Goal: Information Seeking & Learning: Learn about a topic

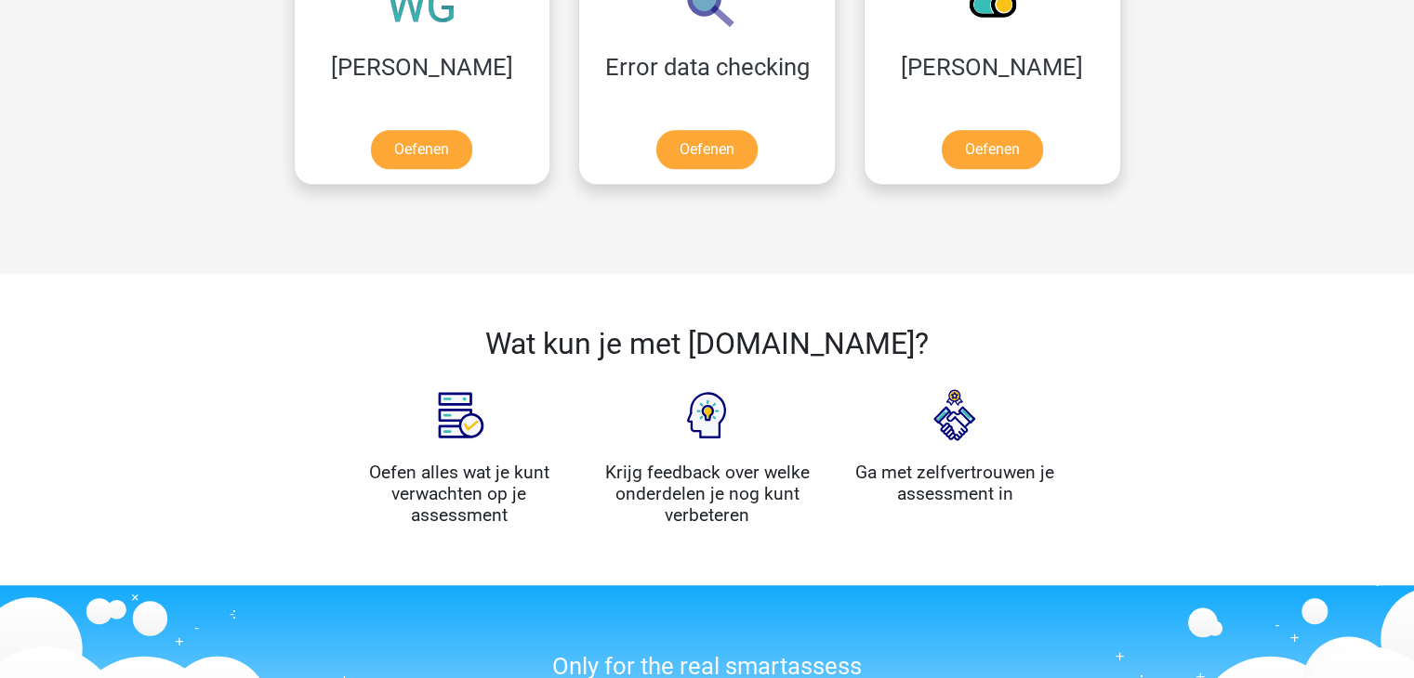
scroll to position [1682, 0]
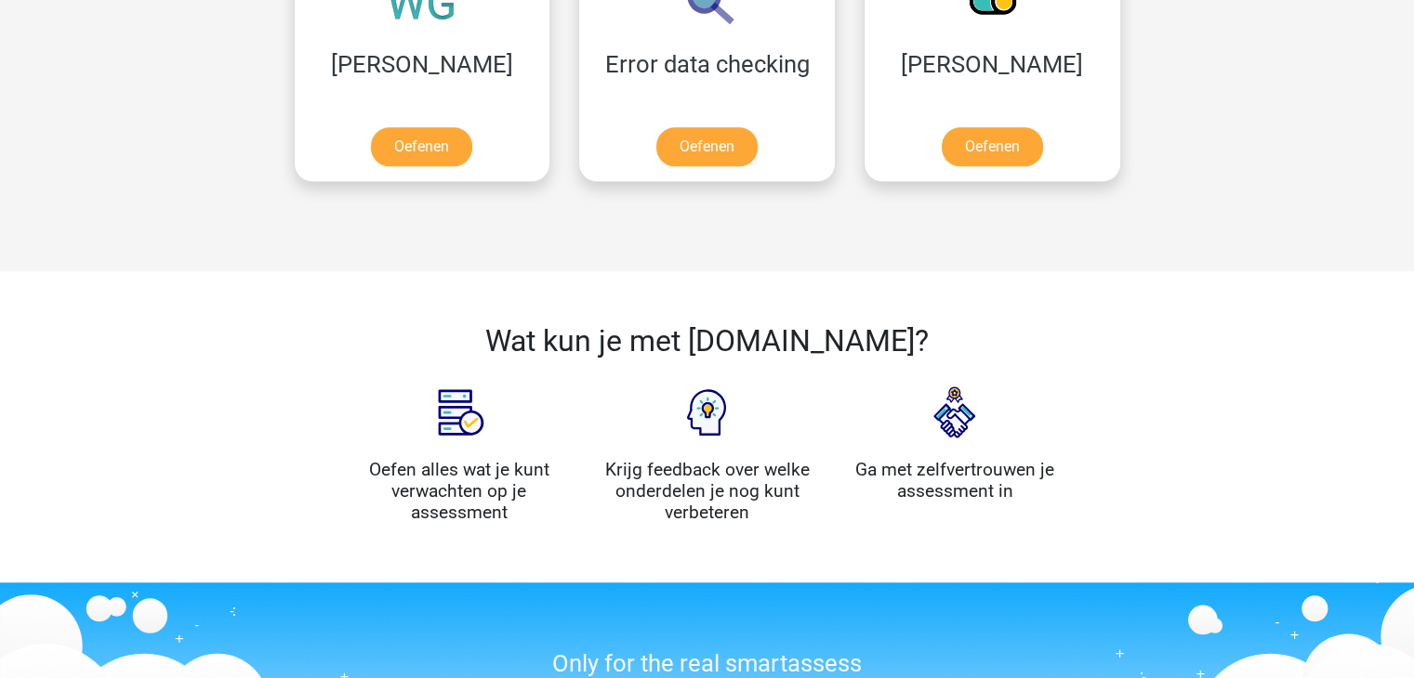
click at [1394, 483] on div "Wat kun je met Assess.ly? Oefen alles wat je kunt verwachten op je assessment K…" at bounding box center [707, 426] width 1414 height 311
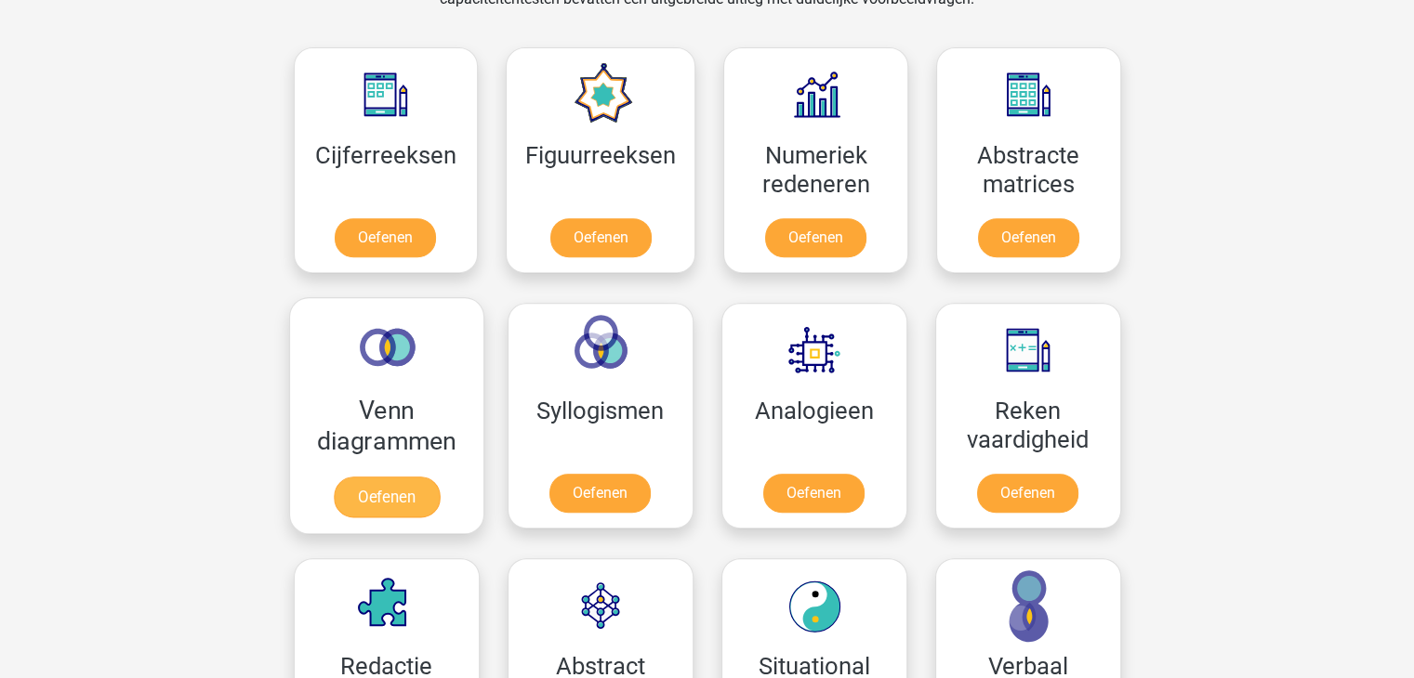
scroll to position [642, 0]
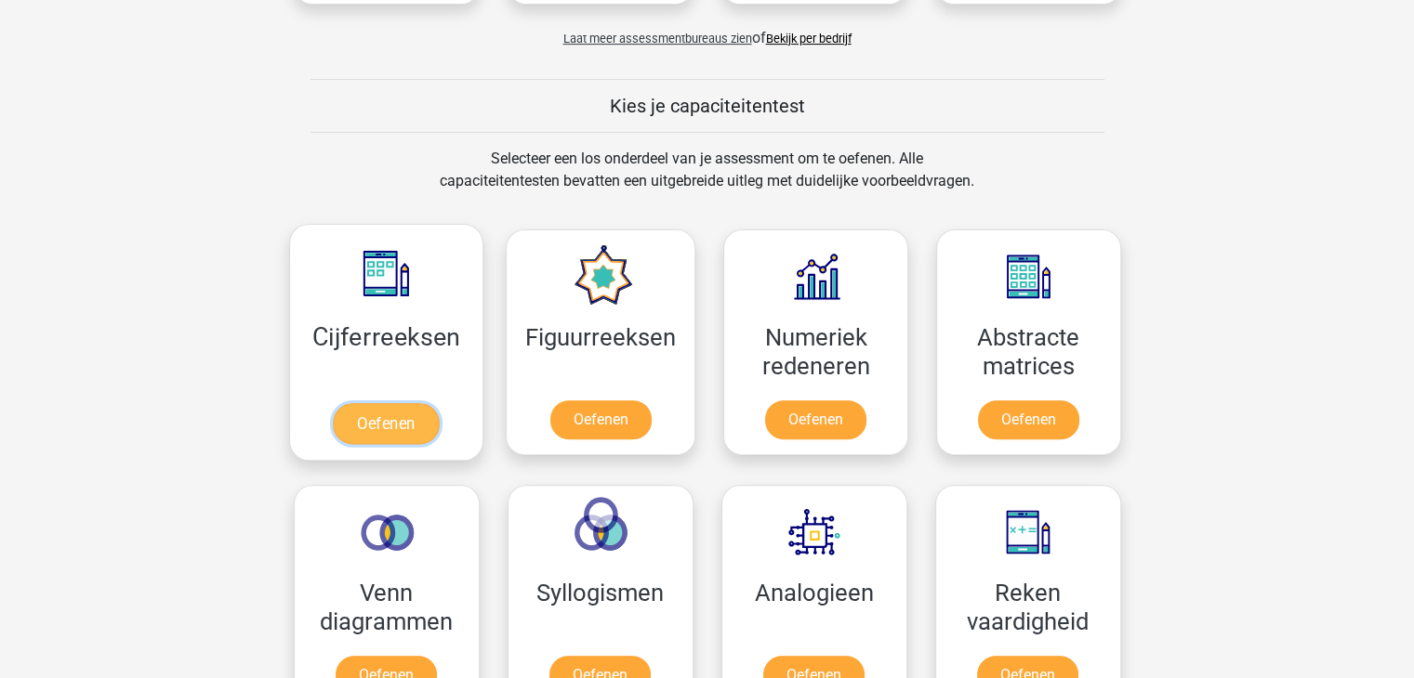
click at [371, 436] on link "Oefenen" at bounding box center [386, 423] width 106 height 41
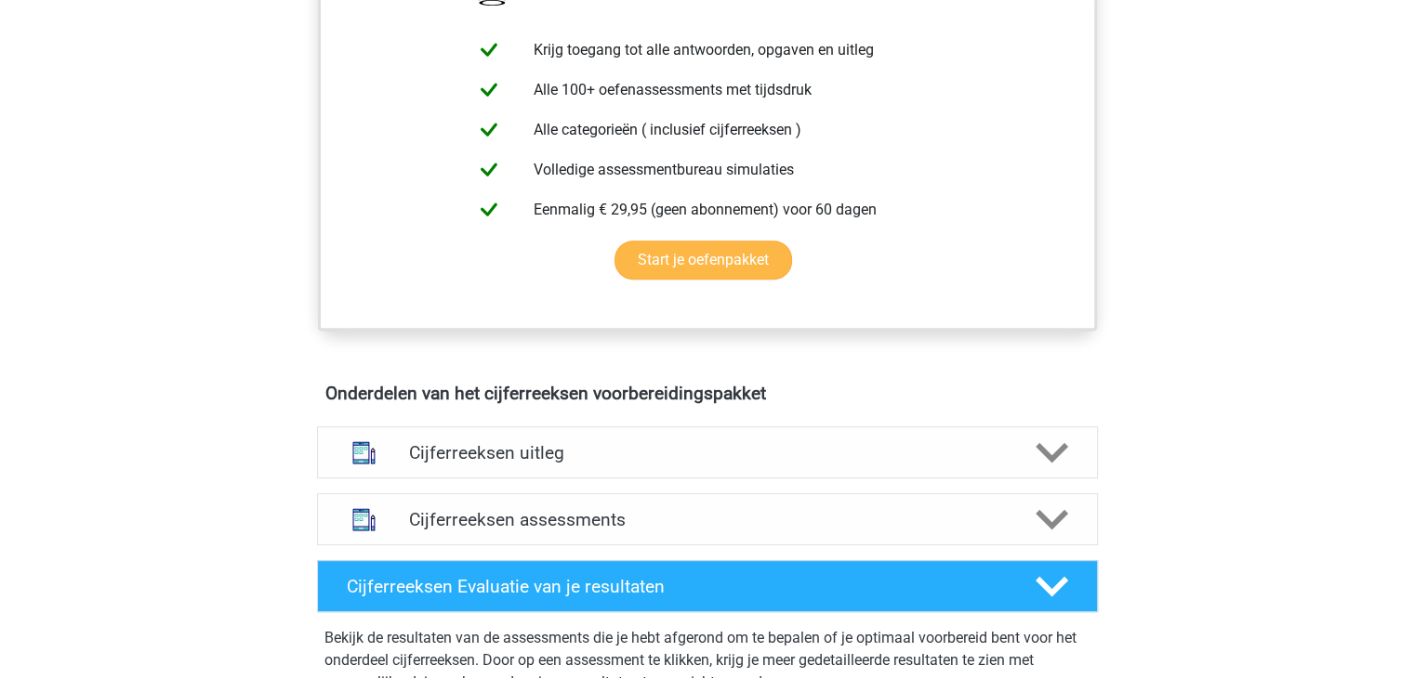
scroll to position [762, 0]
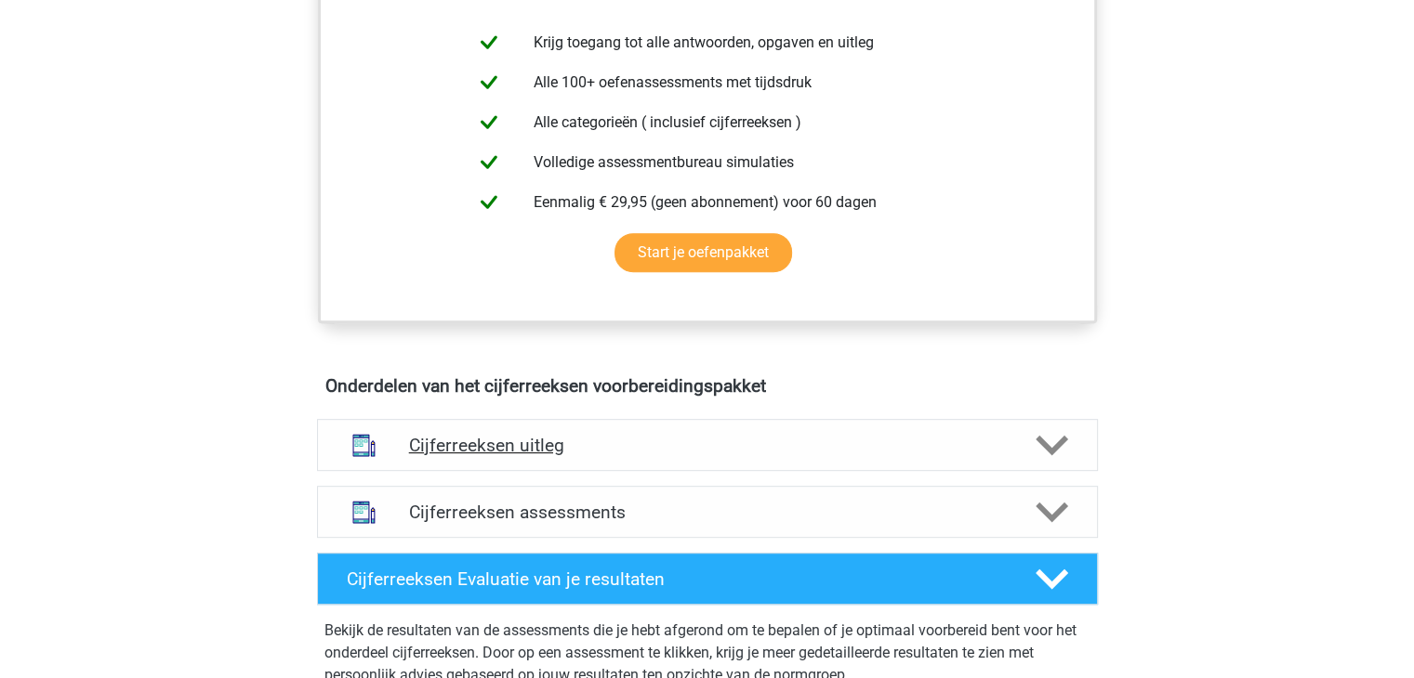
click at [446, 456] on h4 "Cijferreeksen uitleg" at bounding box center [707, 445] width 597 height 21
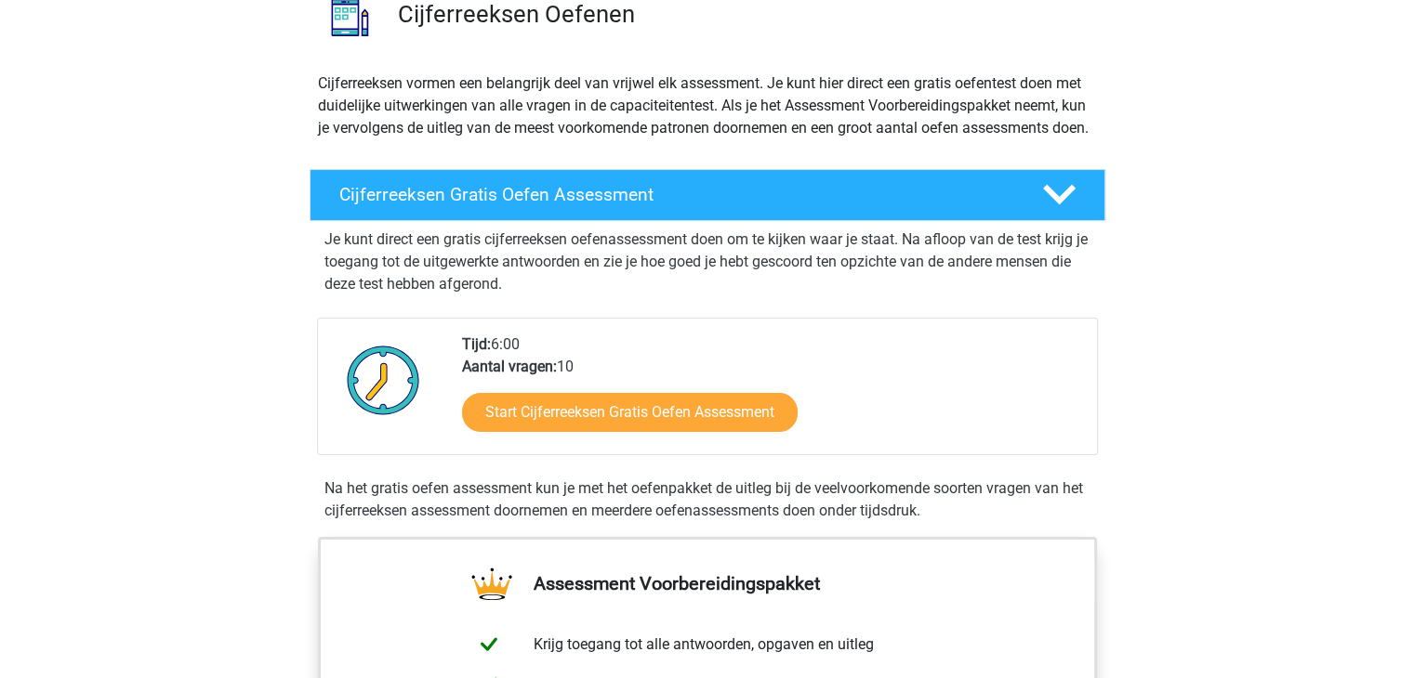
scroll to position [0, 0]
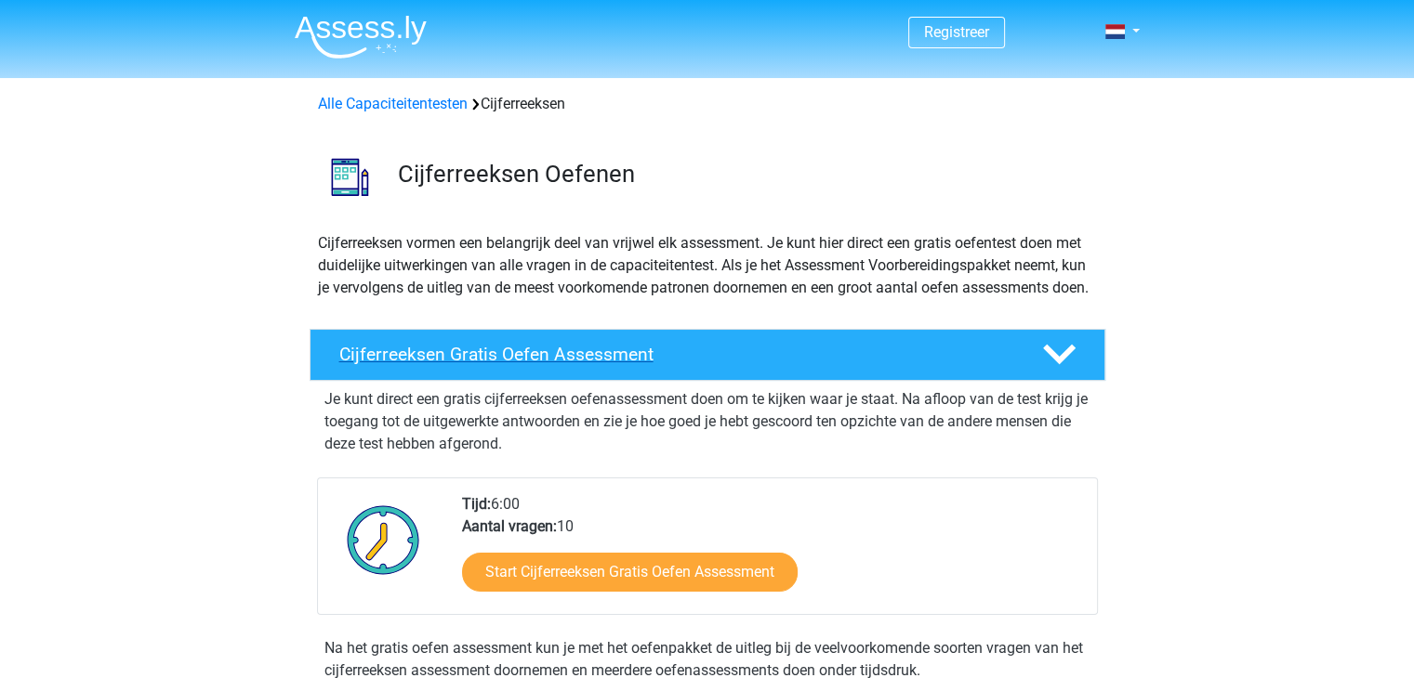
click at [495, 365] on h4 "Cijferreeksen Gratis Oefen Assessment" at bounding box center [675, 354] width 673 height 21
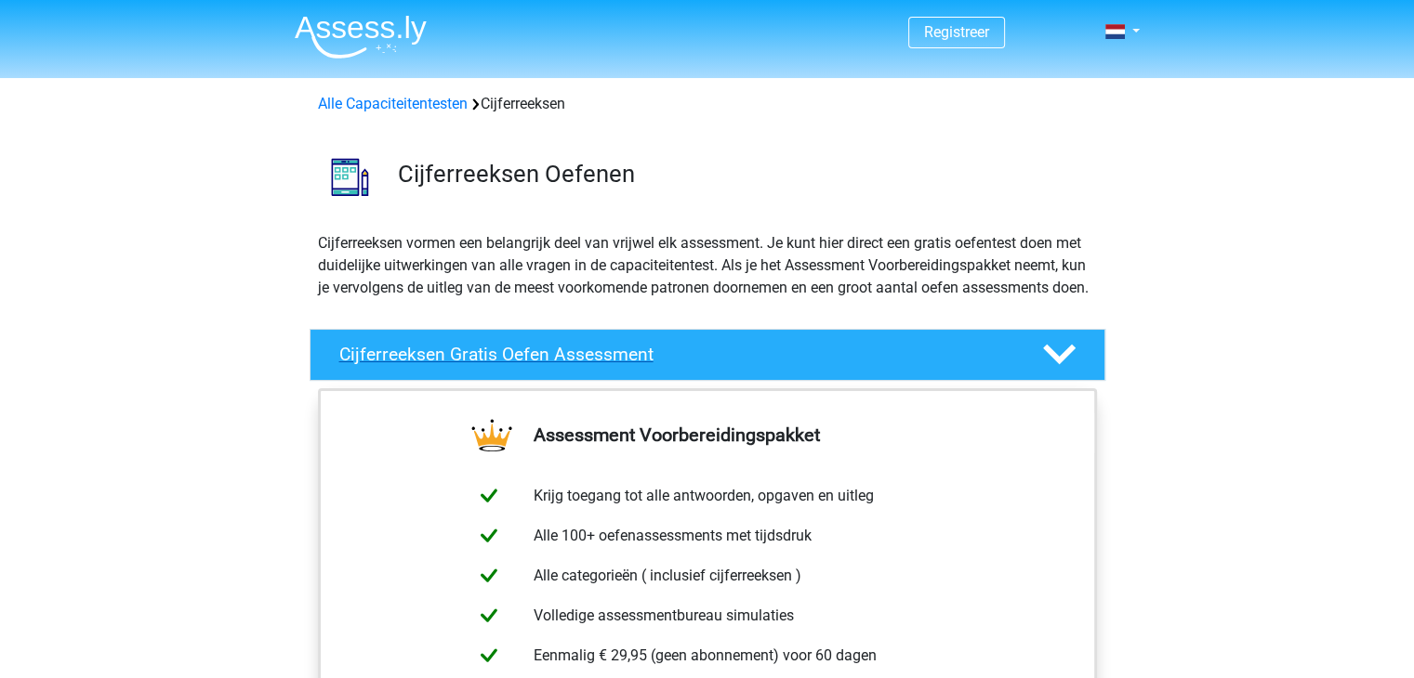
click at [587, 357] on div "Cijferreeksen Gratis Oefen Assessment" at bounding box center [707, 355] width 796 height 52
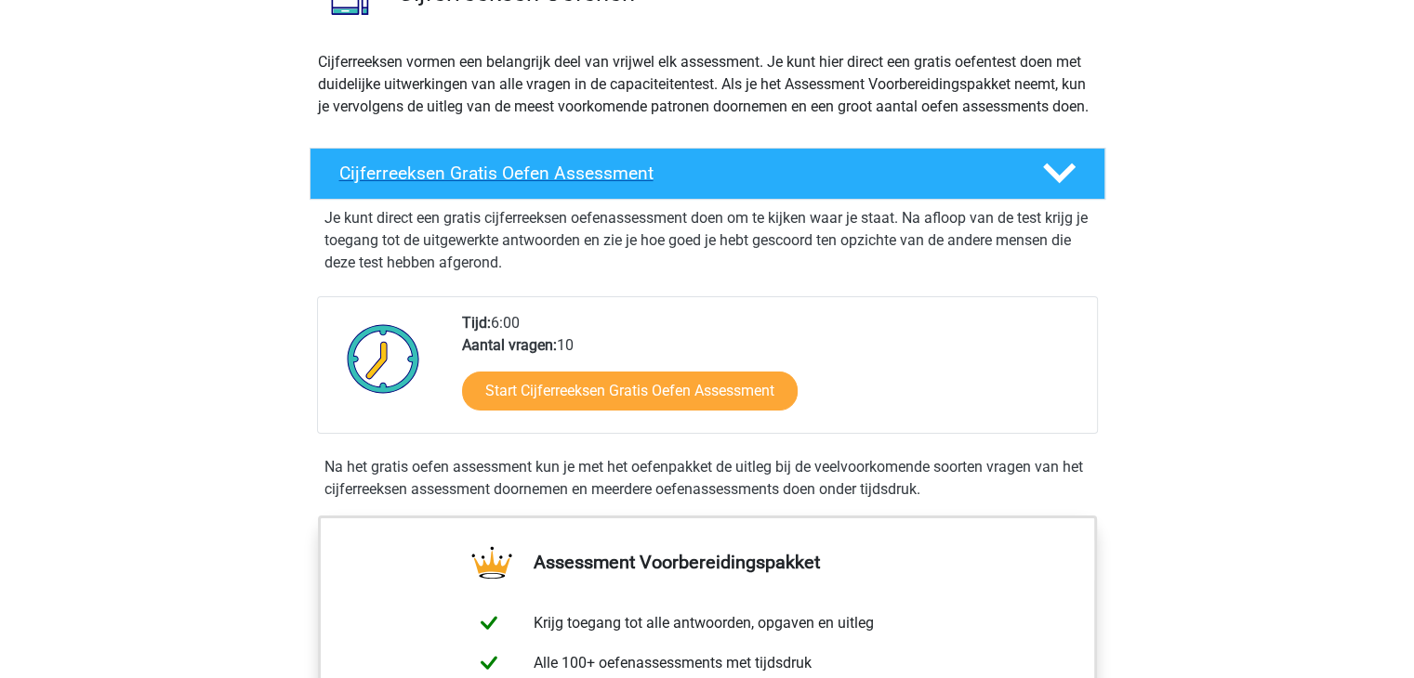
scroll to position [199, 0]
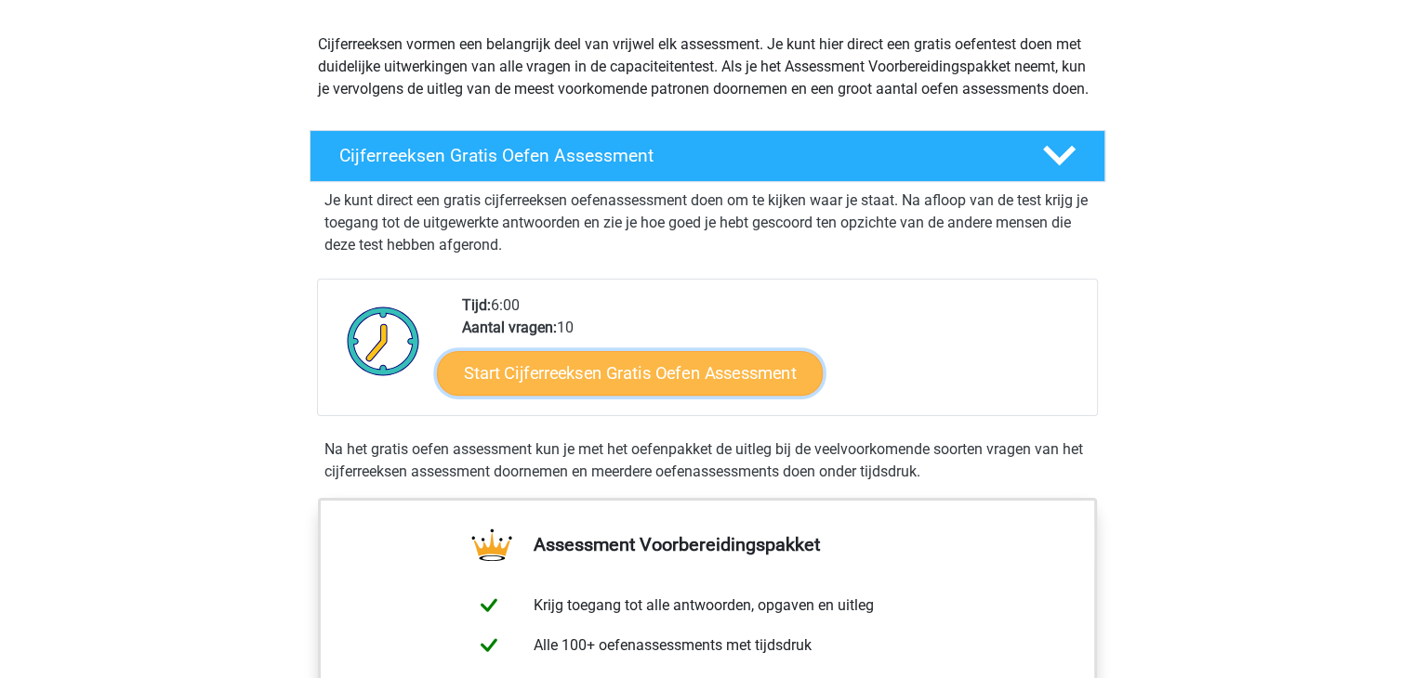
click at [585, 380] on link "Start Cijferreeksen Gratis Oefen Assessment" at bounding box center [630, 372] width 386 height 45
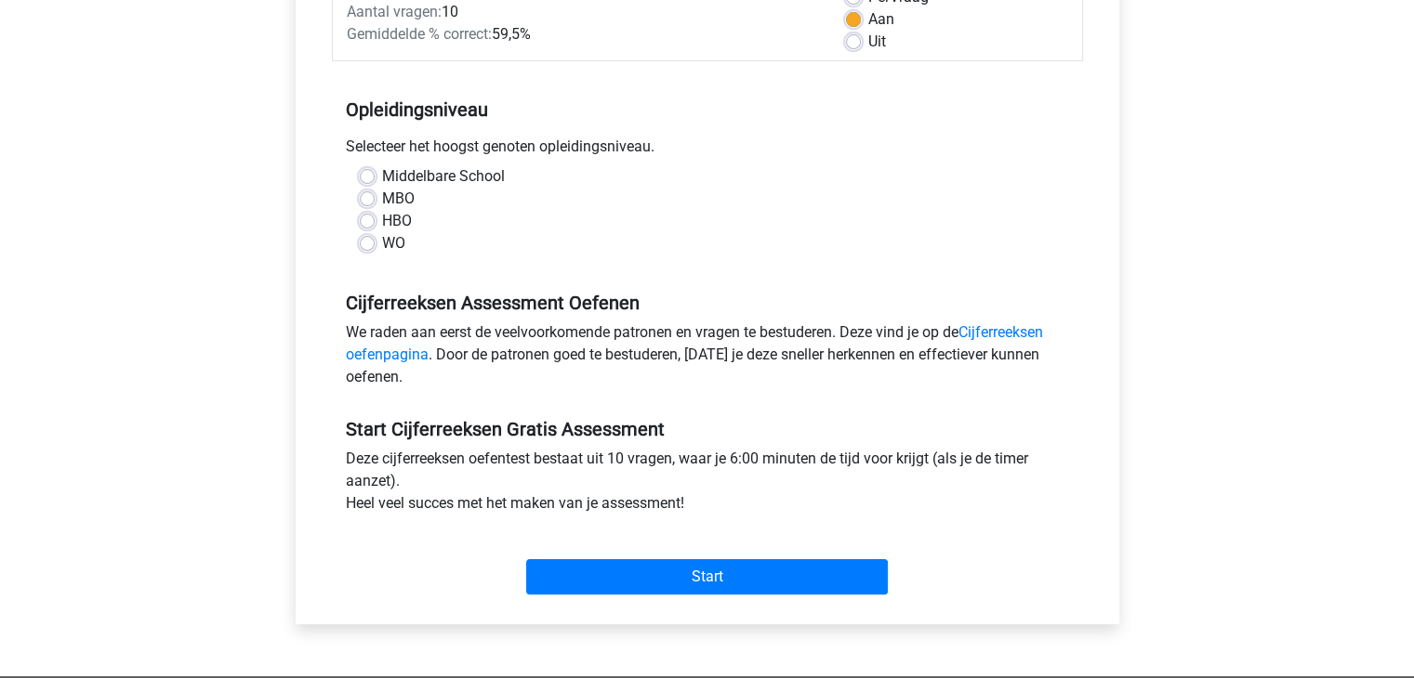
scroll to position [301, 0]
click at [382, 180] on label "Middelbare School" at bounding box center [443, 176] width 123 height 22
click at [365, 180] on input "Middelbare School" at bounding box center [367, 174] width 15 height 19
radio input "true"
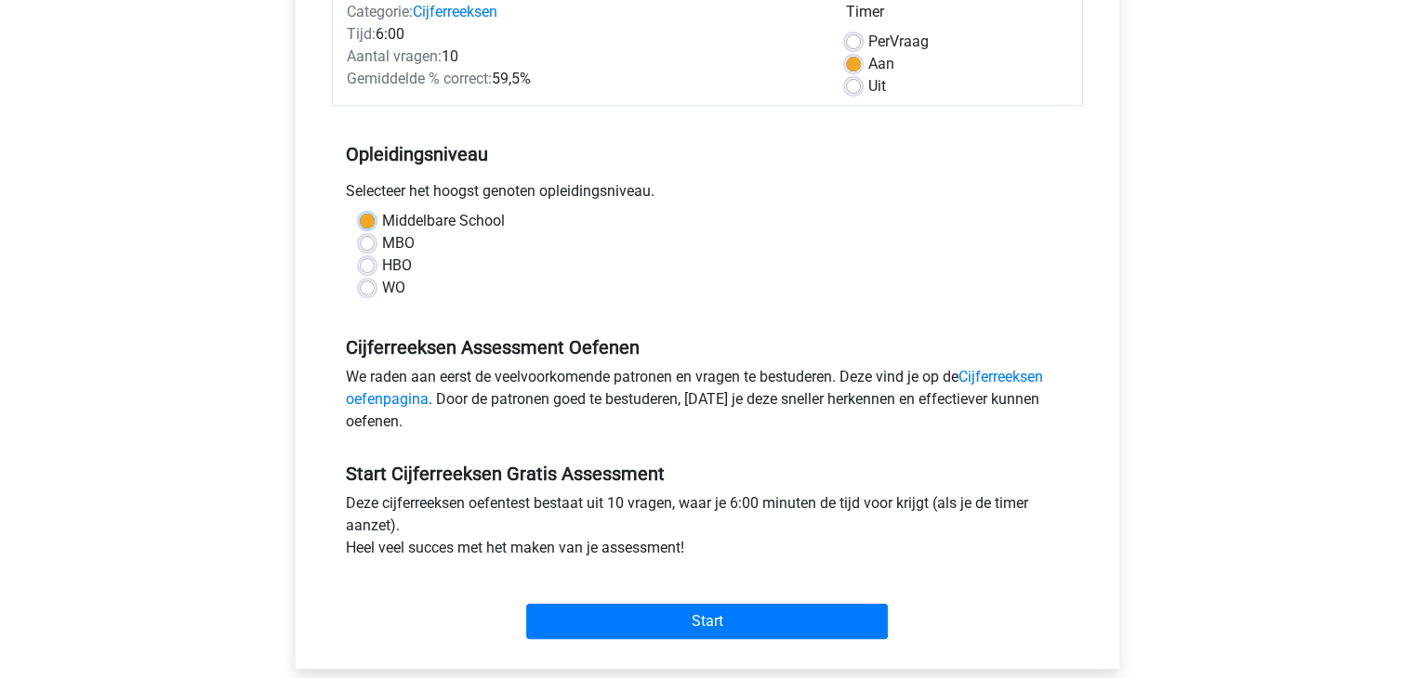
scroll to position [330, 0]
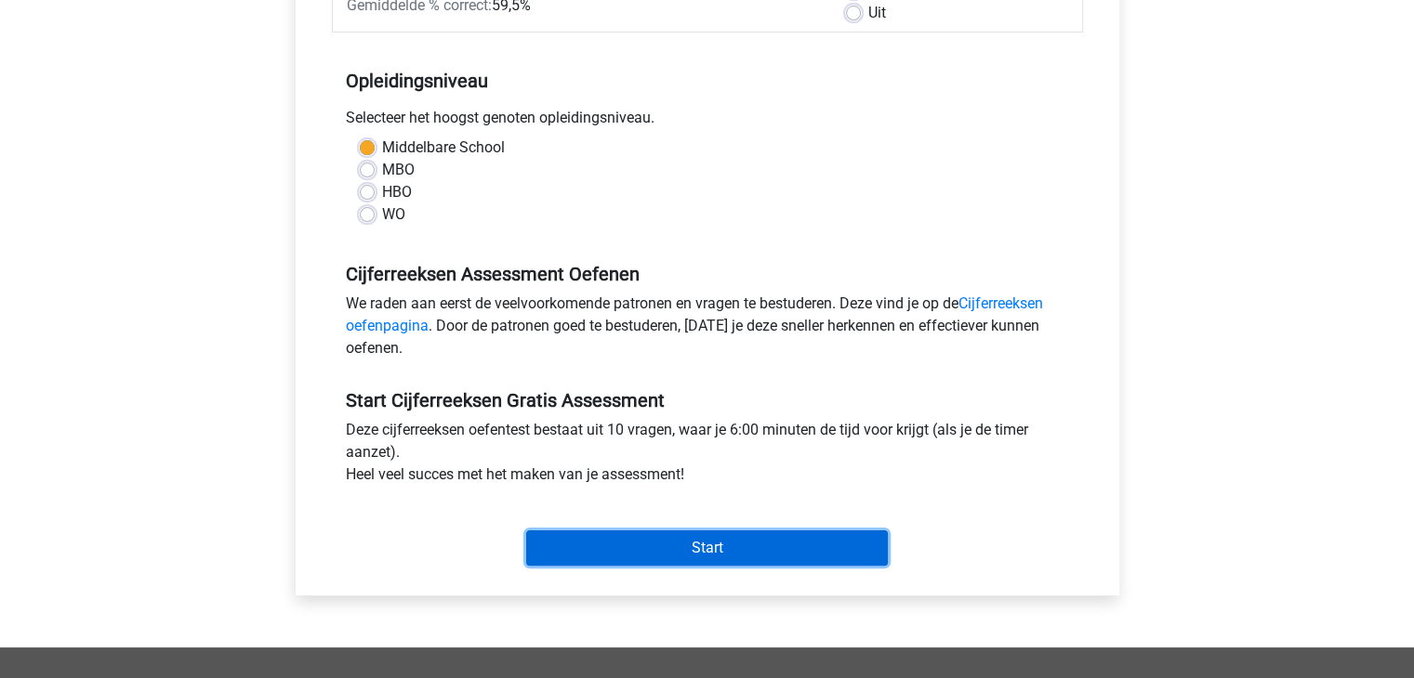
click at [559, 547] on input "Start" at bounding box center [707, 548] width 362 height 35
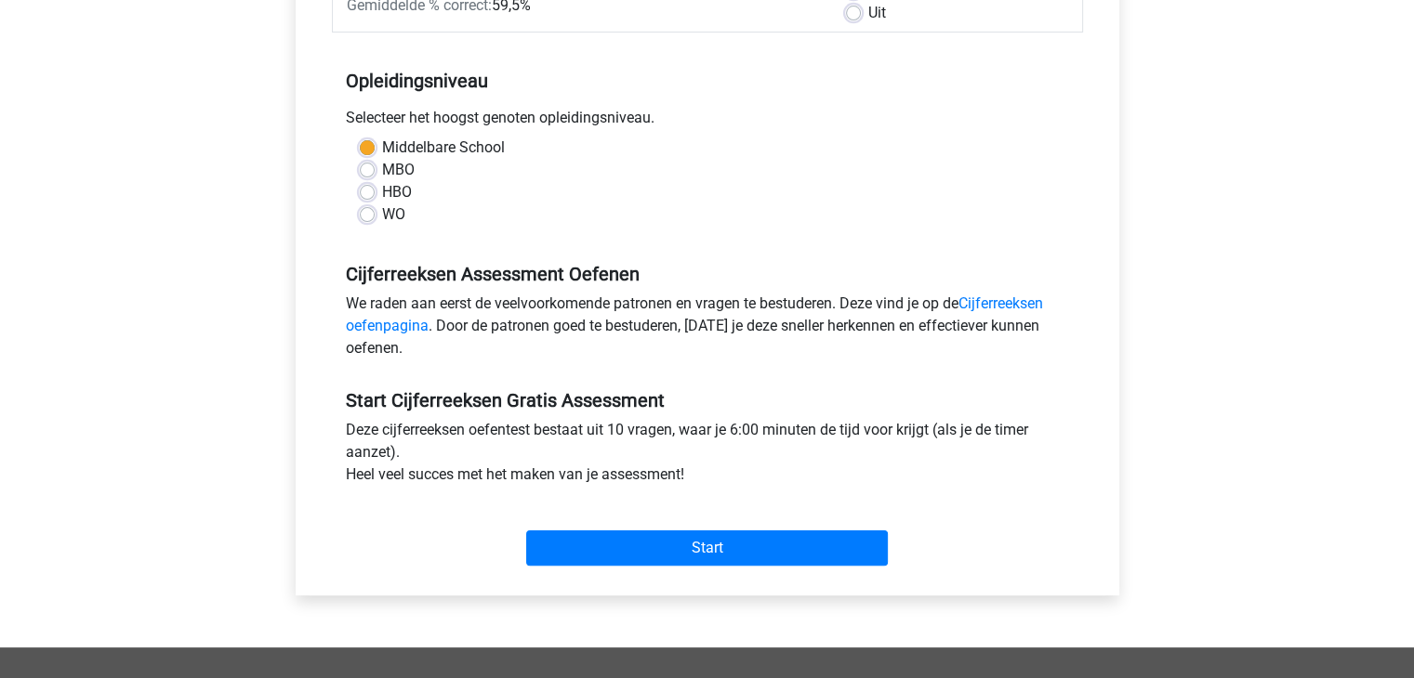
click at [382, 217] on label "WO" at bounding box center [393, 215] width 23 height 22
click at [372, 217] on input "WO" at bounding box center [367, 213] width 15 height 19
radio input "true"
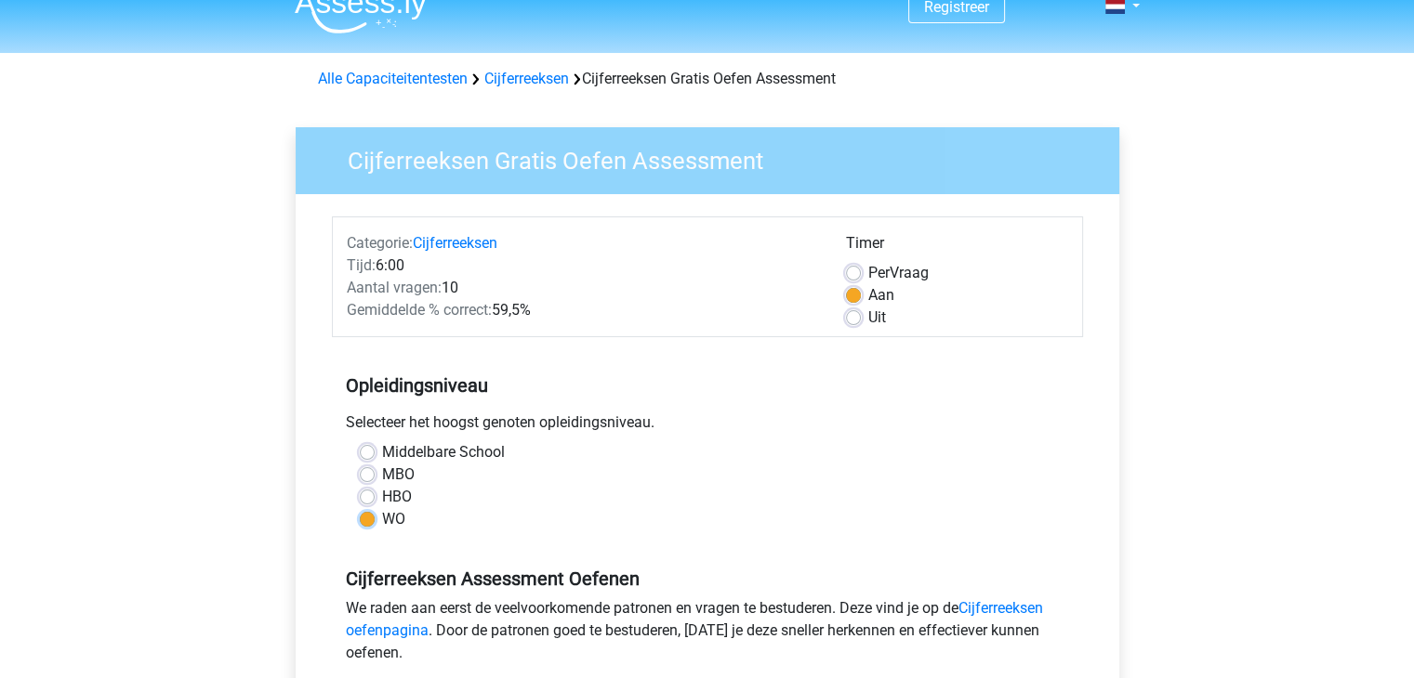
scroll to position [0, 0]
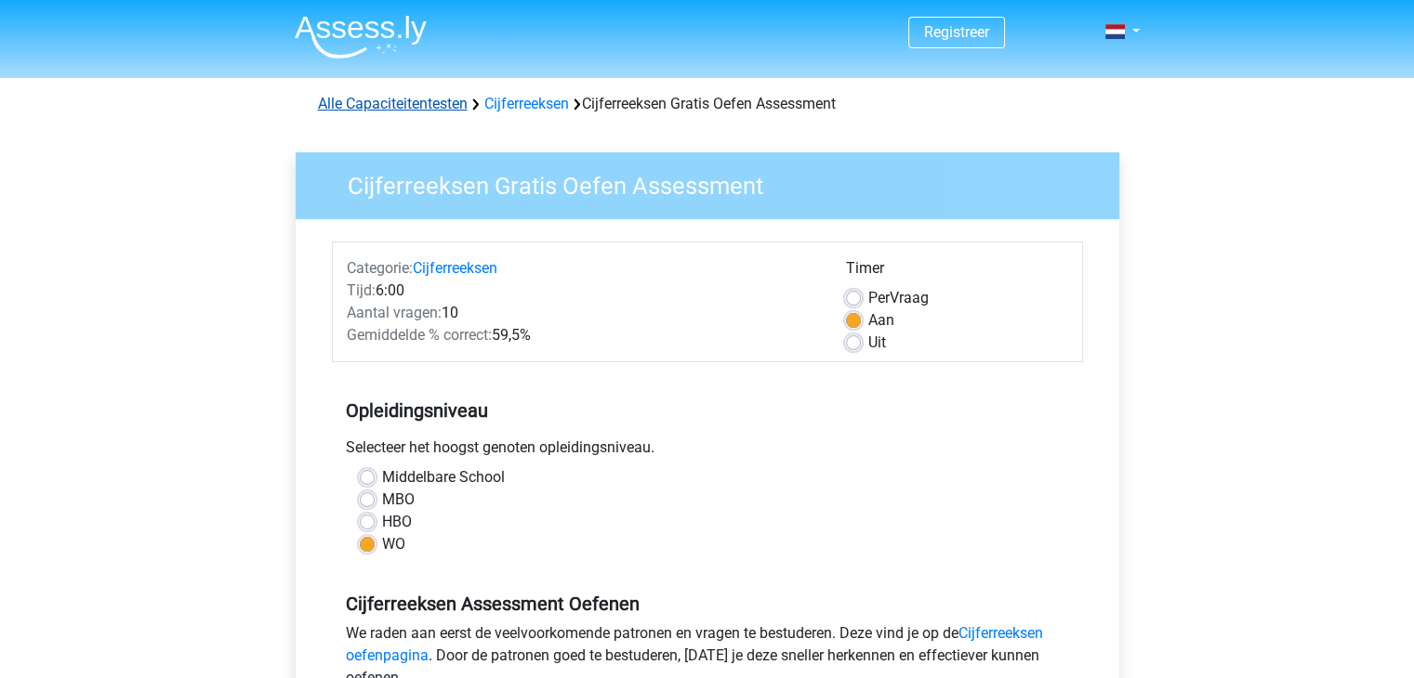
click at [422, 109] on link "Alle Capaciteitentesten" at bounding box center [393, 104] width 150 height 18
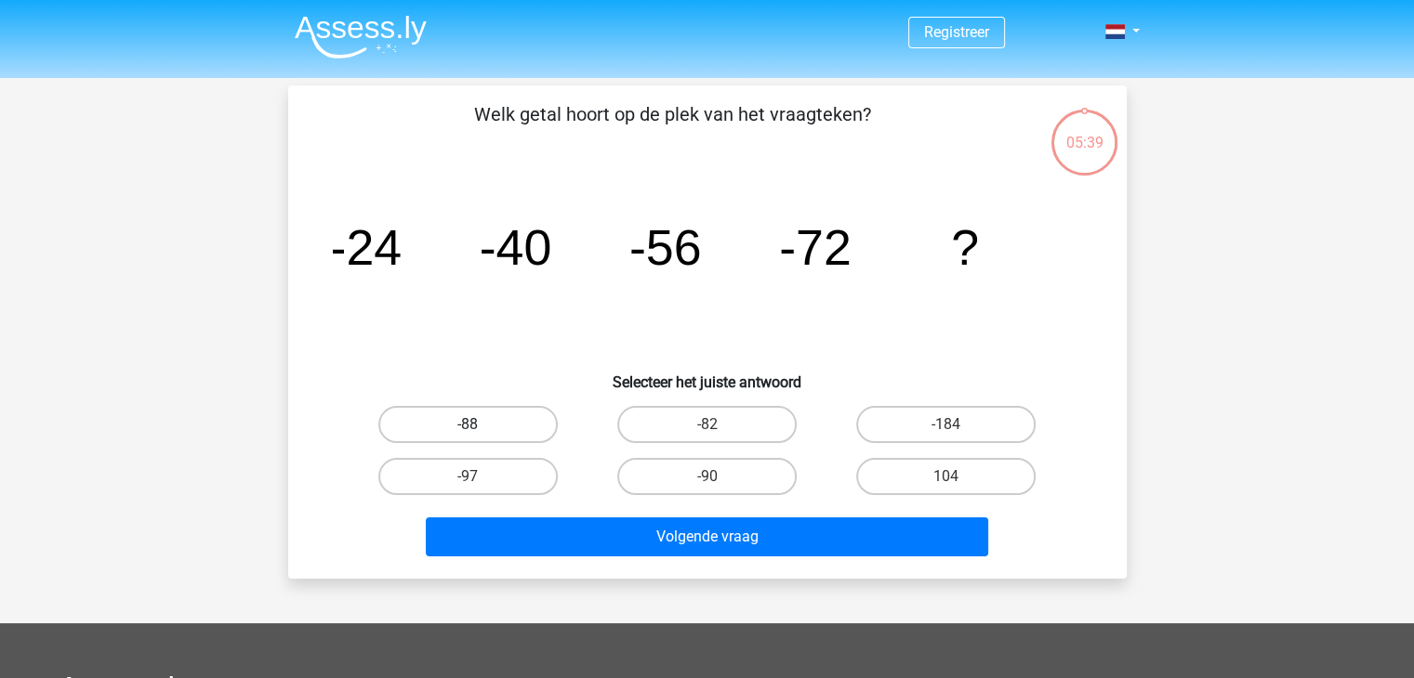
click at [491, 410] on label "-88" at bounding box center [467, 424] width 179 height 37
click at [480, 425] on input "-88" at bounding box center [473, 431] width 12 height 12
radio input "true"
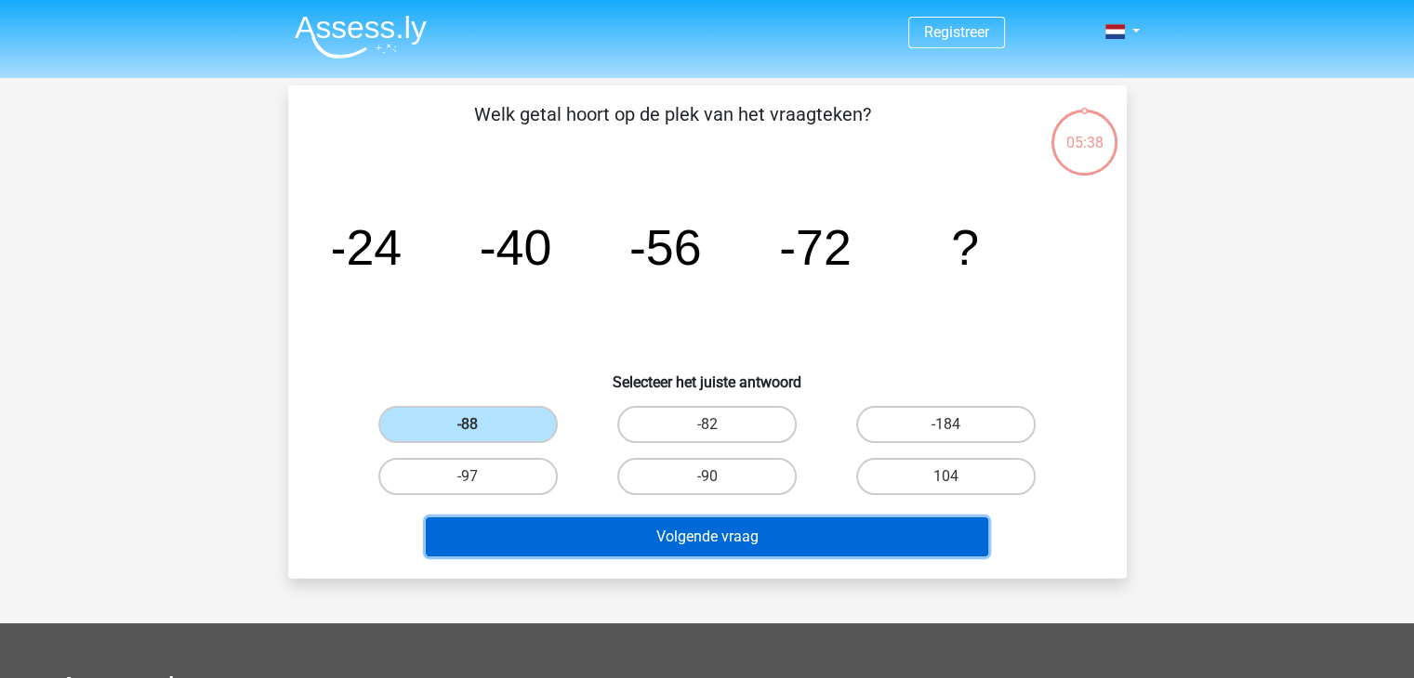
click at [636, 540] on button "Volgende vraag" at bounding box center [707, 537] width 562 height 39
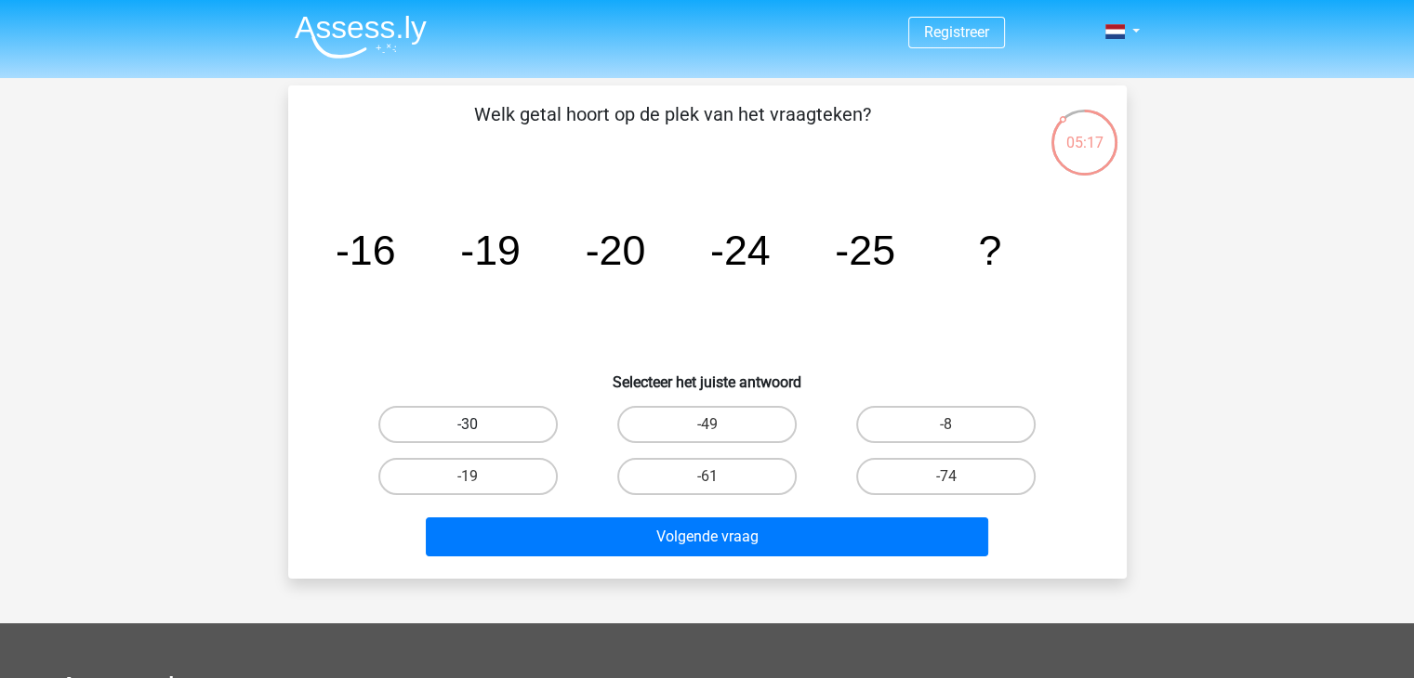
click at [504, 437] on label "-30" at bounding box center [467, 424] width 179 height 37
click at [480, 437] on input "-30" at bounding box center [473, 431] width 12 height 12
radio input "true"
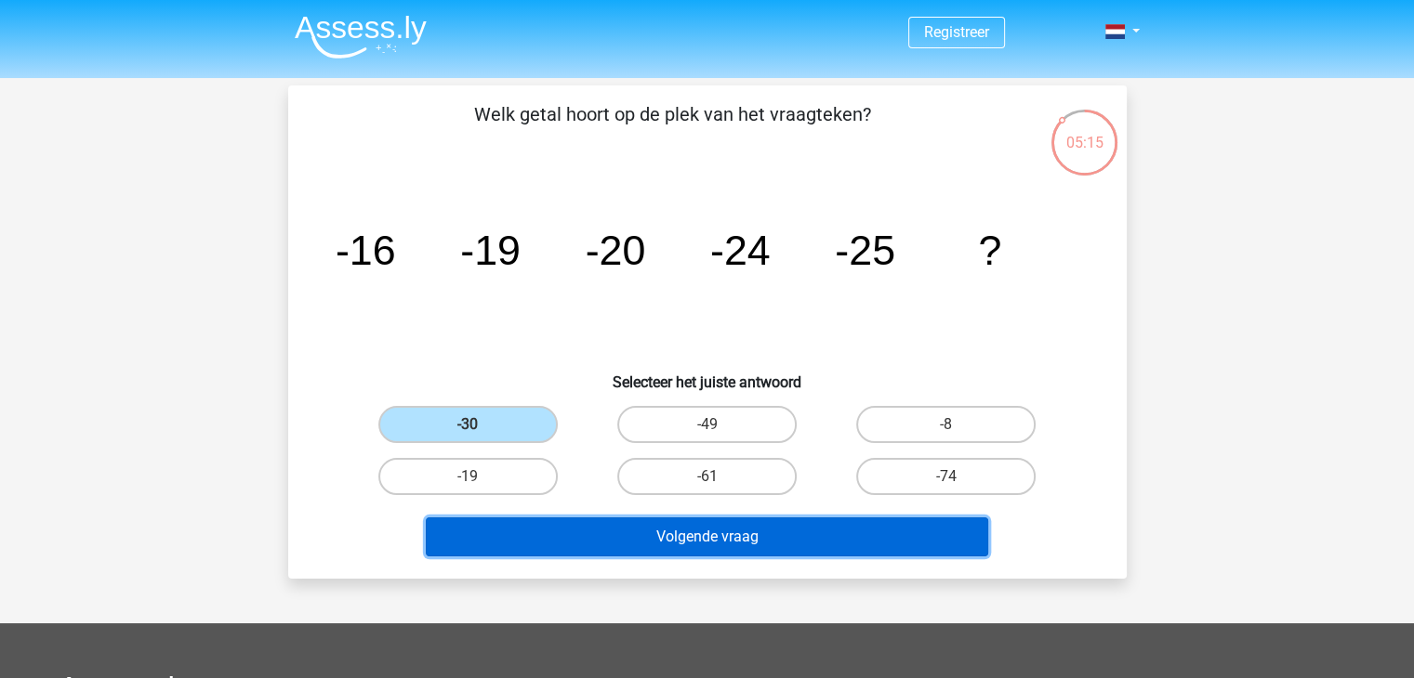
click at [565, 537] on button "Volgende vraag" at bounding box center [707, 537] width 562 height 39
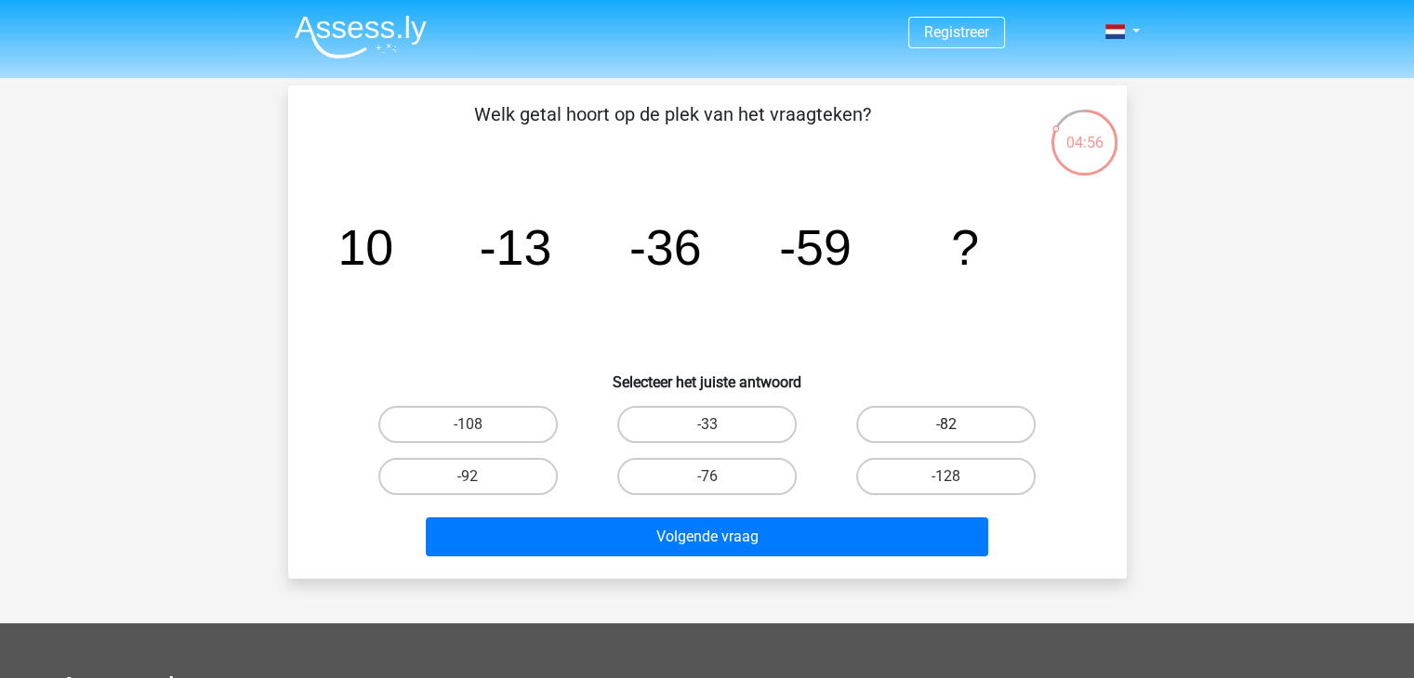
click at [916, 416] on label "-82" at bounding box center [945, 424] width 179 height 37
click at [946, 425] on input "-82" at bounding box center [952, 431] width 12 height 12
radio input "true"
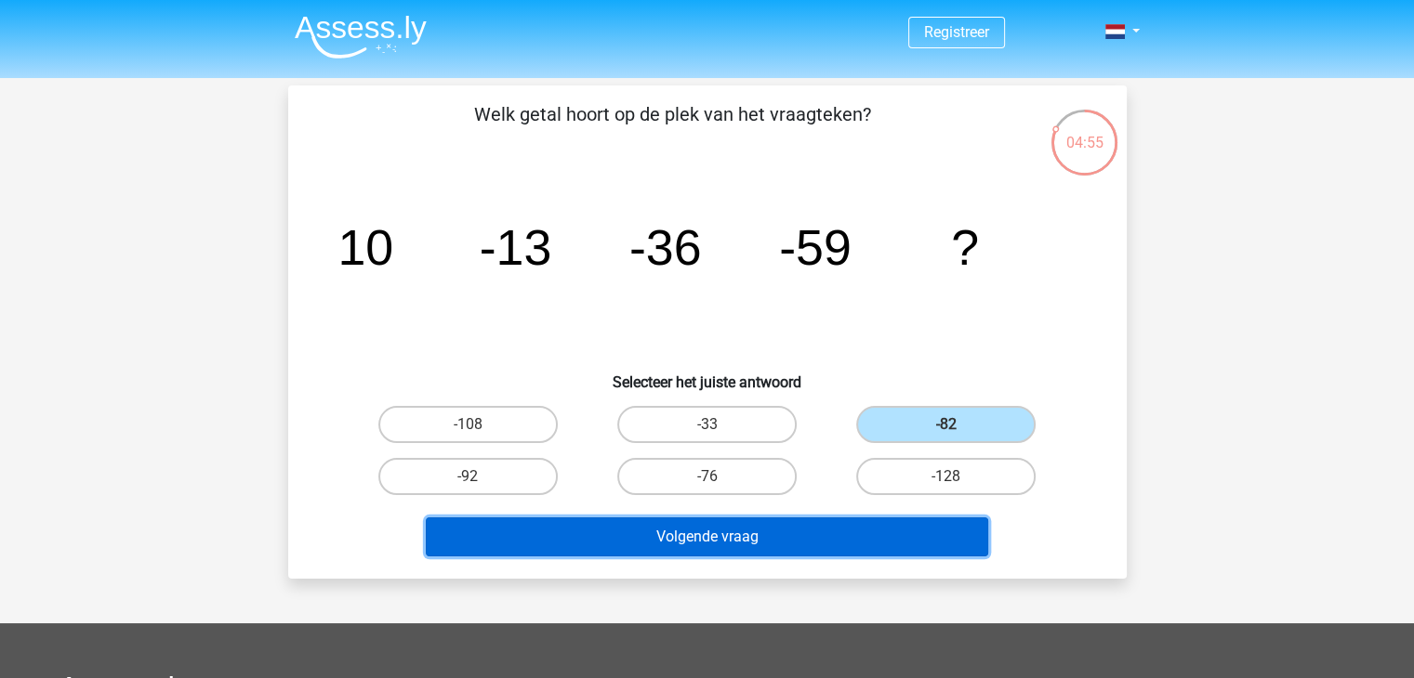
click at [803, 541] on button "Volgende vraag" at bounding box center [707, 537] width 562 height 39
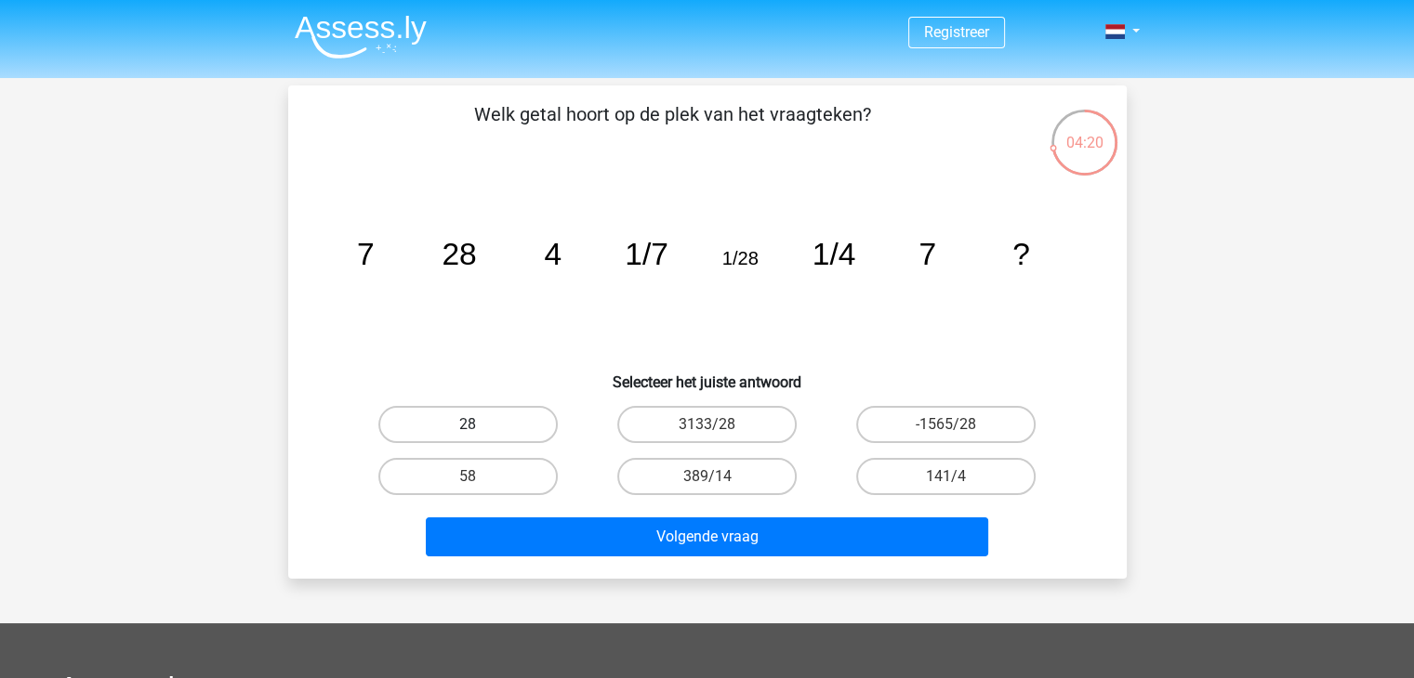
click at [509, 427] on label "28" at bounding box center [467, 424] width 179 height 37
click at [480, 427] on input "28" at bounding box center [473, 431] width 12 height 12
radio input "true"
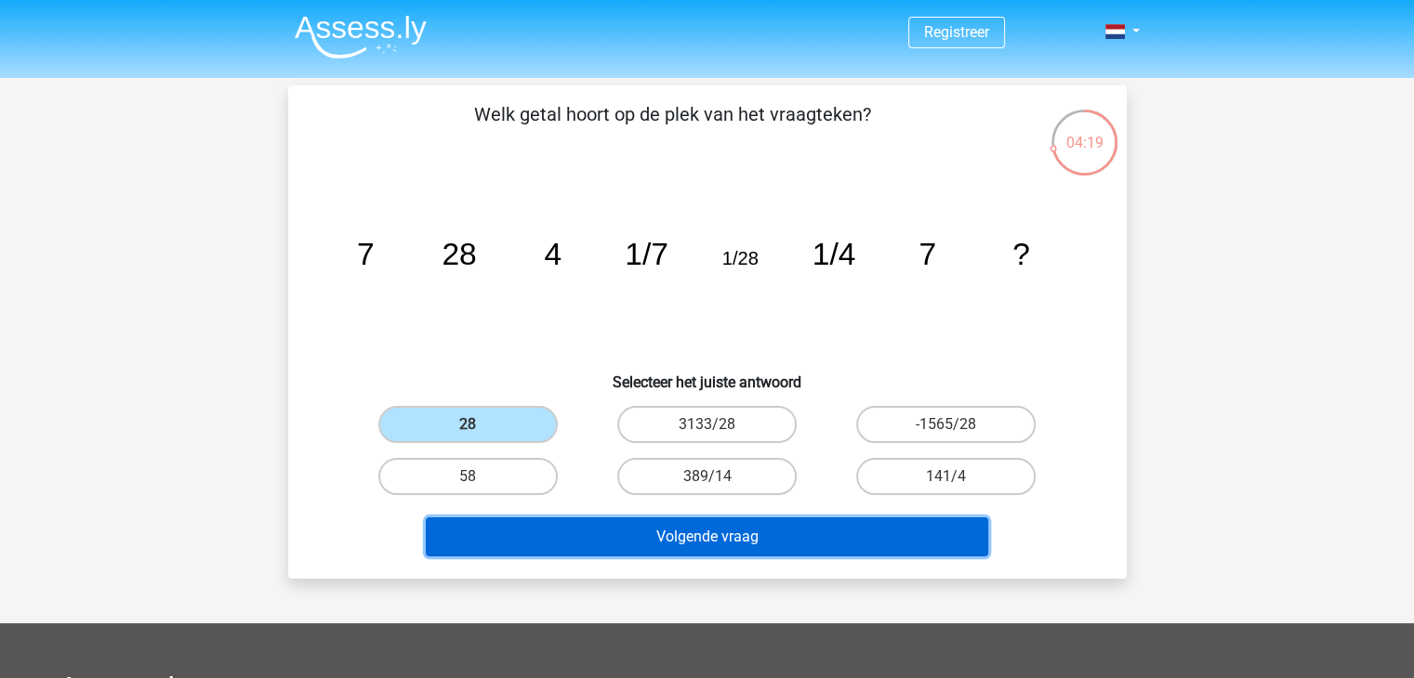
click at [558, 528] on button "Volgende vraag" at bounding box center [707, 537] width 562 height 39
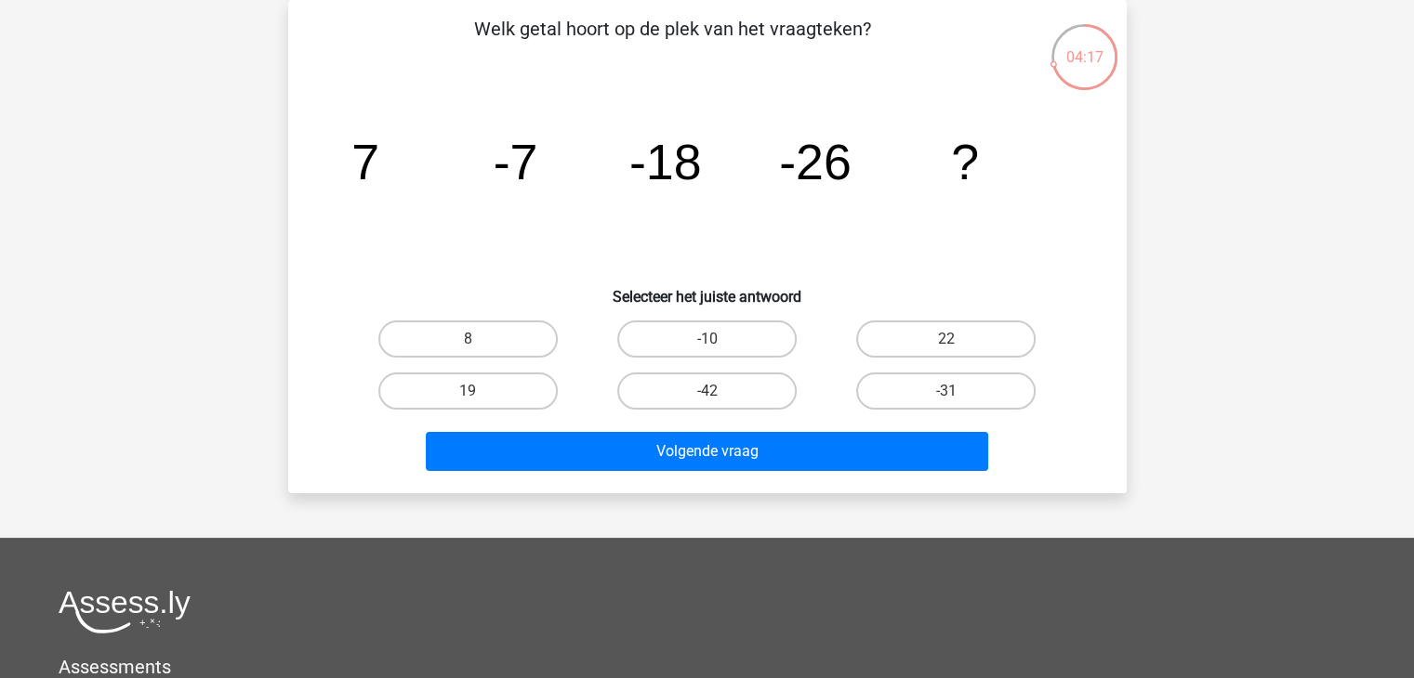
scroll to position [24, 0]
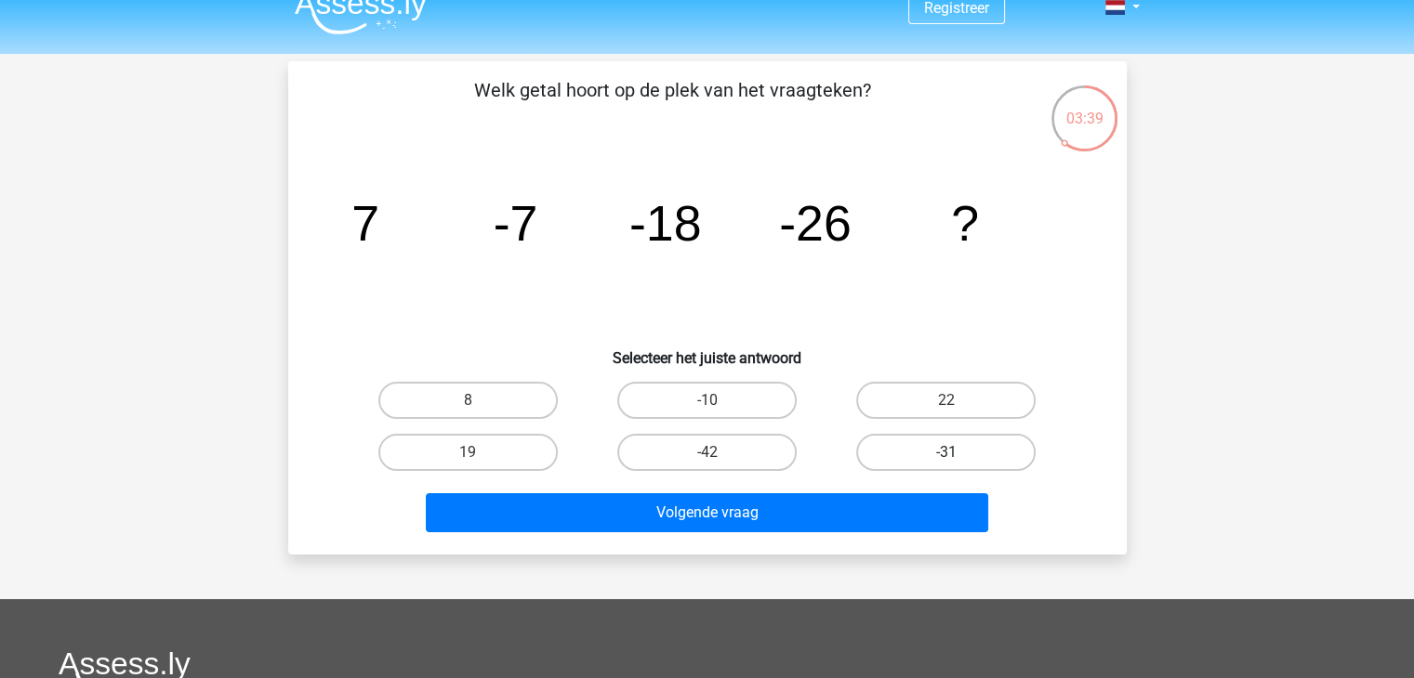
click at [888, 461] on label "-31" at bounding box center [945, 452] width 179 height 37
click at [946, 461] on input "-31" at bounding box center [952, 459] width 12 height 12
radio input "true"
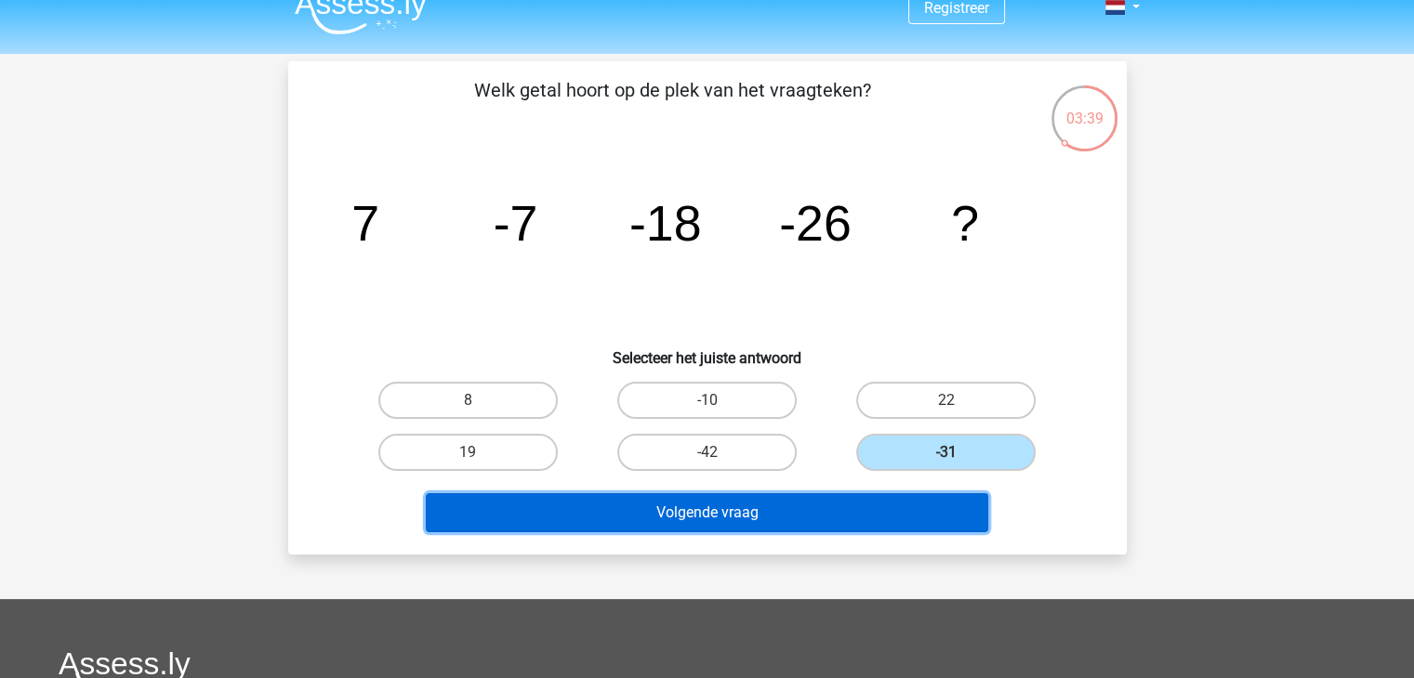
click at [841, 508] on button "Volgende vraag" at bounding box center [707, 512] width 562 height 39
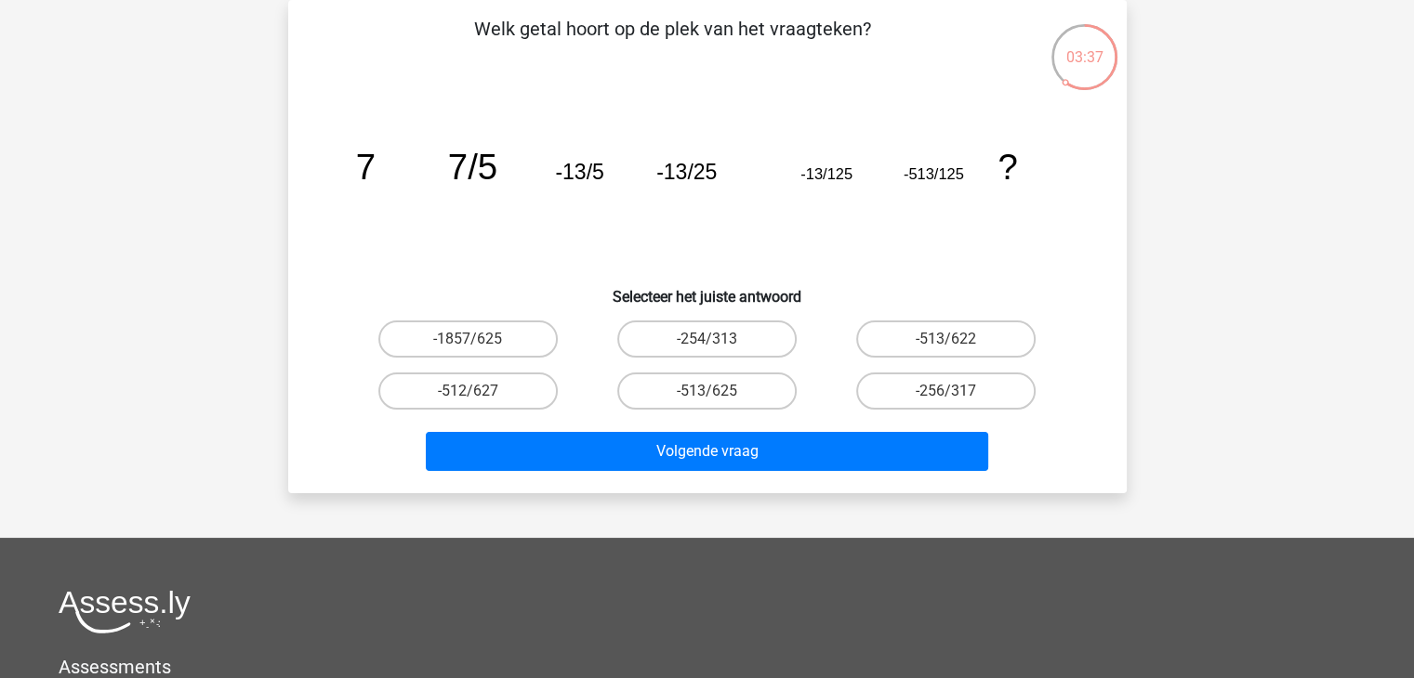
scroll to position [0, 0]
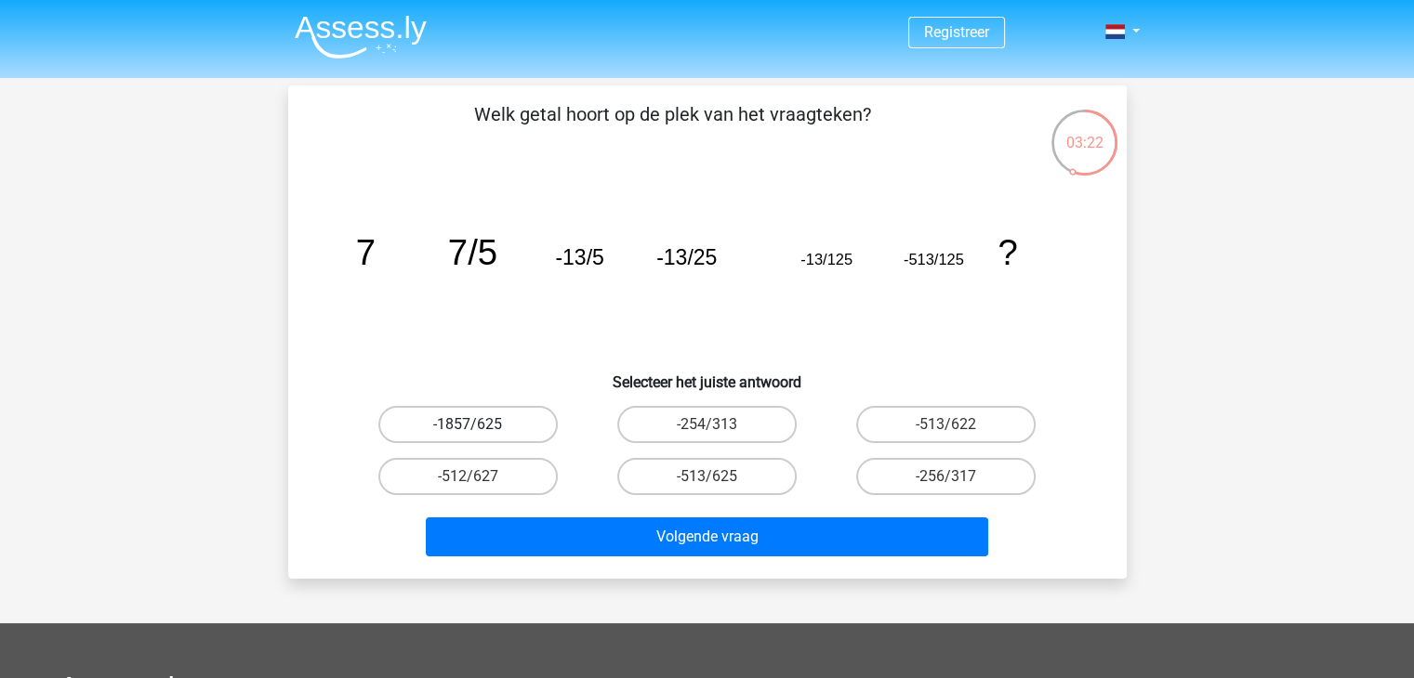
click at [510, 414] on label "-1857/625" at bounding box center [467, 424] width 179 height 37
click at [480, 425] on input "-1857/625" at bounding box center [473, 431] width 12 height 12
radio input "true"
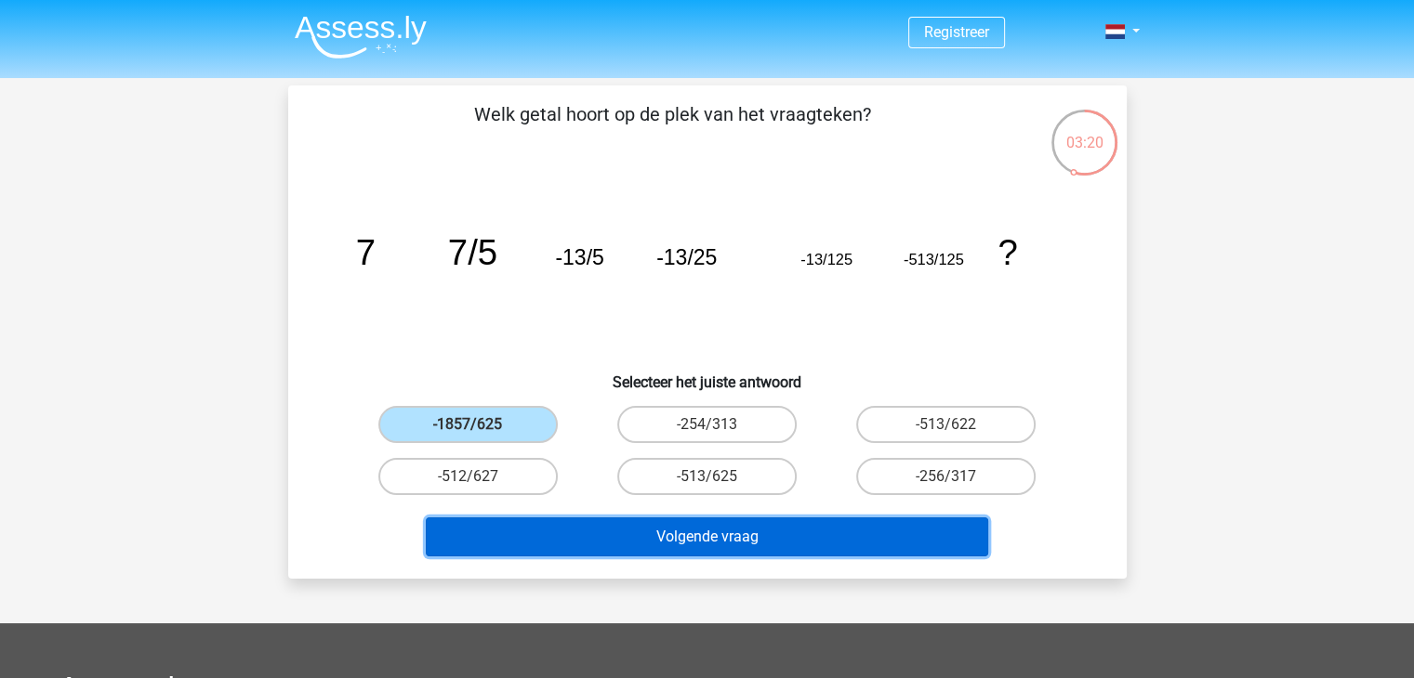
click at [613, 538] on button "Volgende vraag" at bounding box center [707, 537] width 562 height 39
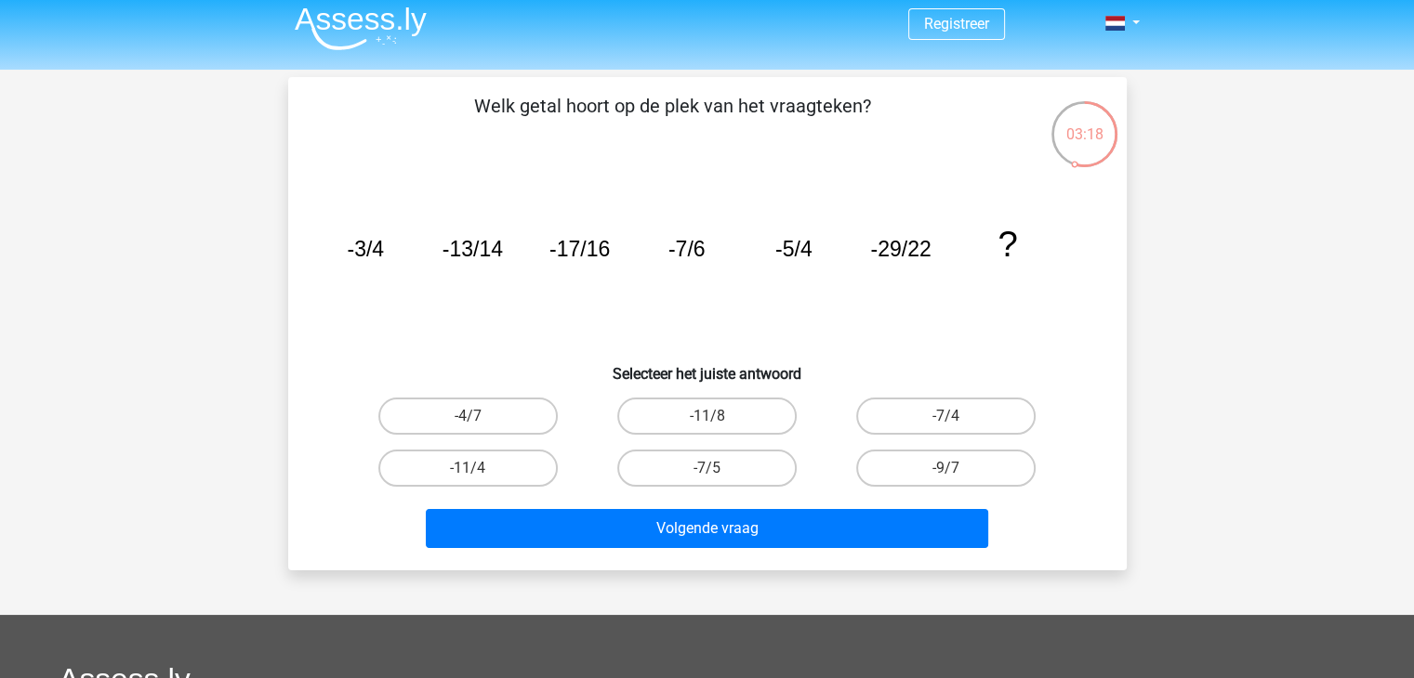
scroll to position [3, 0]
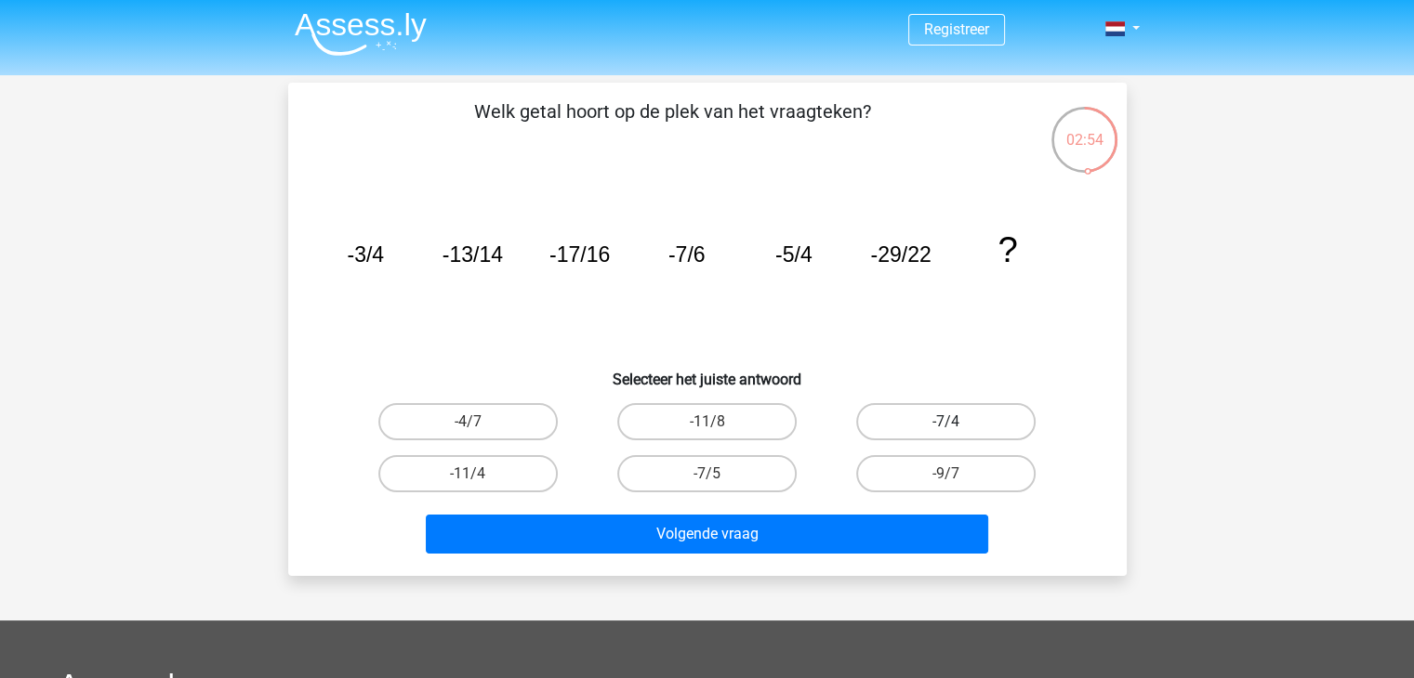
click at [910, 415] on label "-7/4" at bounding box center [945, 421] width 179 height 37
click at [946, 422] on input "-7/4" at bounding box center [952, 428] width 12 height 12
radio input "true"
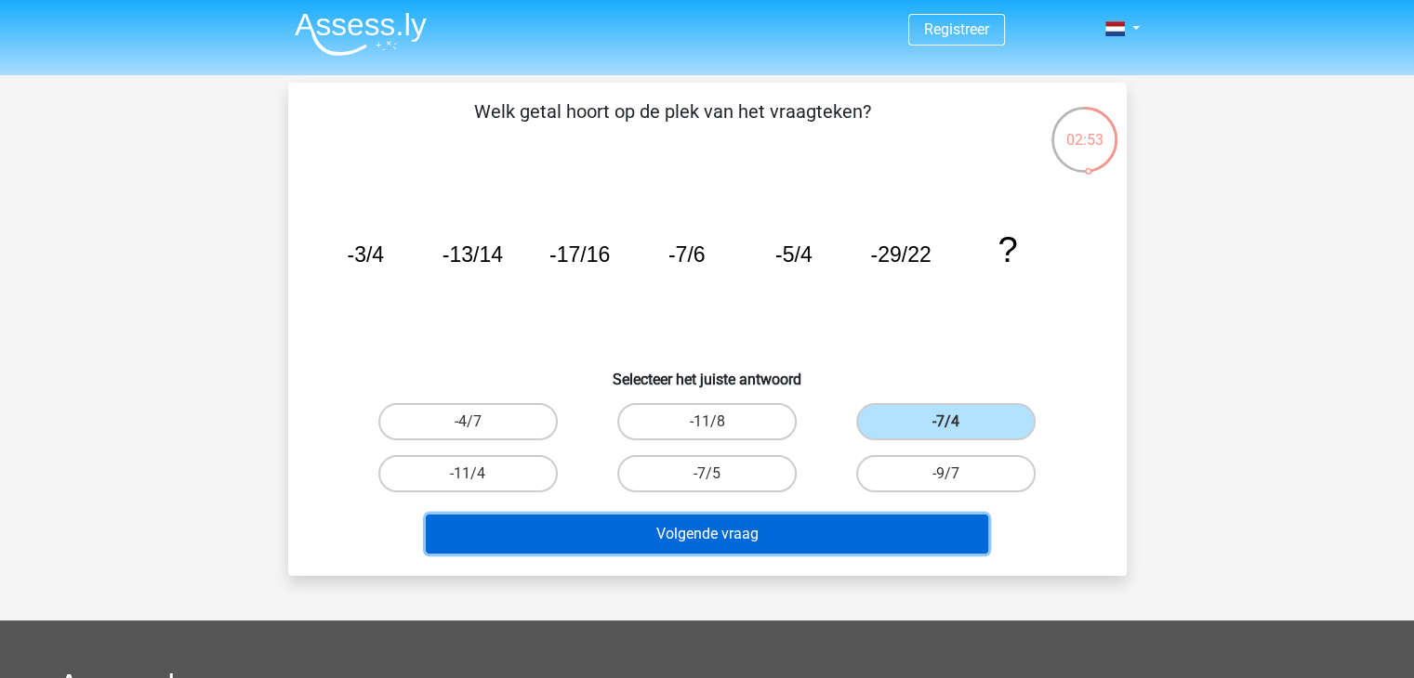
click at [830, 542] on button "Volgende vraag" at bounding box center [707, 534] width 562 height 39
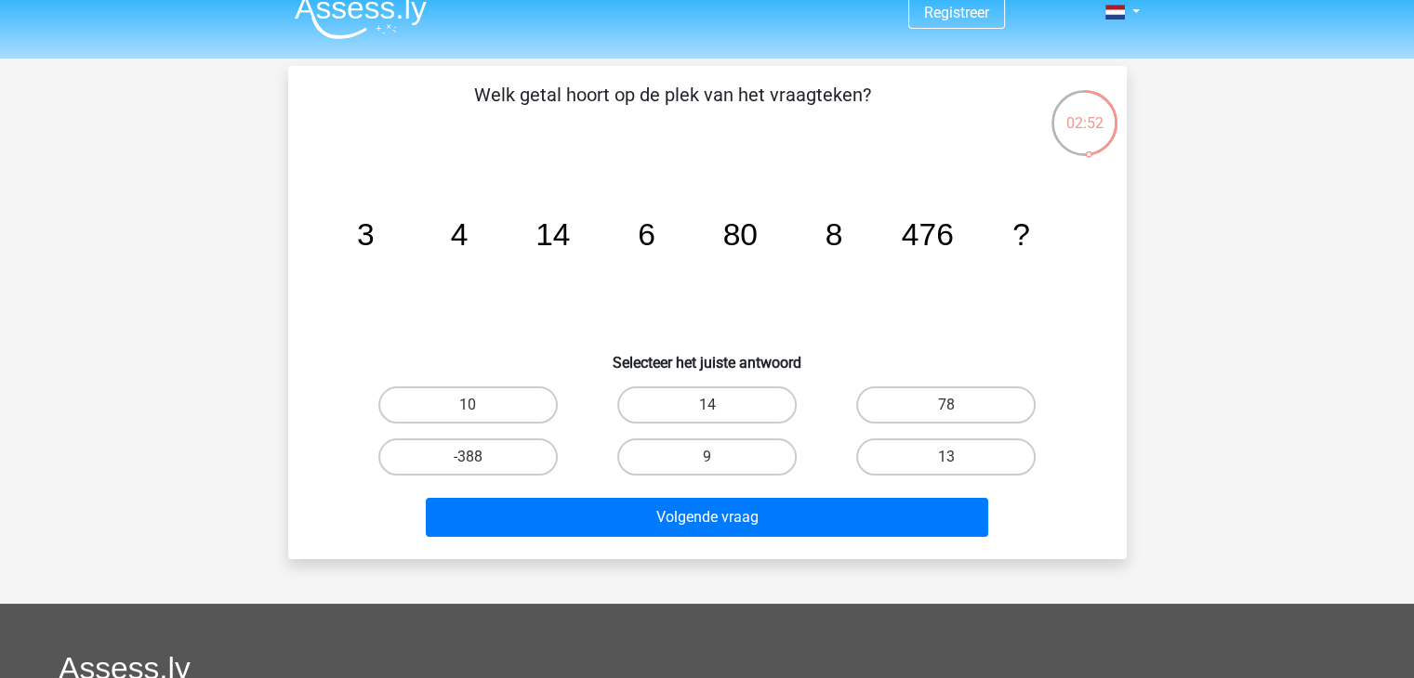
scroll to position [19, 0]
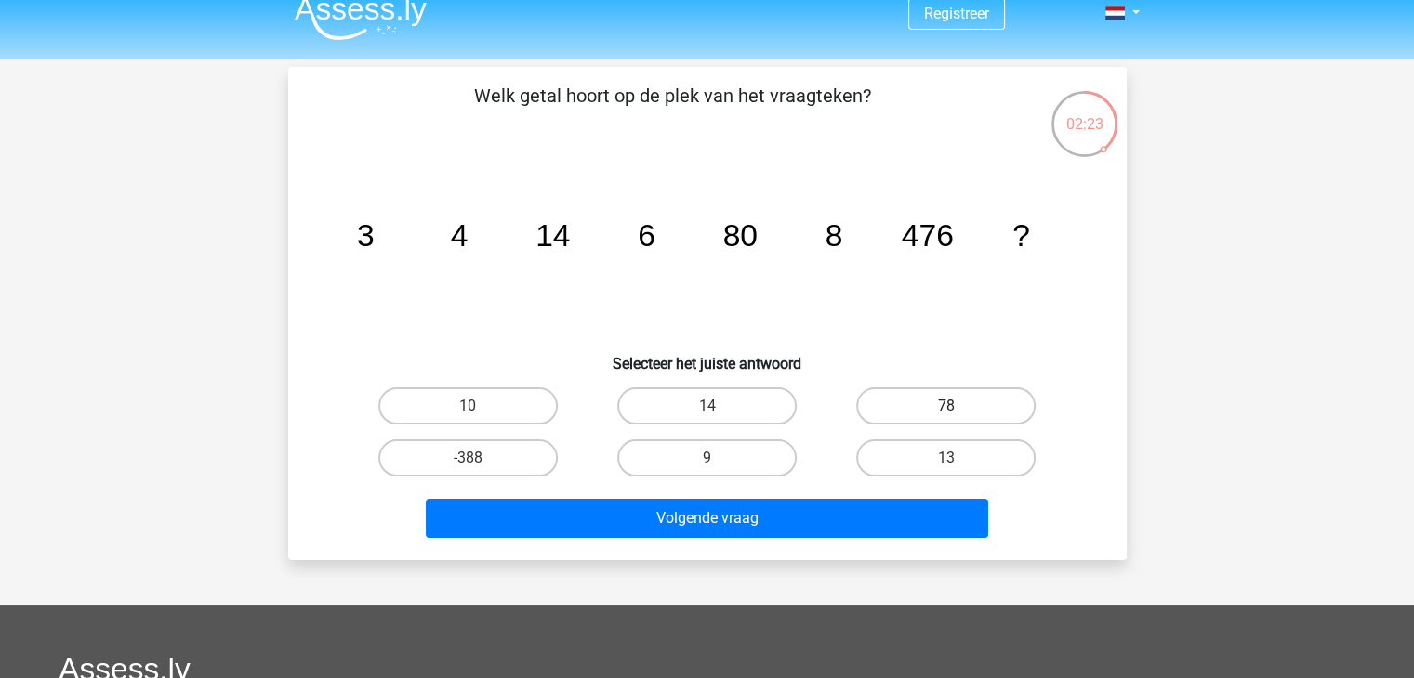
click at [924, 408] on label "78" at bounding box center [945, 406] width 179 height 37
click at [946, 408] on input "78" at bounding box center [952, 412] width 12 height 12
radio input "true"
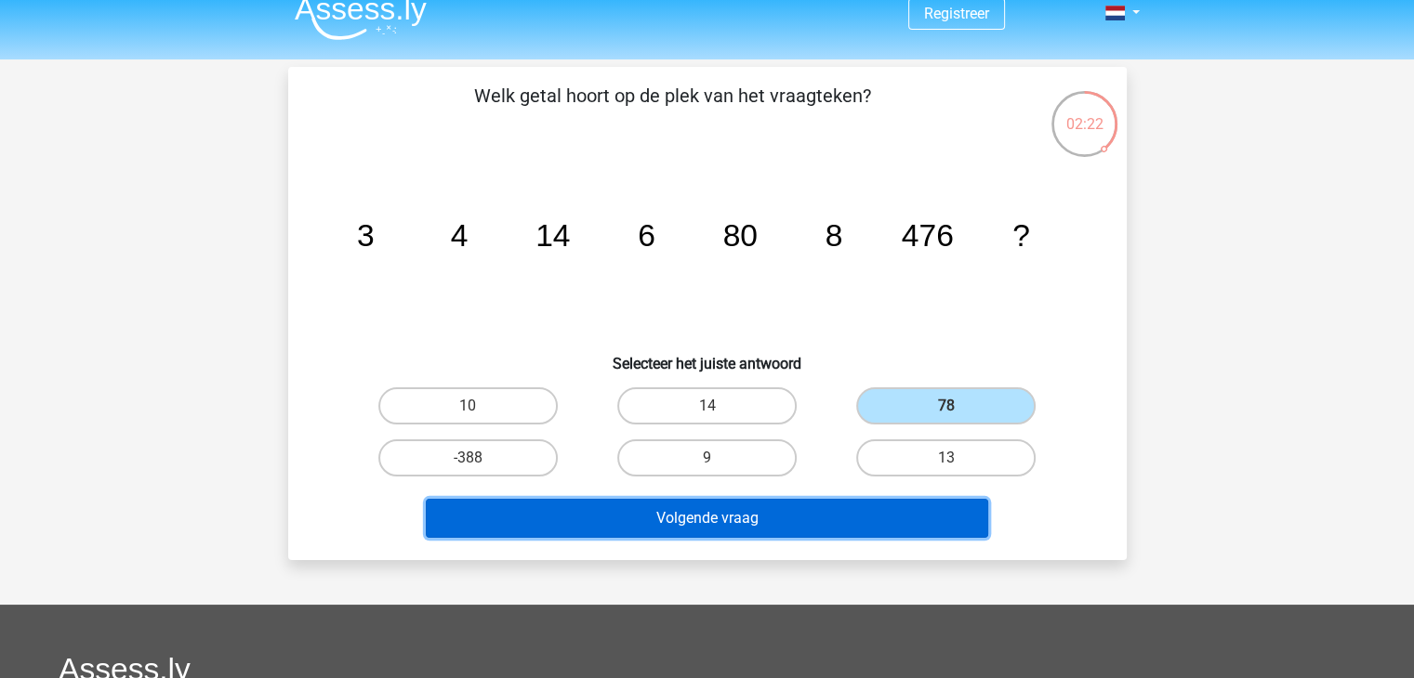
click at [851, 500] on button "Volgende vraag" at bounding box center [707, 518] width 562 height 39
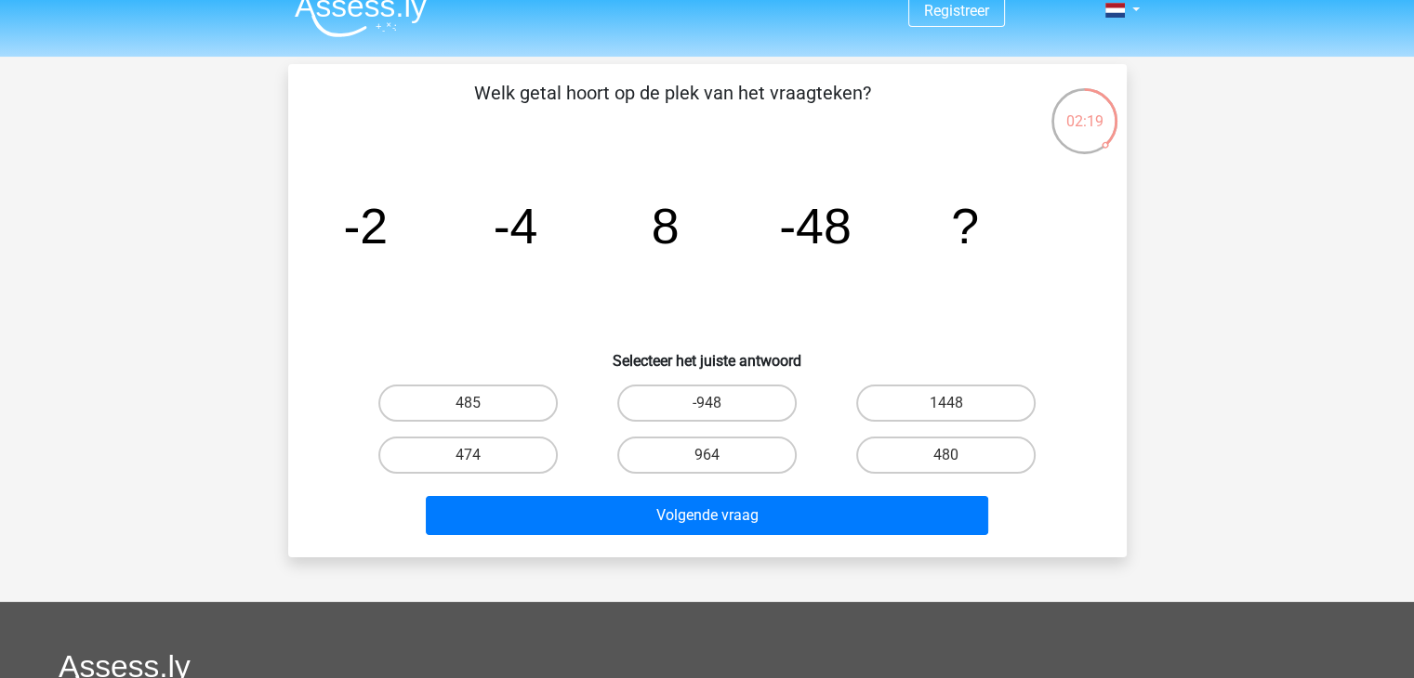
scroll to position [20, 0]
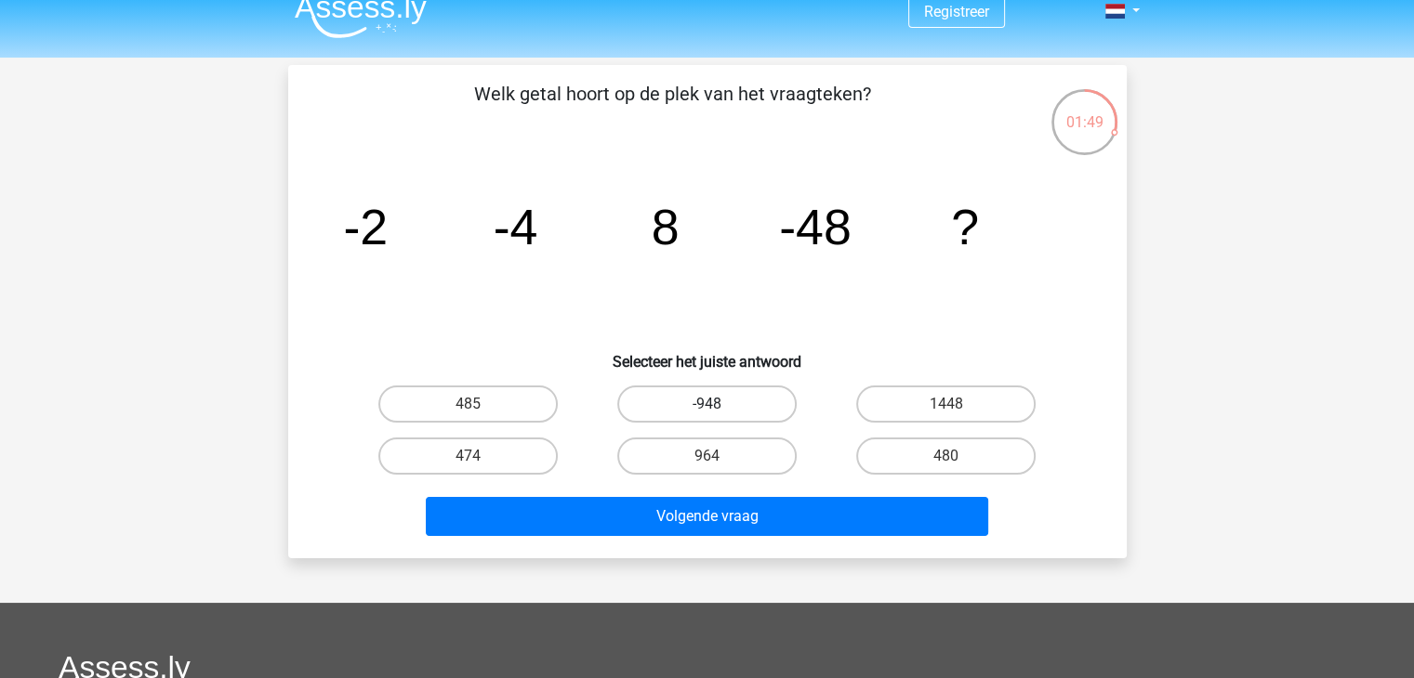
click at [726, 406] on label "-948" at bounding box center [706, 404] width 179 height 37
click at [718, 406] on input "-948" at bounding box center [712, 410] width 12 height 12
radio input "true"
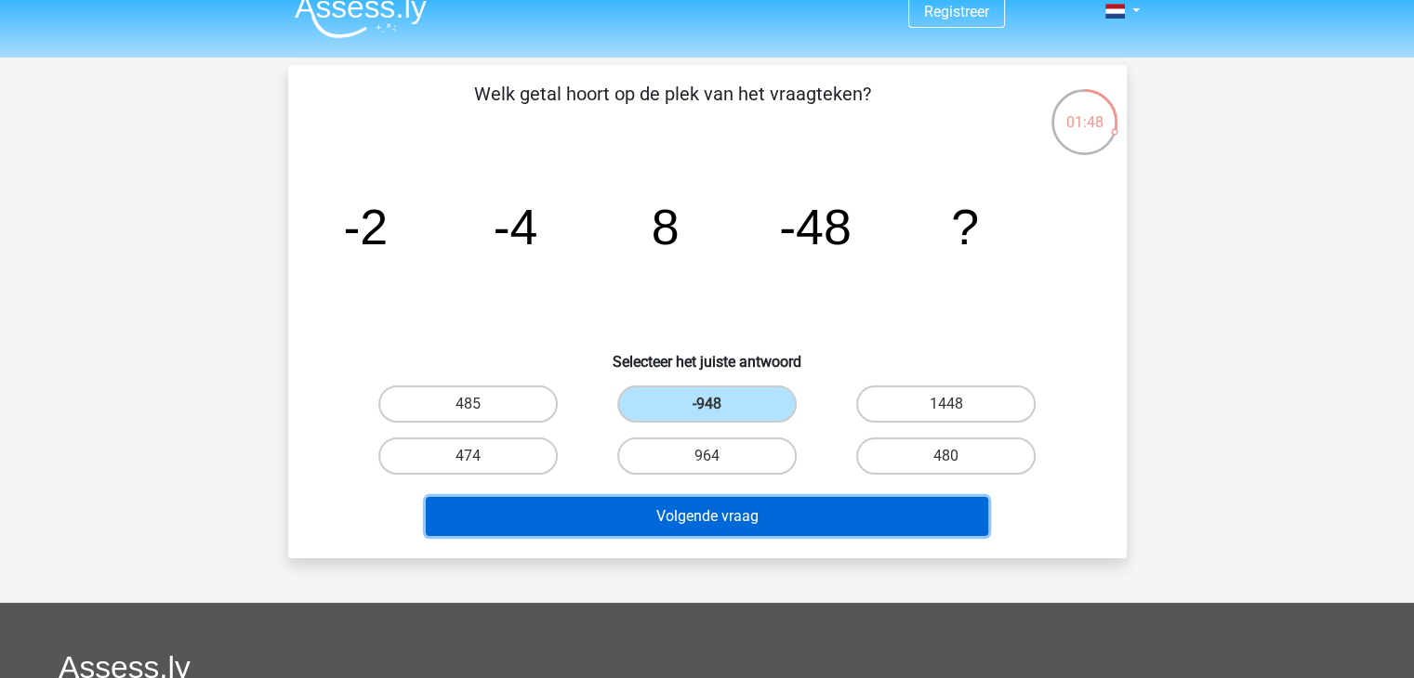
click at [705, 520] on button "Volgende vraag" at bounding box center [707, 516] width 562 height 39
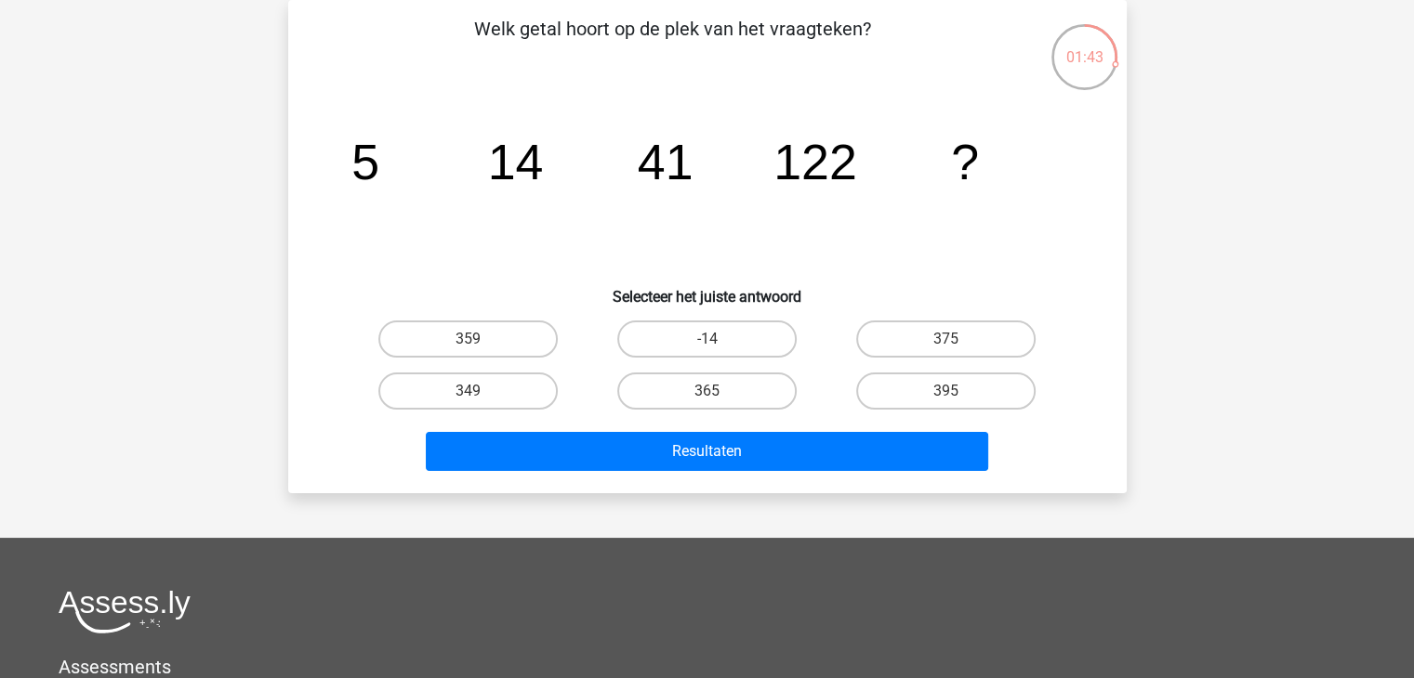
scroll to position [0, 0]
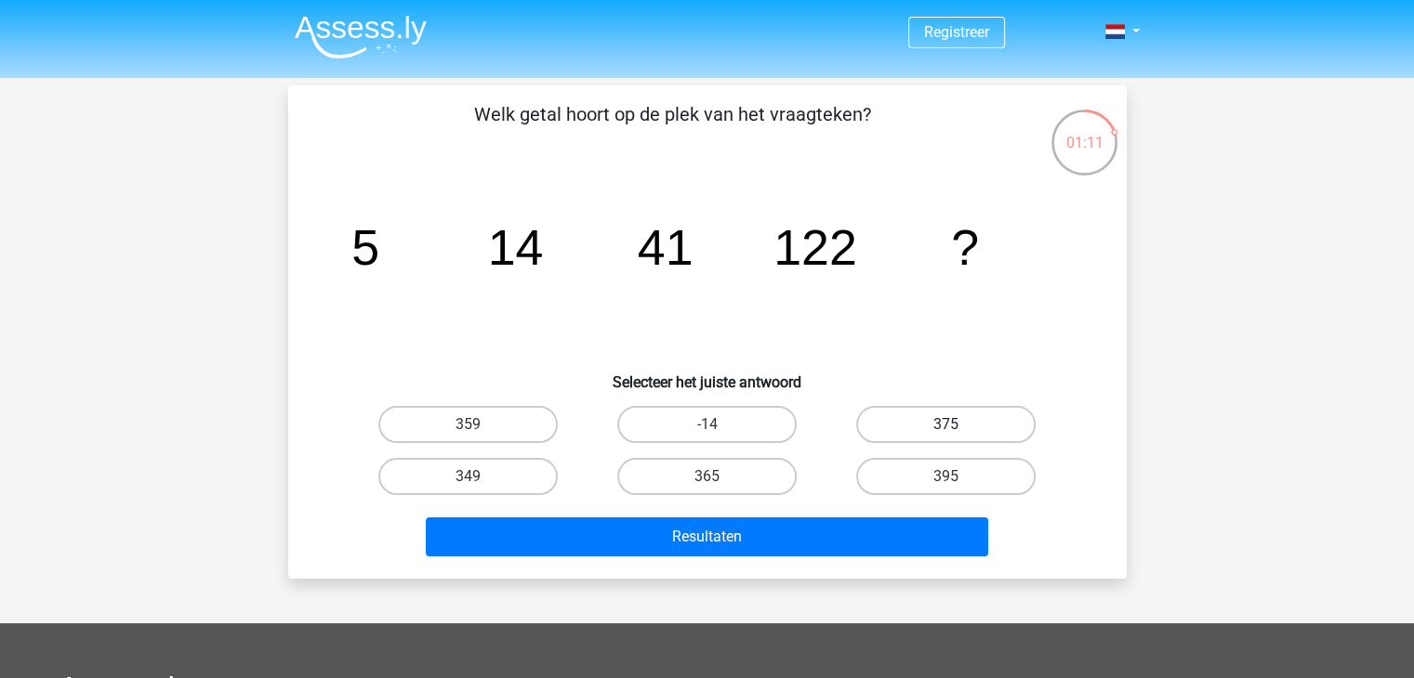
click at [875, 425] on label "375" at bounding box center [945, 424] width 179 height 37
click at [946, 425] on input "375" at bounding box center [952, 431] width 12 height 12
radio input "true"
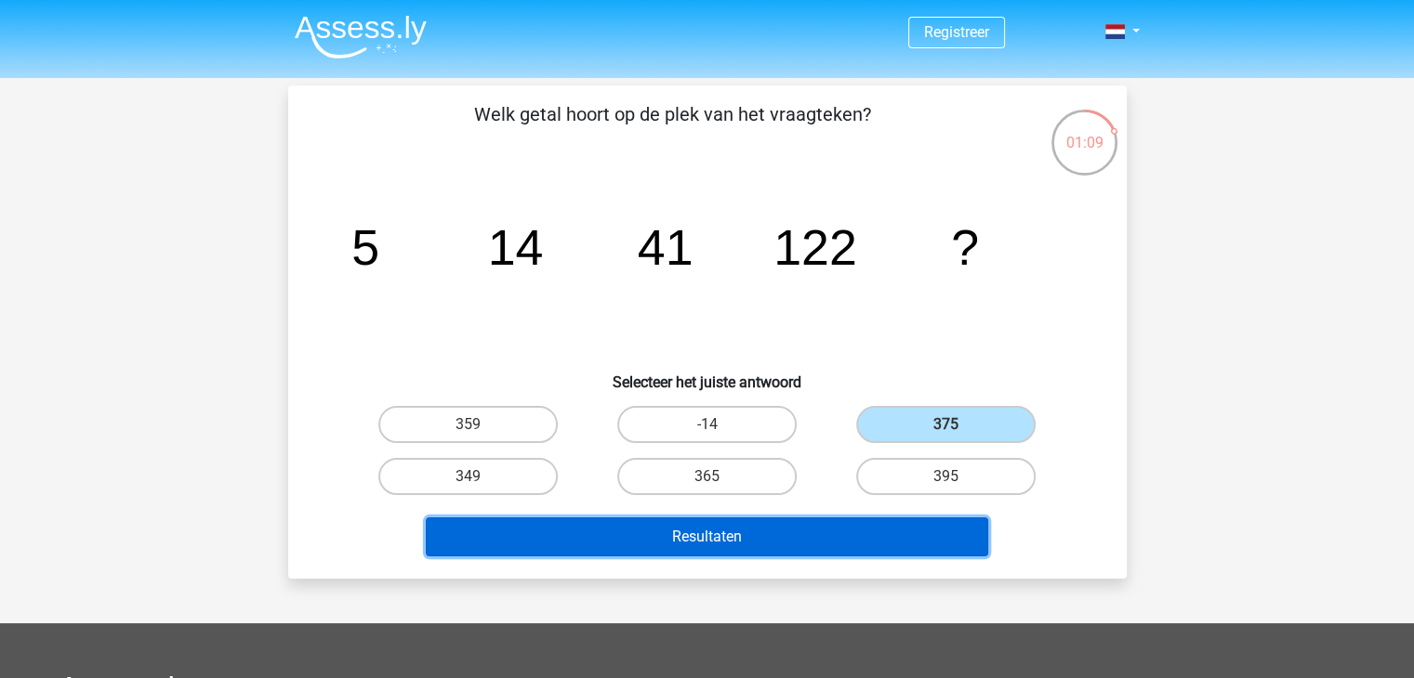
click at [833, 548] on button "Resultaten" at bounding box center [707, 537] width 562 height 39
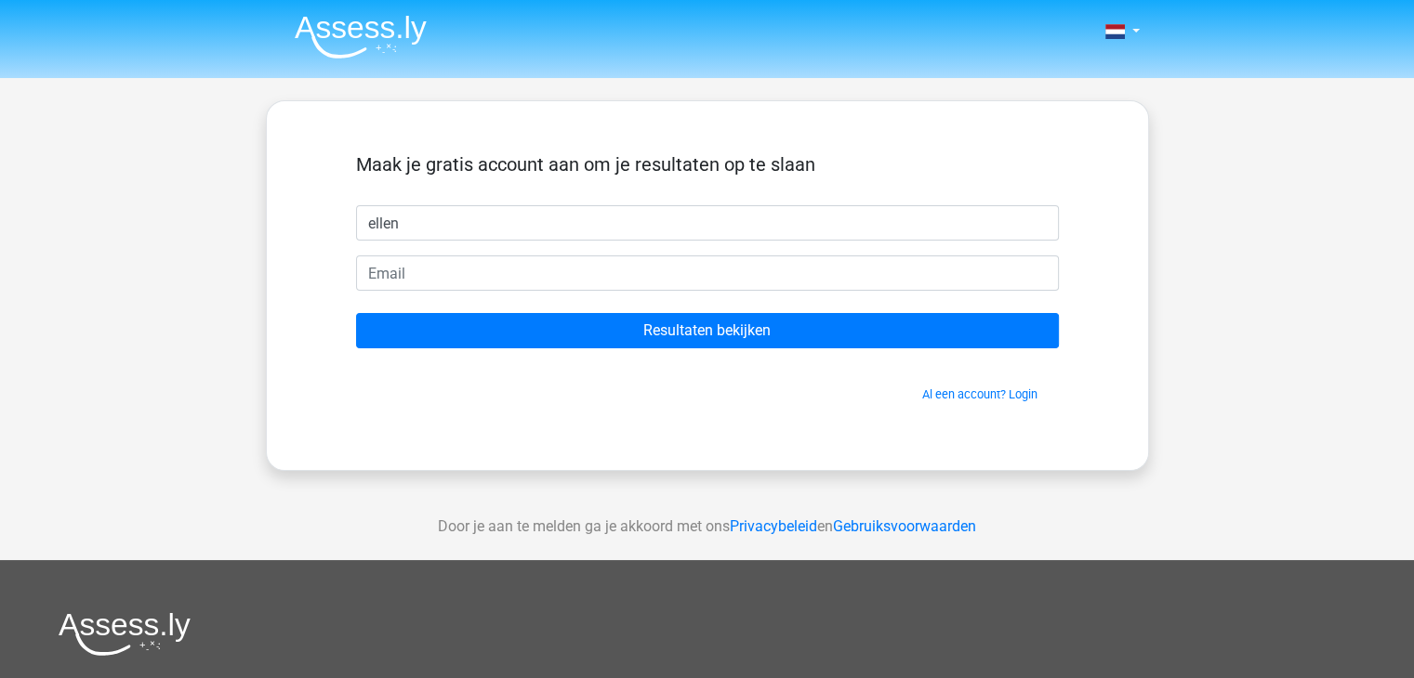
type input "[PERSON_NAME]"
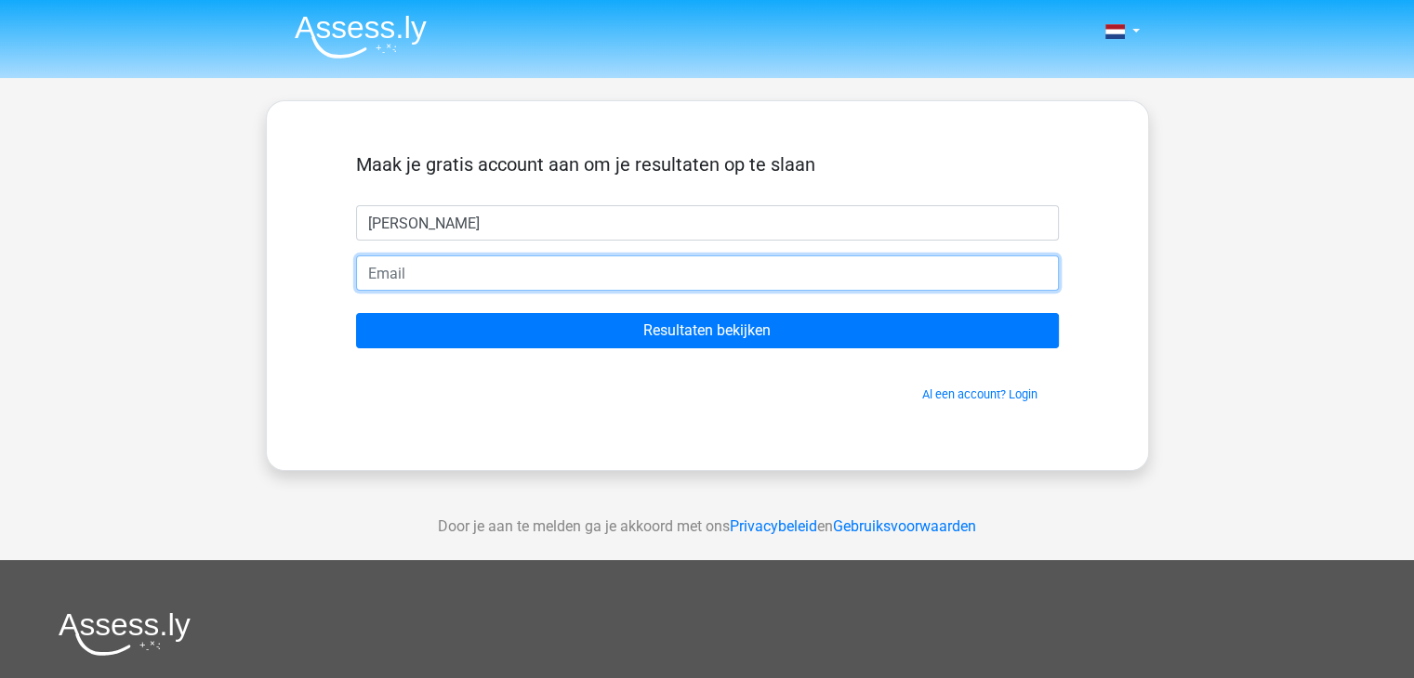
click at [465, 288] on input "email" at bounding box center [707, 273] width 703 height 35
type input "[EMAIL_ADDRESS][DOMAIN_NAME]"
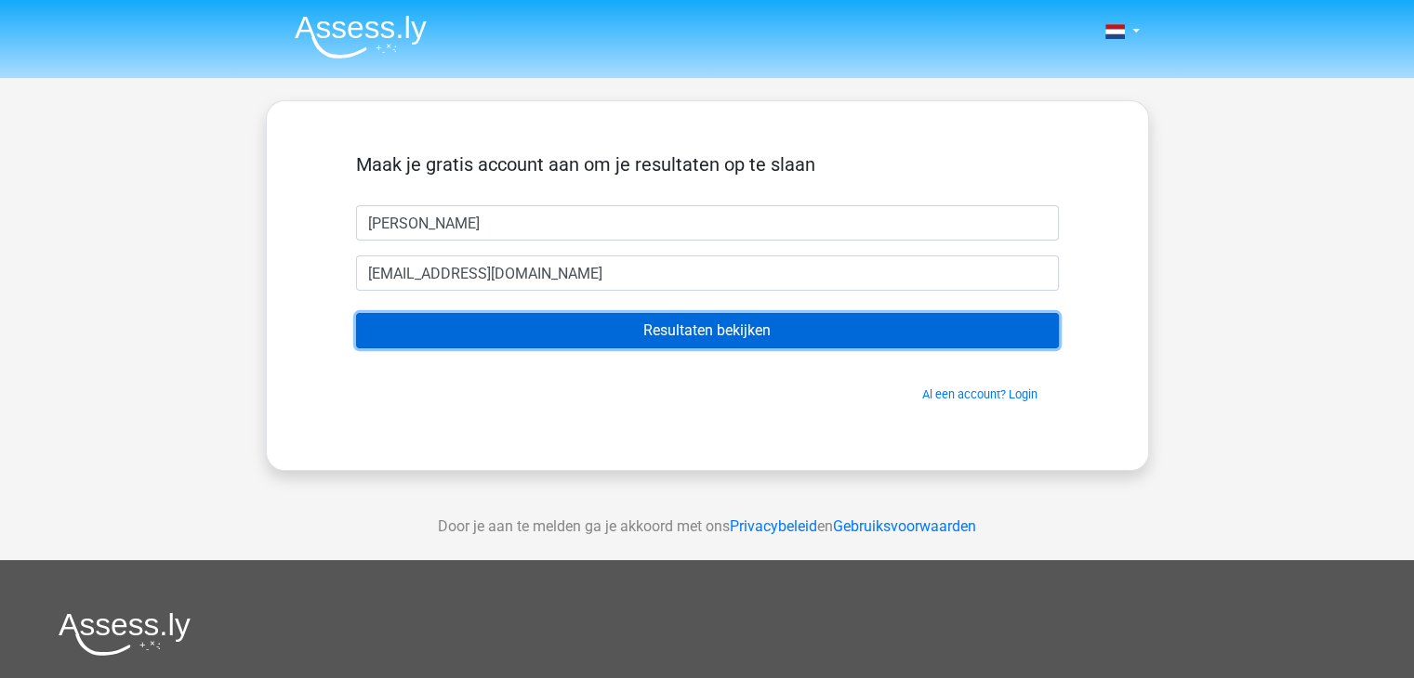
click at [544, 328] on input "Resultaten bekijken" at bounding box center [707, 330] width 703 height 35
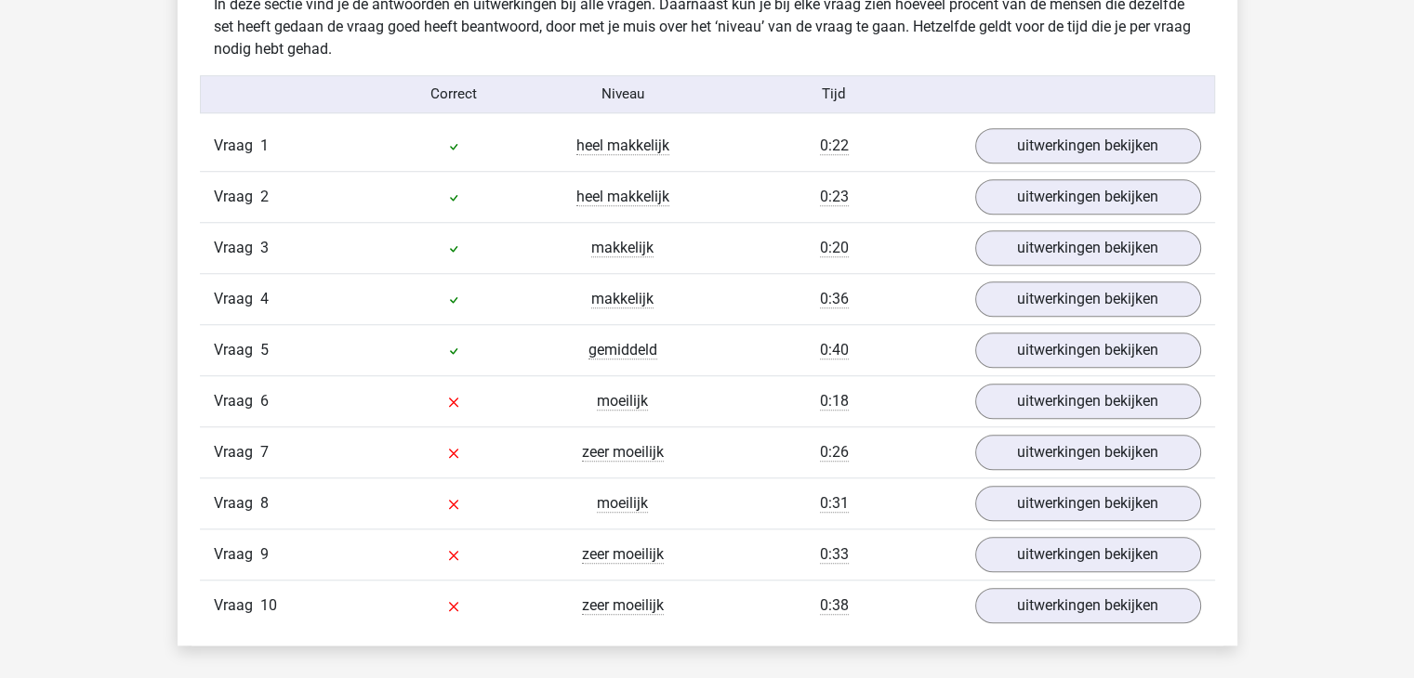
scroll to position [1489, 0]
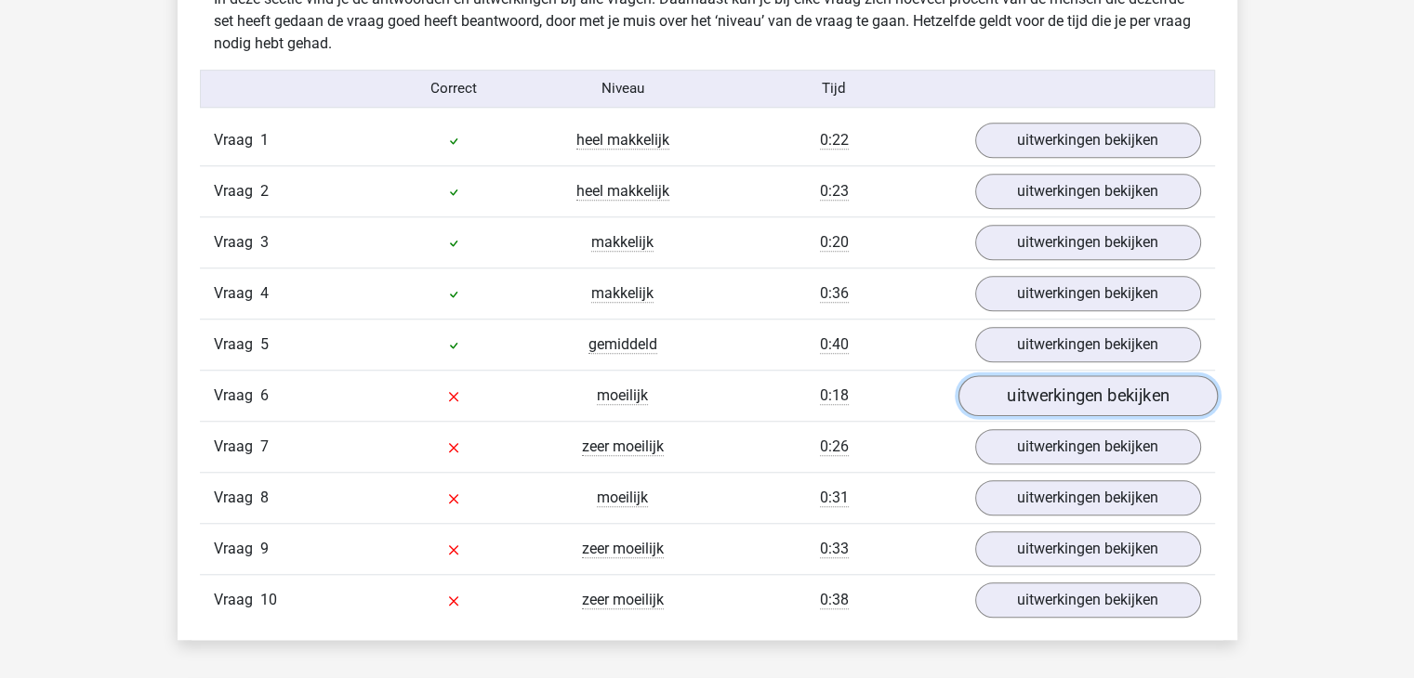
click at [1011, 391] on link "uitwerkingen bekijken" at bounding box center [1086, 395] width 259 height 41
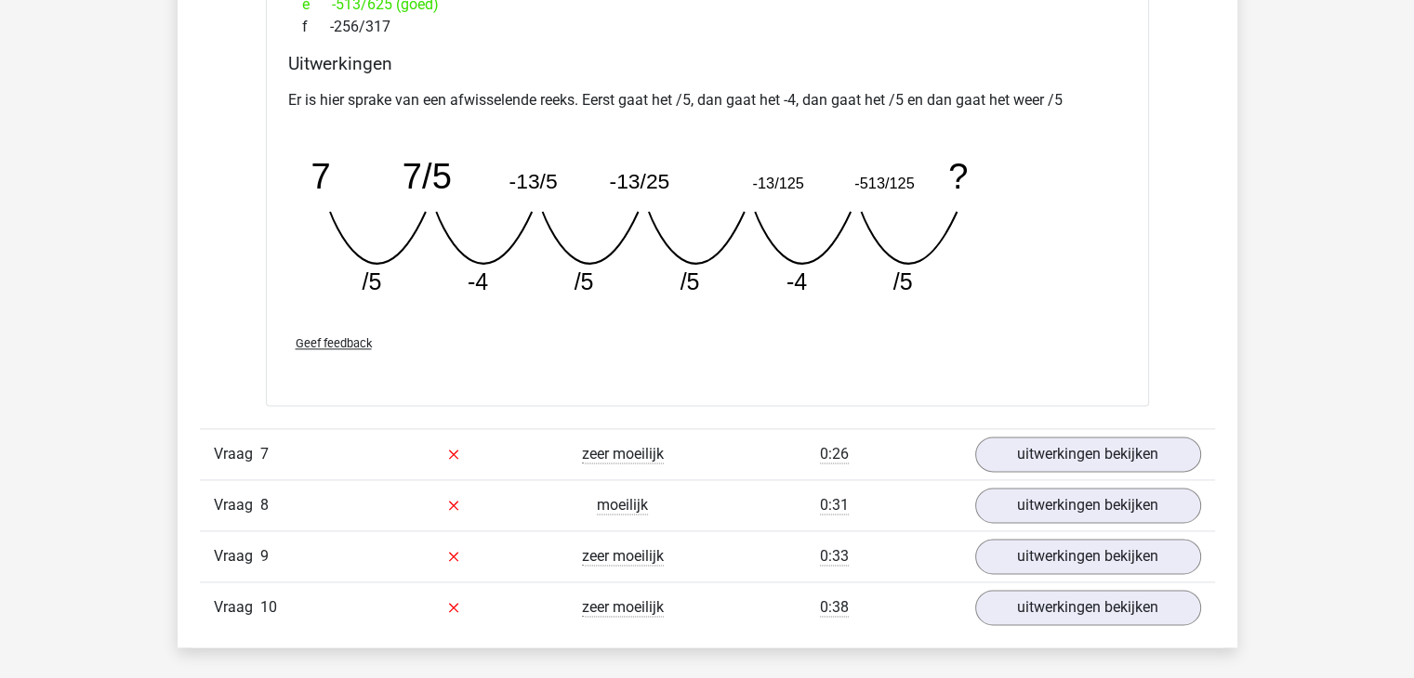
scroll to position [2293, 0]
click at [1050, 459] on link "uitwerkingen bekijken" at bounding box center [1086, 455] width 259 height 41
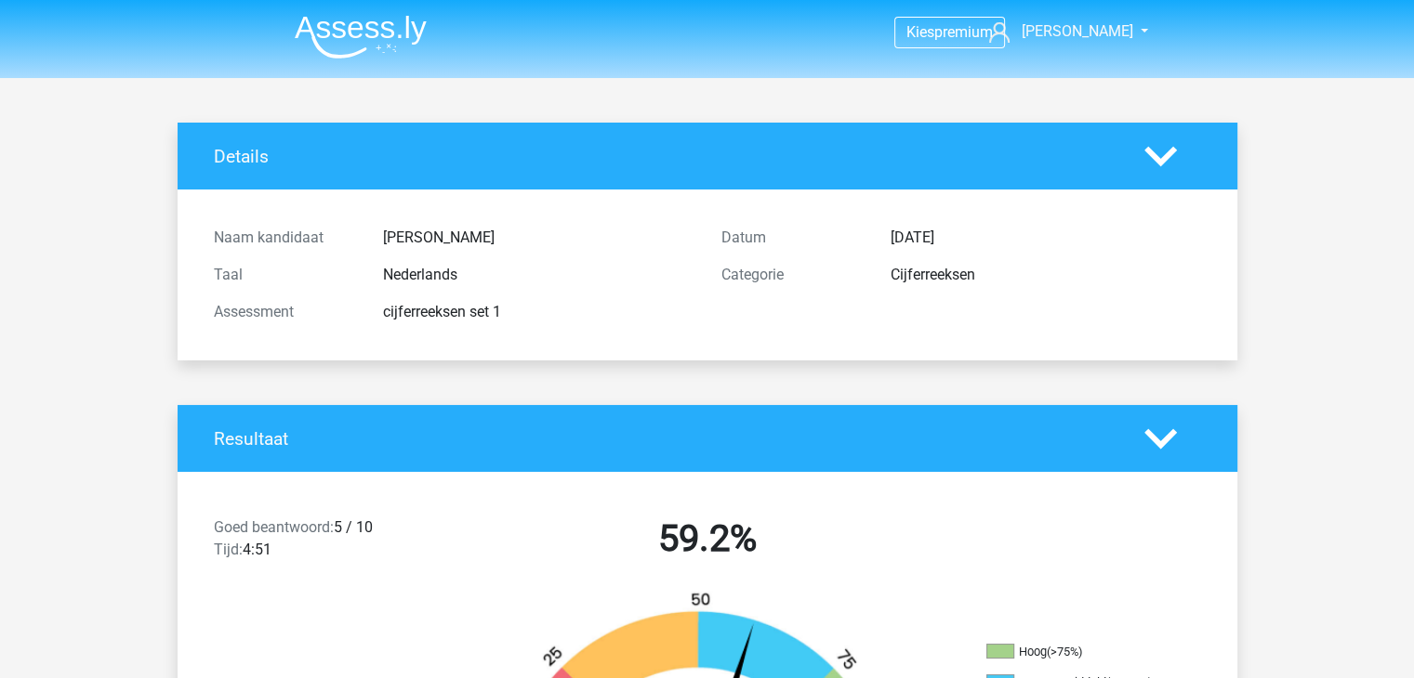
scroll to position [0, 0]
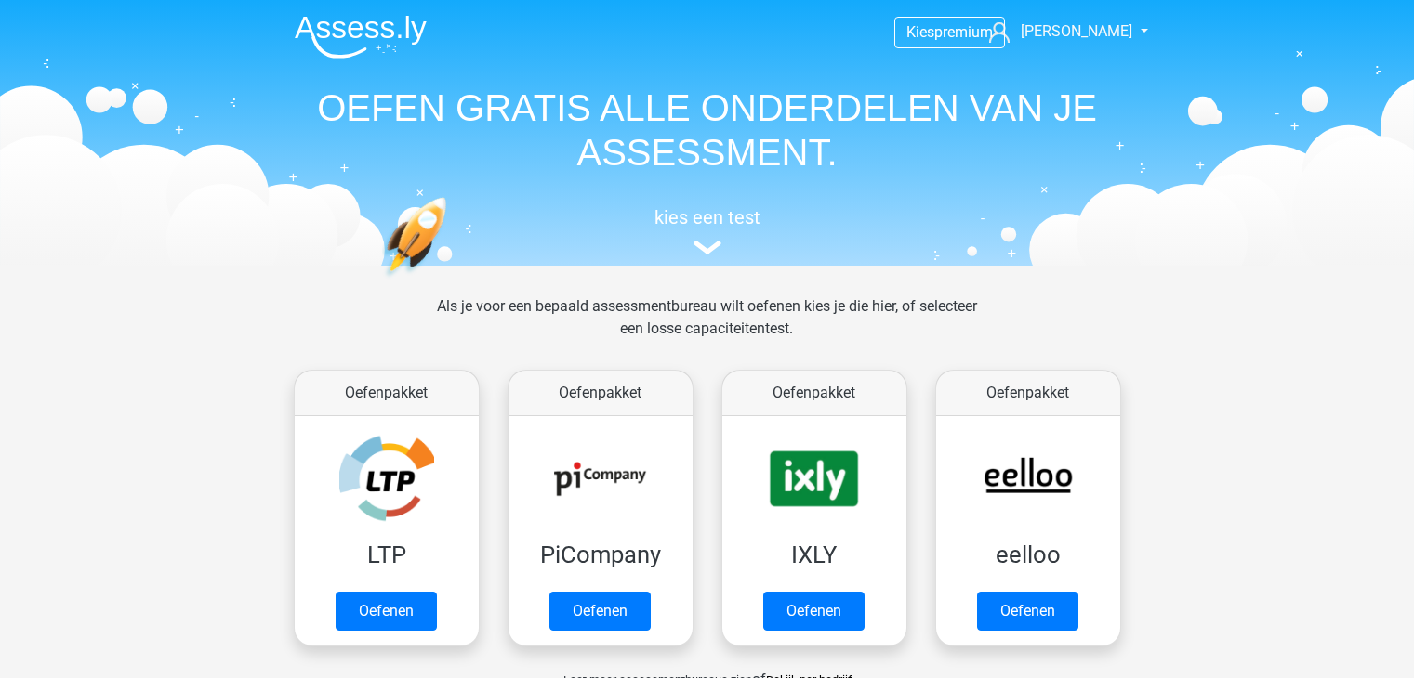
scroll to position [788, 0]
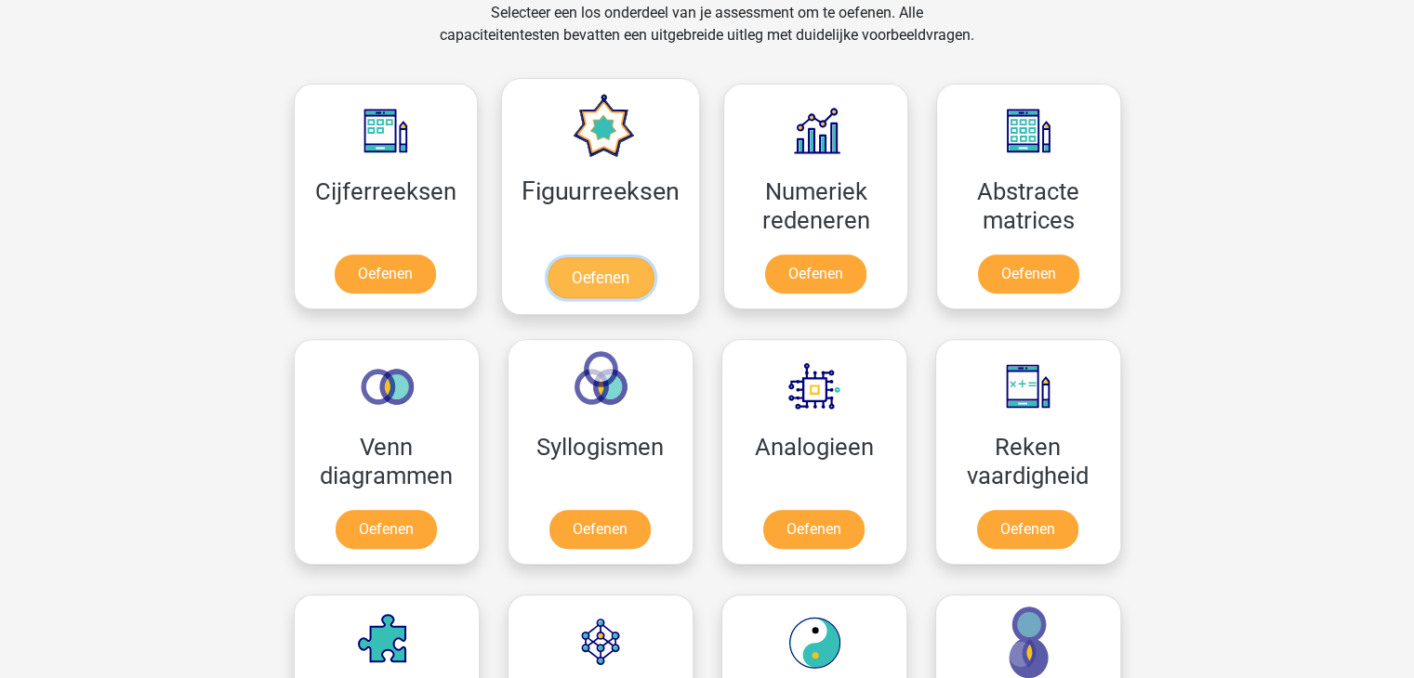
click at [600, 298] on link "Oefenen" at bounding box center [600, 277] width 106 height 41
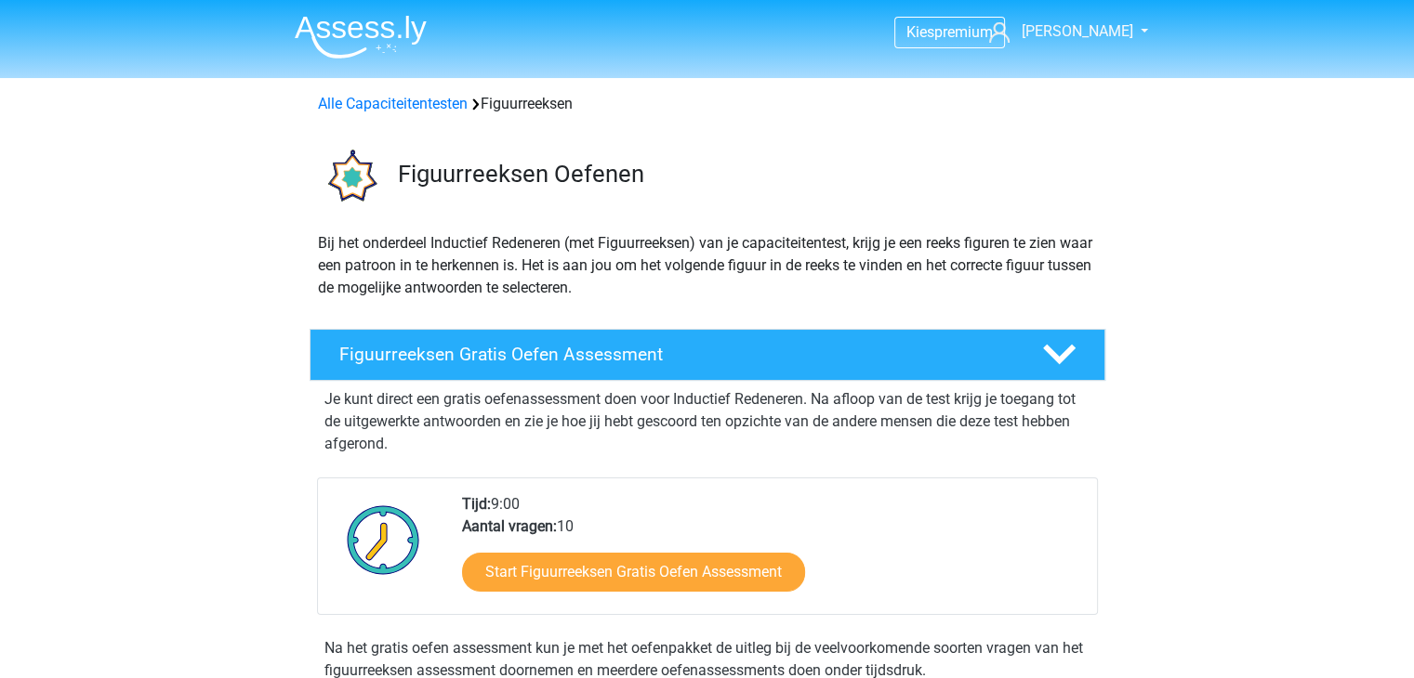
scroll to position [283, 0]
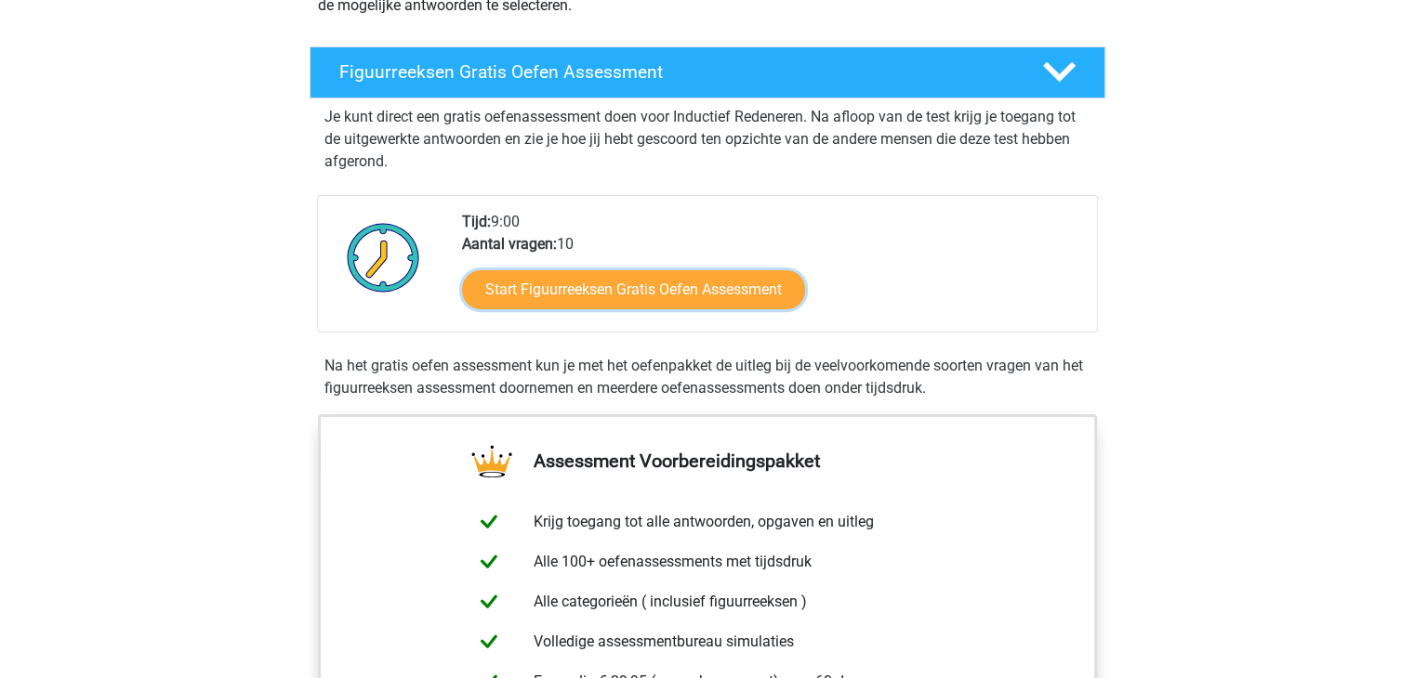
click at [600, 306] on link "Start Figuurreeksen Gratis Oefen Assessment" at bounding box center [633, 289] width 343 height 39
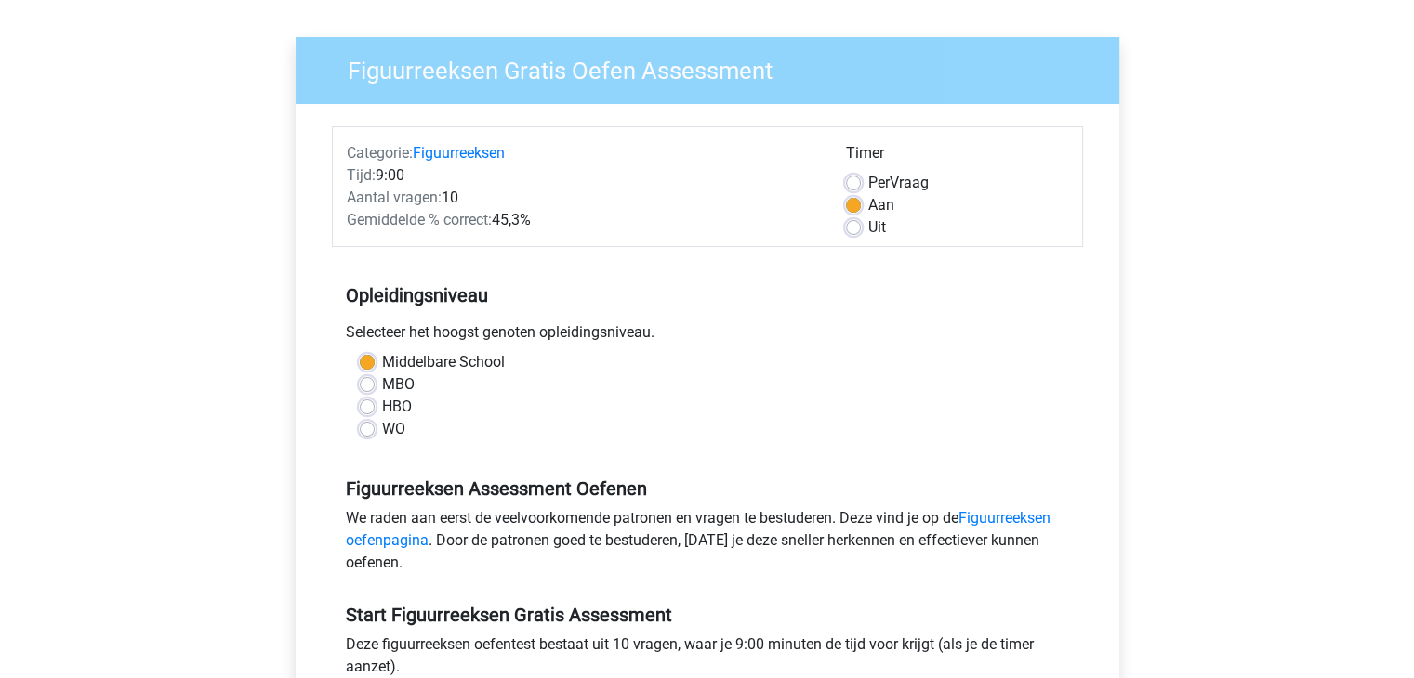
scroll to position [126, 0]
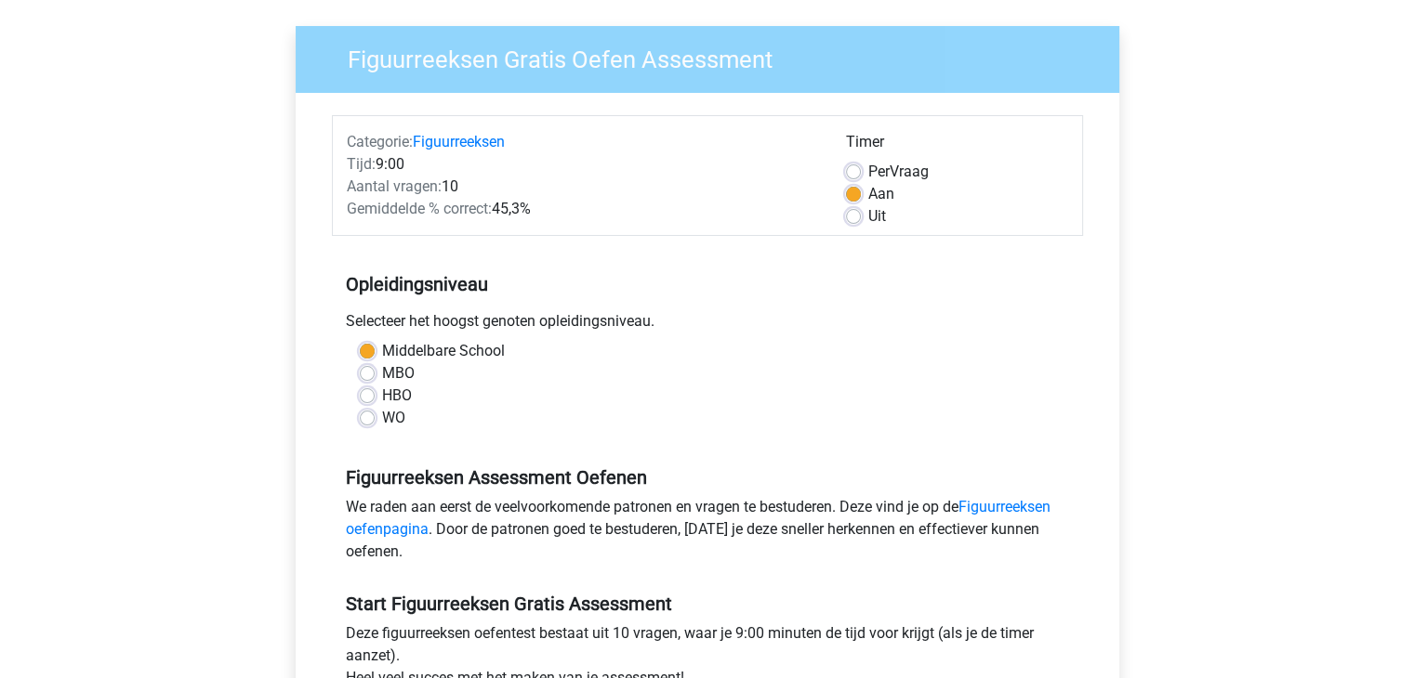
click at [382, 417] on label "WO" at bounding box center [393, 418] width 23 height 22
click at [364, 417] on input "WO" at bounding box center [367, 416] width 15 height 19
radio input "true"
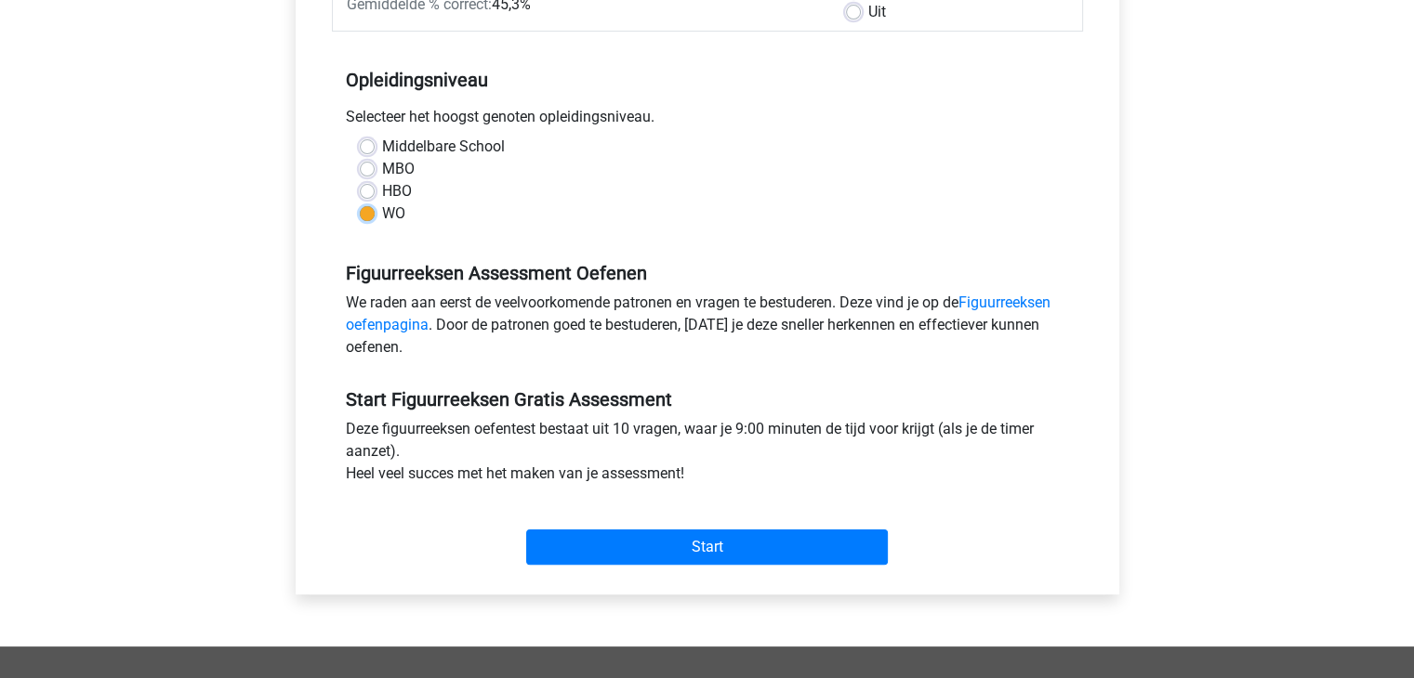
scroll to position [335, 0]
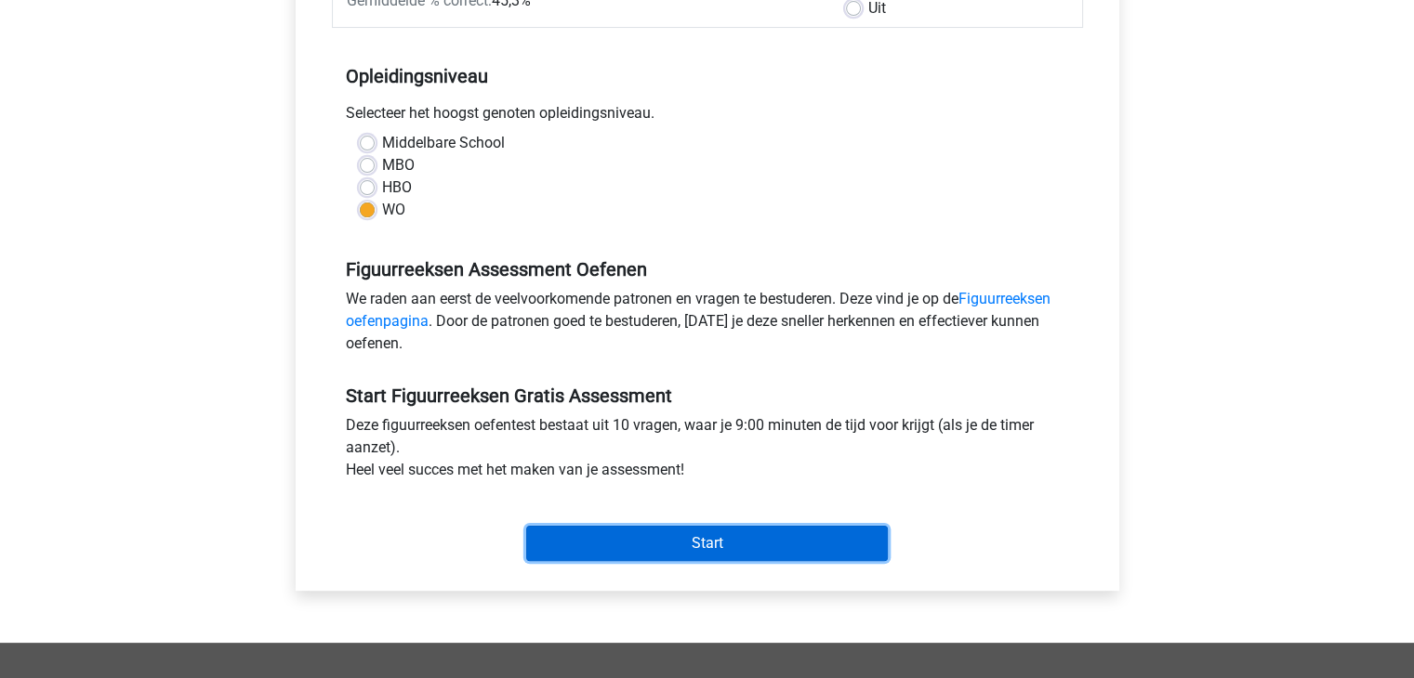
click at [584, 534] on input "Start" at bounding box center [707, 543] width 362 height 35
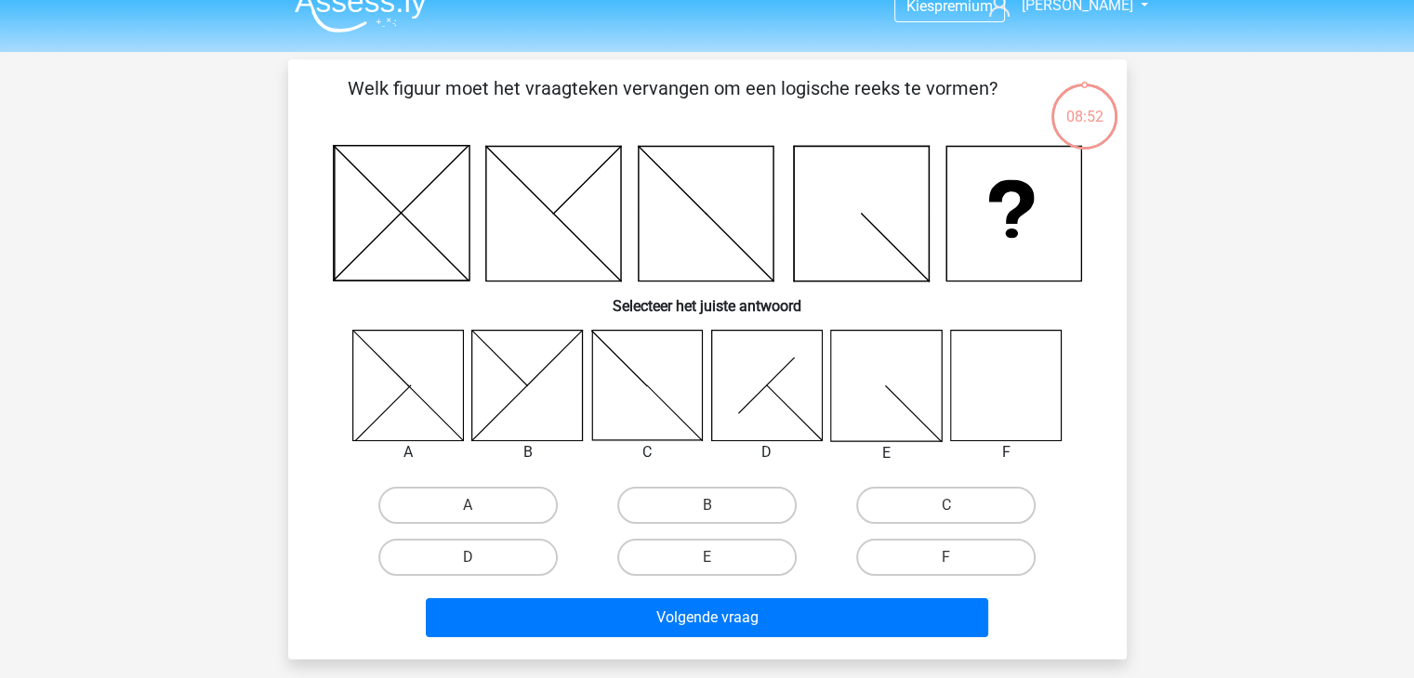
scroll to position [29, 0]
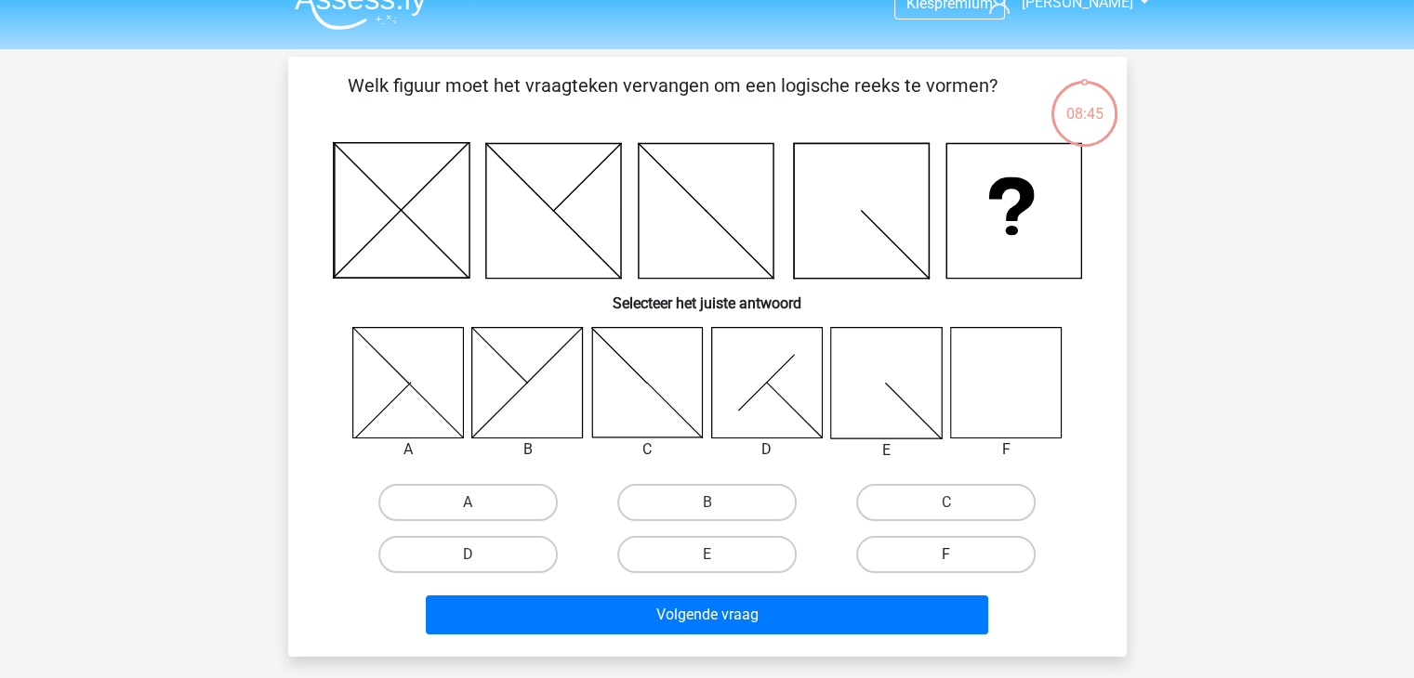
click at [914, 559] on label "F" at bounding box center [945, 554] width 179 height 37
click at [946, 559] on input "F" at bounding box center [952, 561] width 12 height 12
radio input "true"
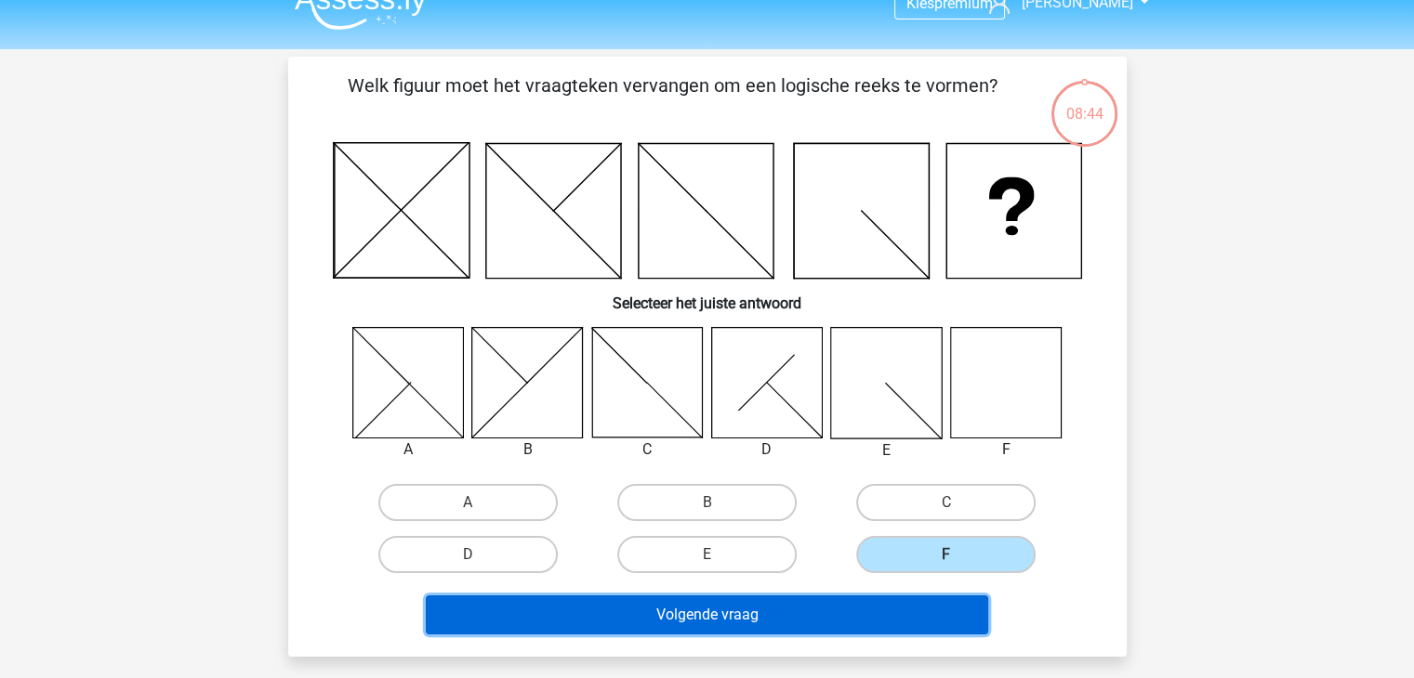
click at [832, 618] on button "Volgende vraag" at bounding box center [707, 615] width 562 height 39
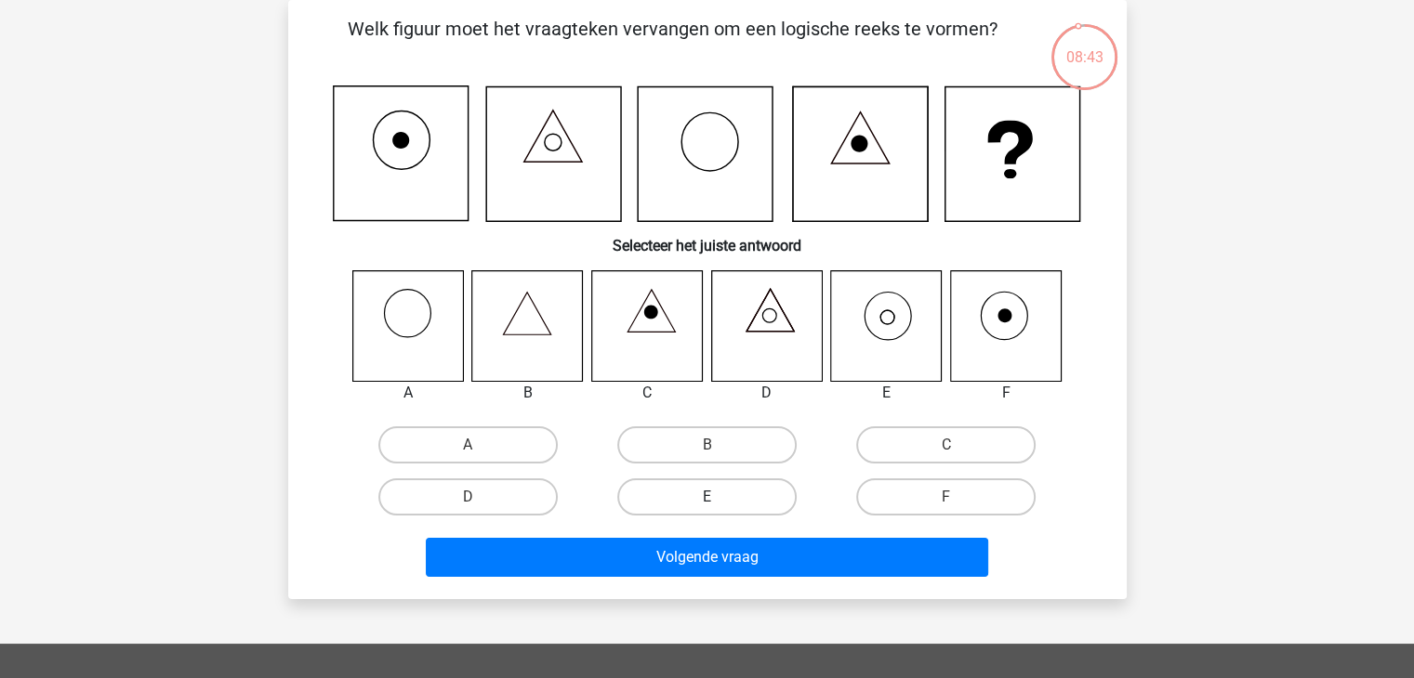
scroll to position [65, 0]
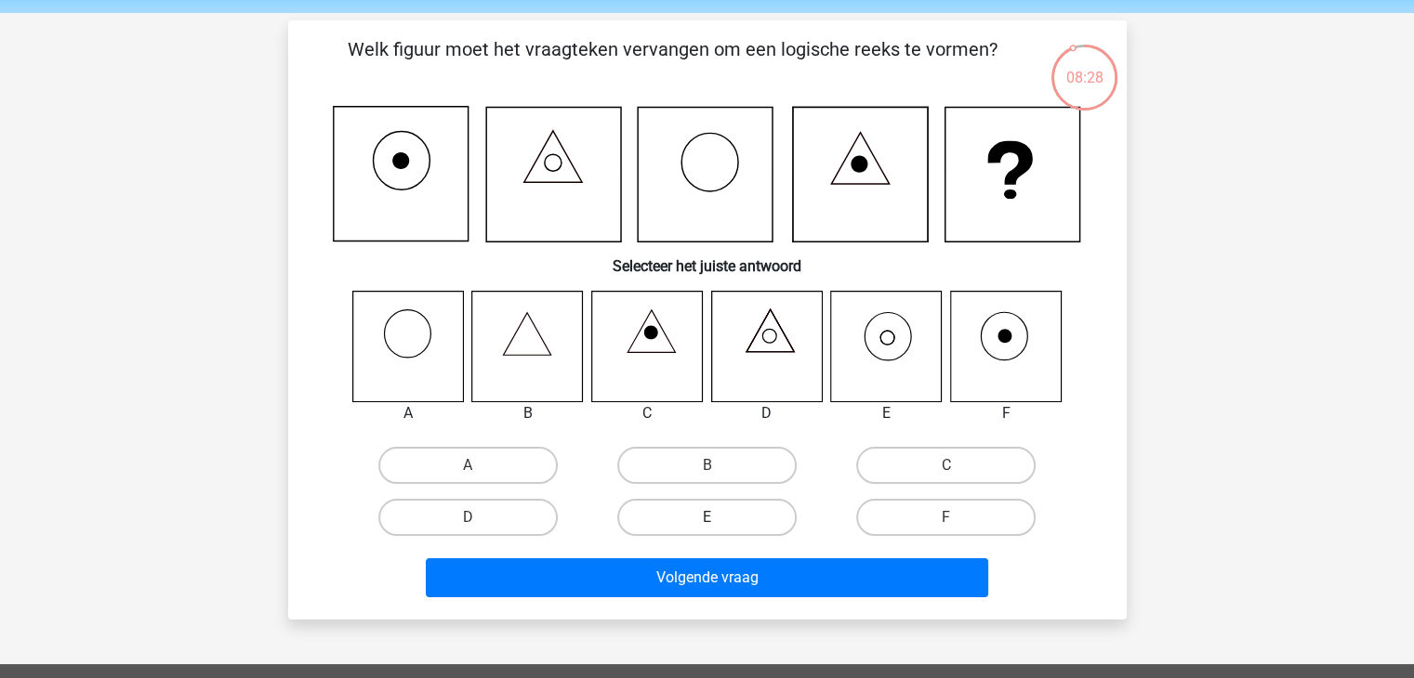
click at [721, 510] on label "E" at bounding box center [706, 517] width 179 height 37
click at [718, 518] on input "E" at bounding box center [712, 524] width 12 height 12
radio input "true"
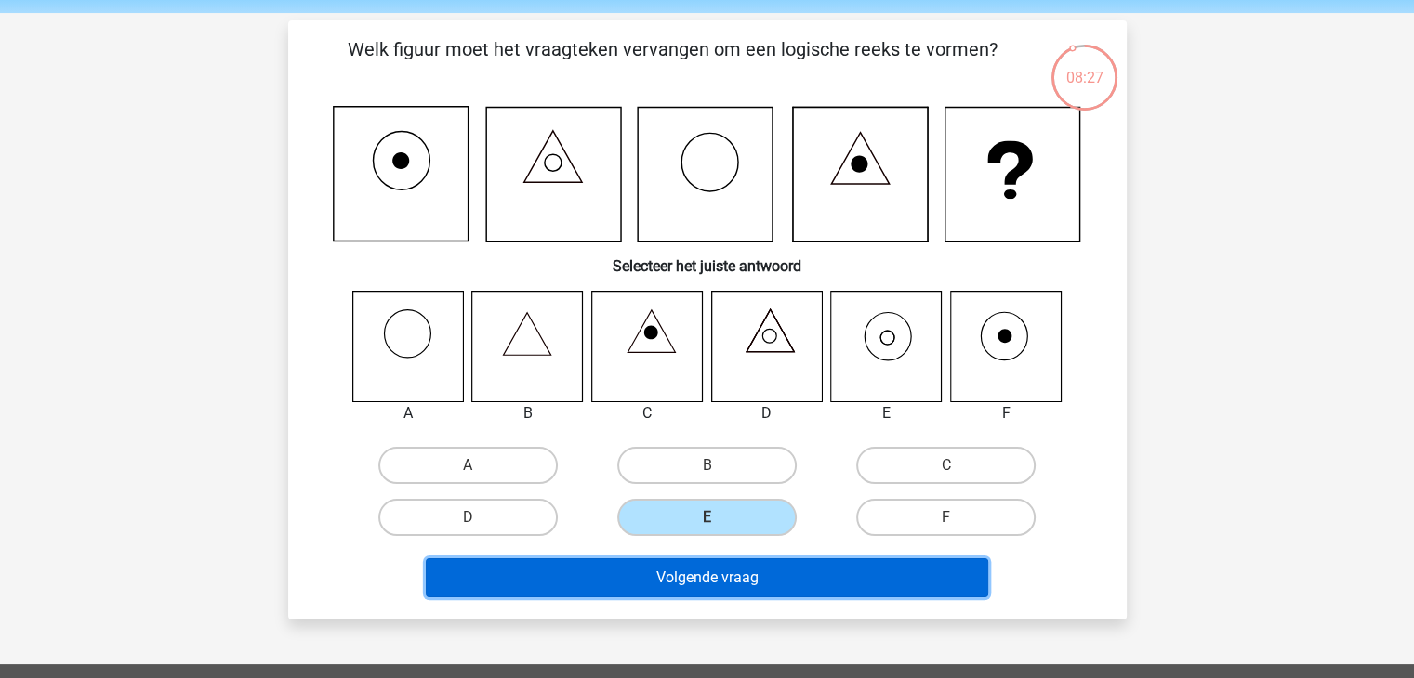
click at [717, 580] on button "Volgende vraag" at bounding box center [707, 578] width 562 height 39
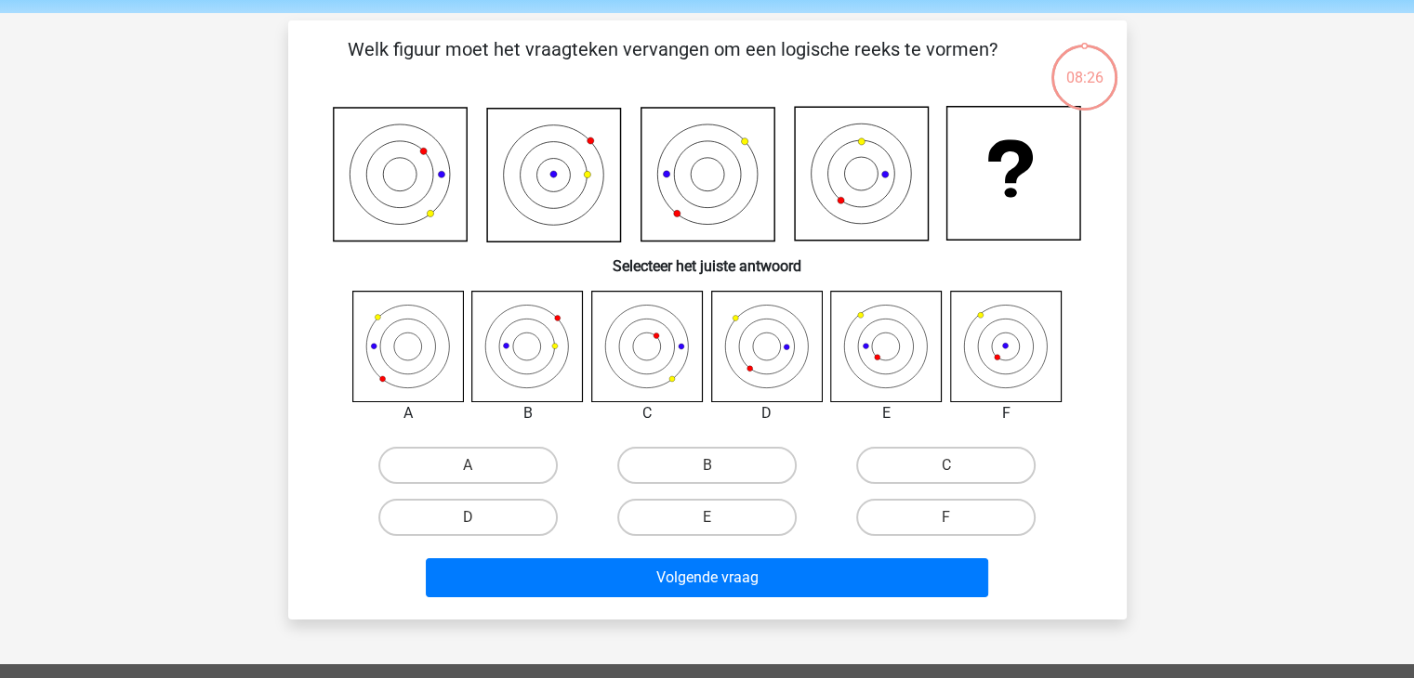
scroll to position [86, 0]
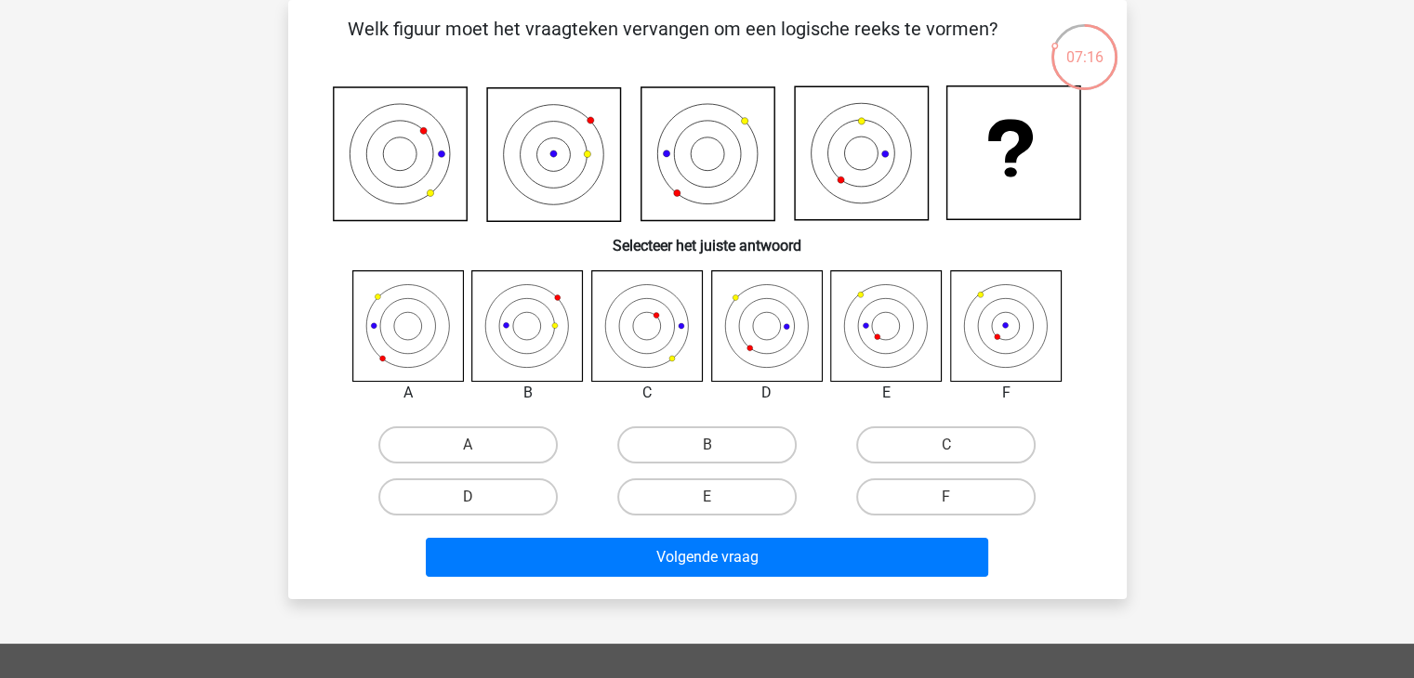
click at [900, 336] on icon at bounding box center [886, 325] width 111 height 111
click at [527, 495] on label "D" at bounding box center [467, 497] width 179 height 37
click at [480, 497] on input "D" at bounding box center [473, 503] width 12 height 12
radio input "true"
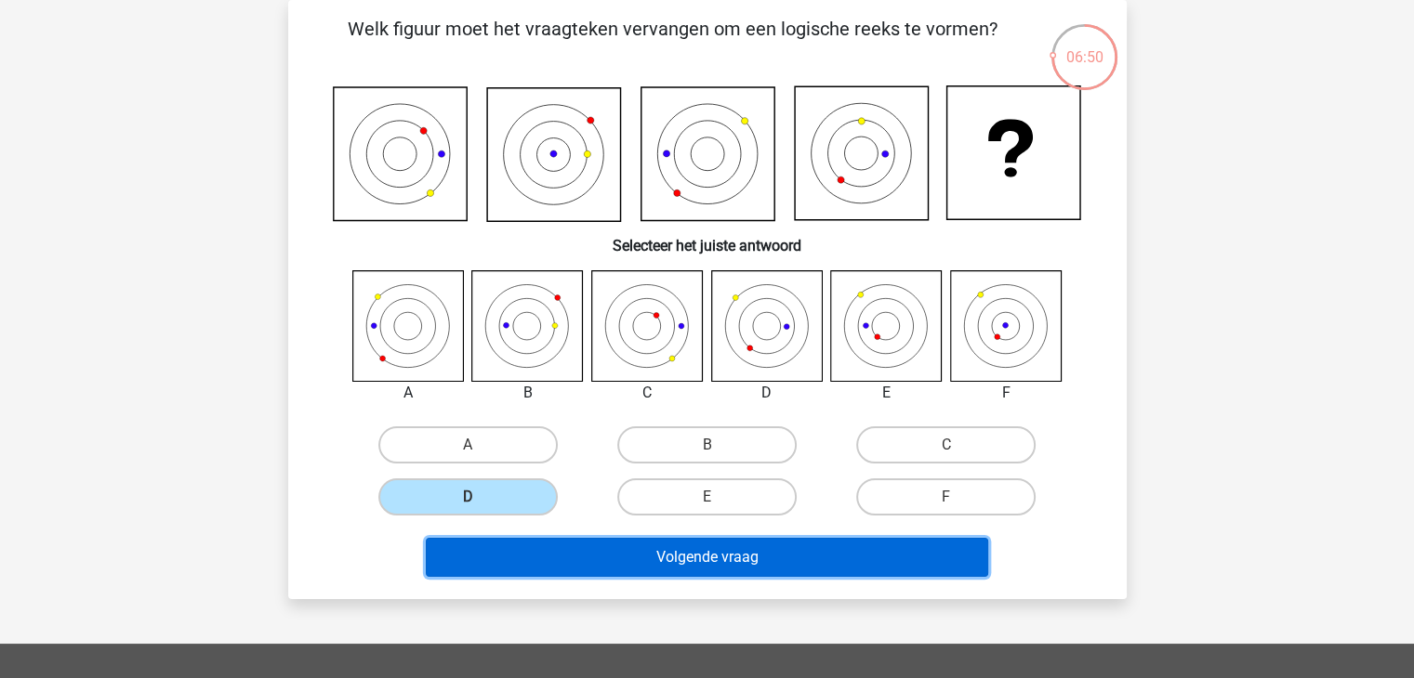
click at [563, 547] on button "Volgende vraag" at bounding box center [707, 557] width 562 height 39
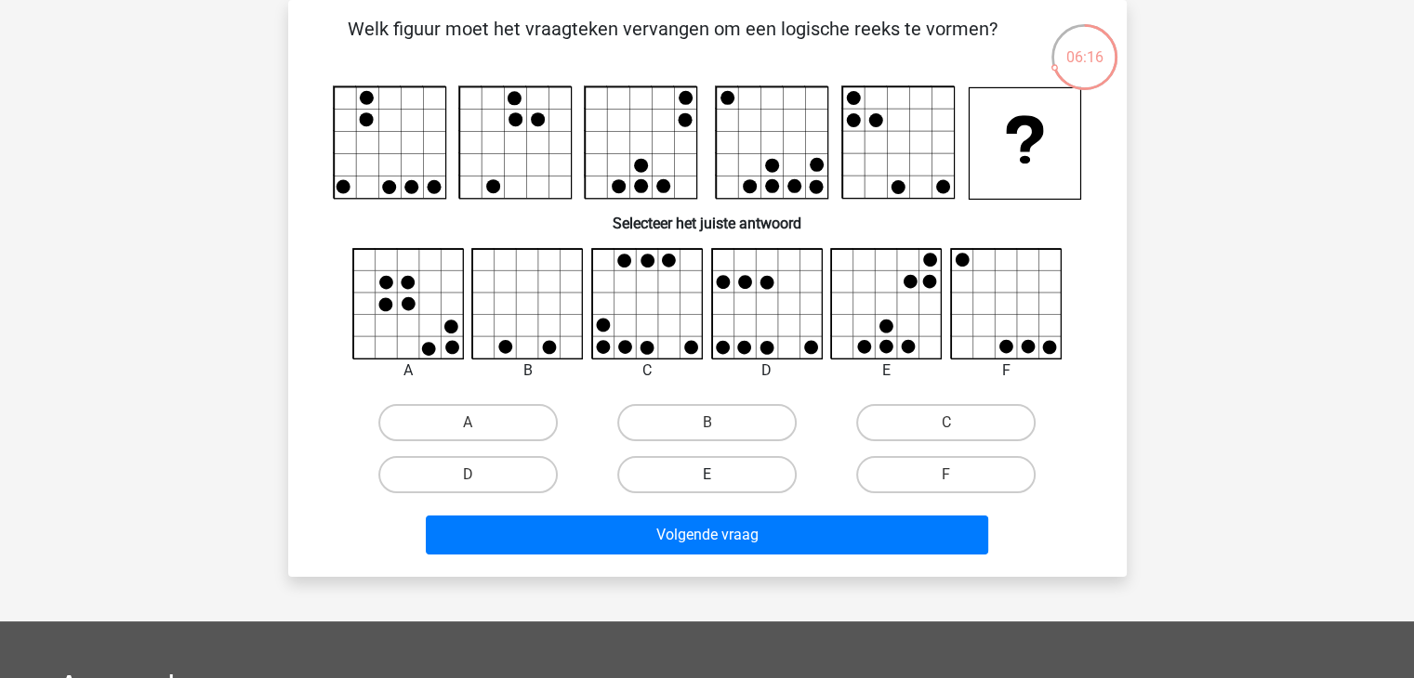
click at [668, 481] on label "E" at bounding box center [706, 474] width 179 height 37
click at [706, 481] on input "E" at bounding box center [712, 481] width 12 height 12
radio input "true"
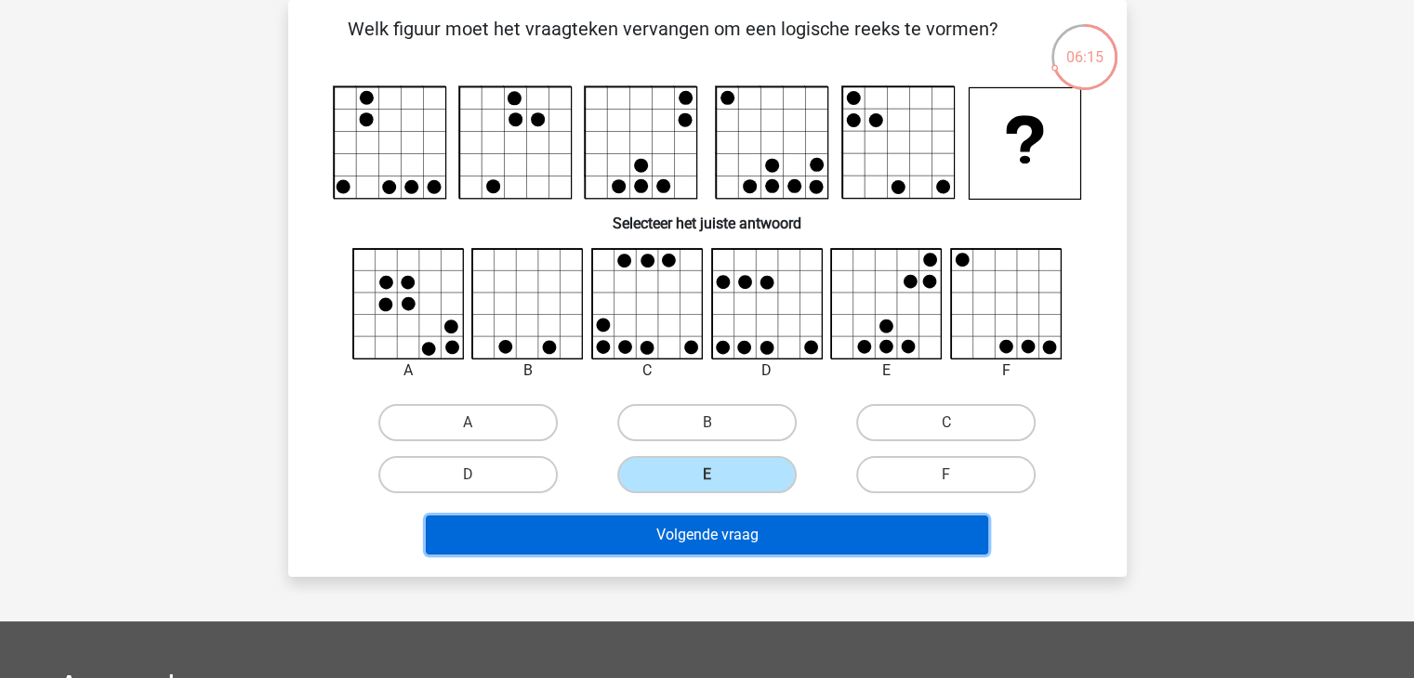
click at [668, 525] on button "Volgende vraag" at bounding box center [707, 535] width 562 height 39
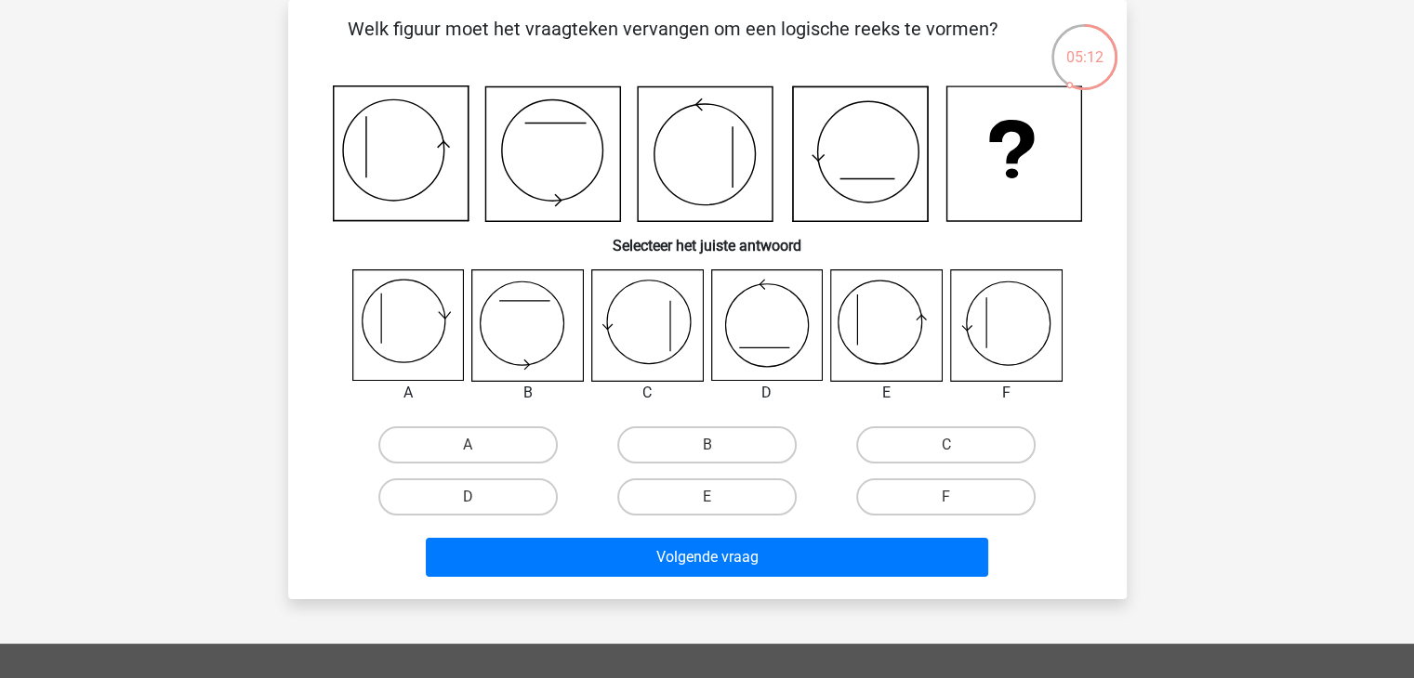
click at [671, 349] on icon at bounding box center [646, 325] width 111 height 111
click at [674, 444] on label "B" at bounding box center [706, 445] width 179 height 37
click at [706, 445] on input "B" at bounding box center [712, 451] width 12 height 12
radio input "true"
click at [689, 530] on div "Volgende vraag" at bounding box center [707, 553] width 779 height 61
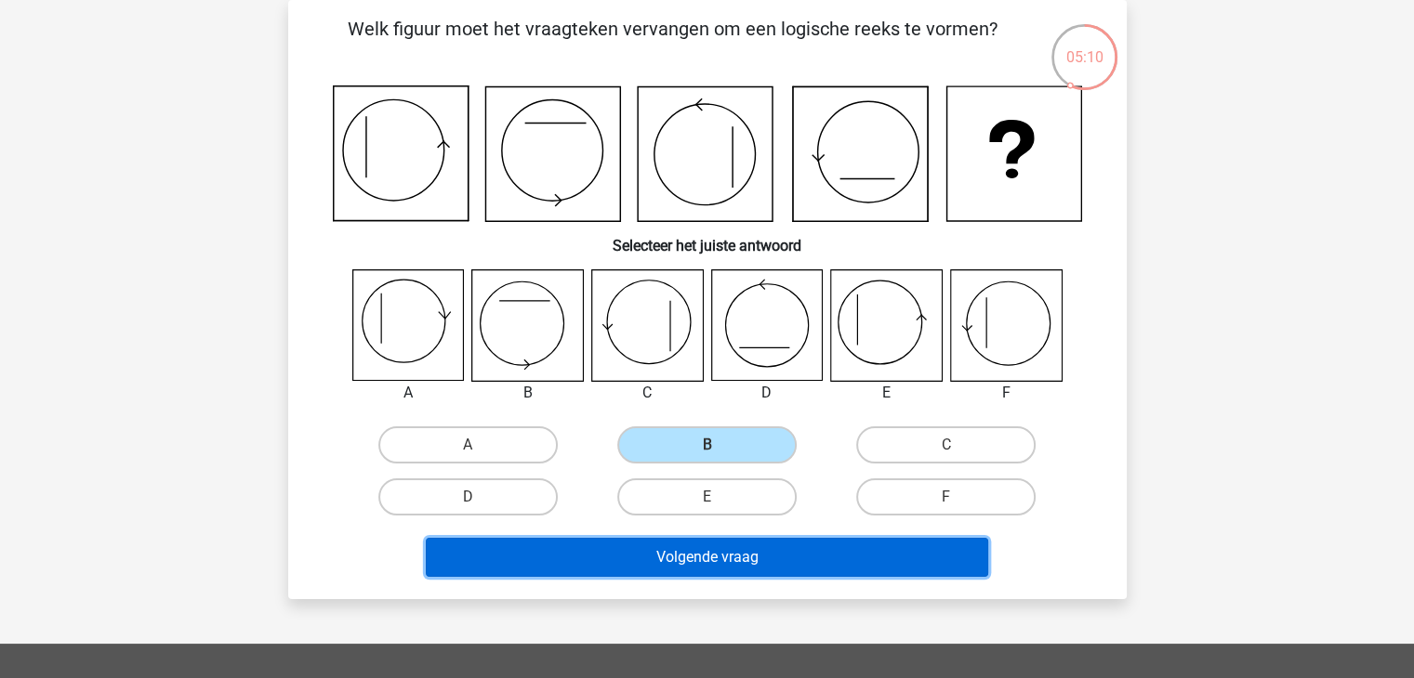
click at [688, 573] on button "Volgende vraag" at bounding box center [707, 557] width 562 height 39
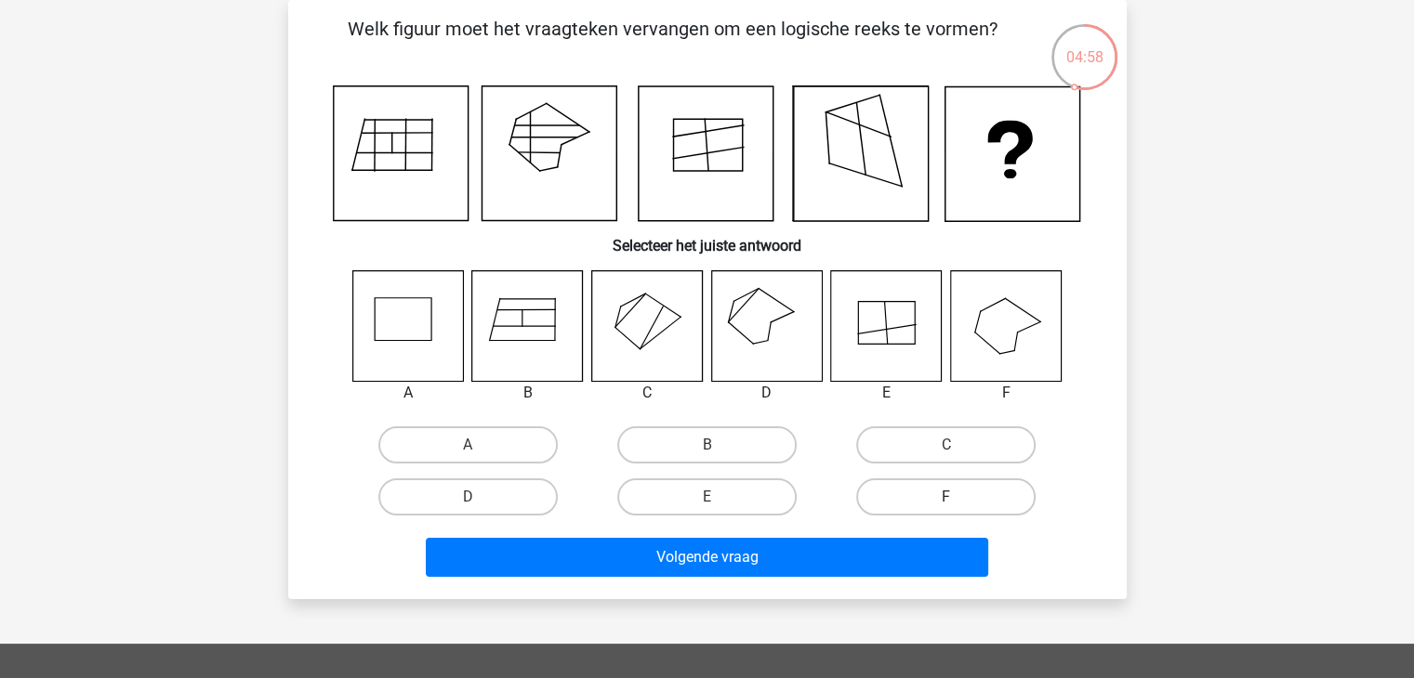
click at [888, 507] on label "F" at bounding box center [945, 497] width 179 height 37
click at [946, 507] on input "F" at bounding box center [952, 503] width 12 height 12
radio input "true"
click at [734, 492] on label "E" at bounding box center [706, 497] width 179 height 37
click at [718, 497] on input "E" at bounding box center [712, 503] width 12 height 12
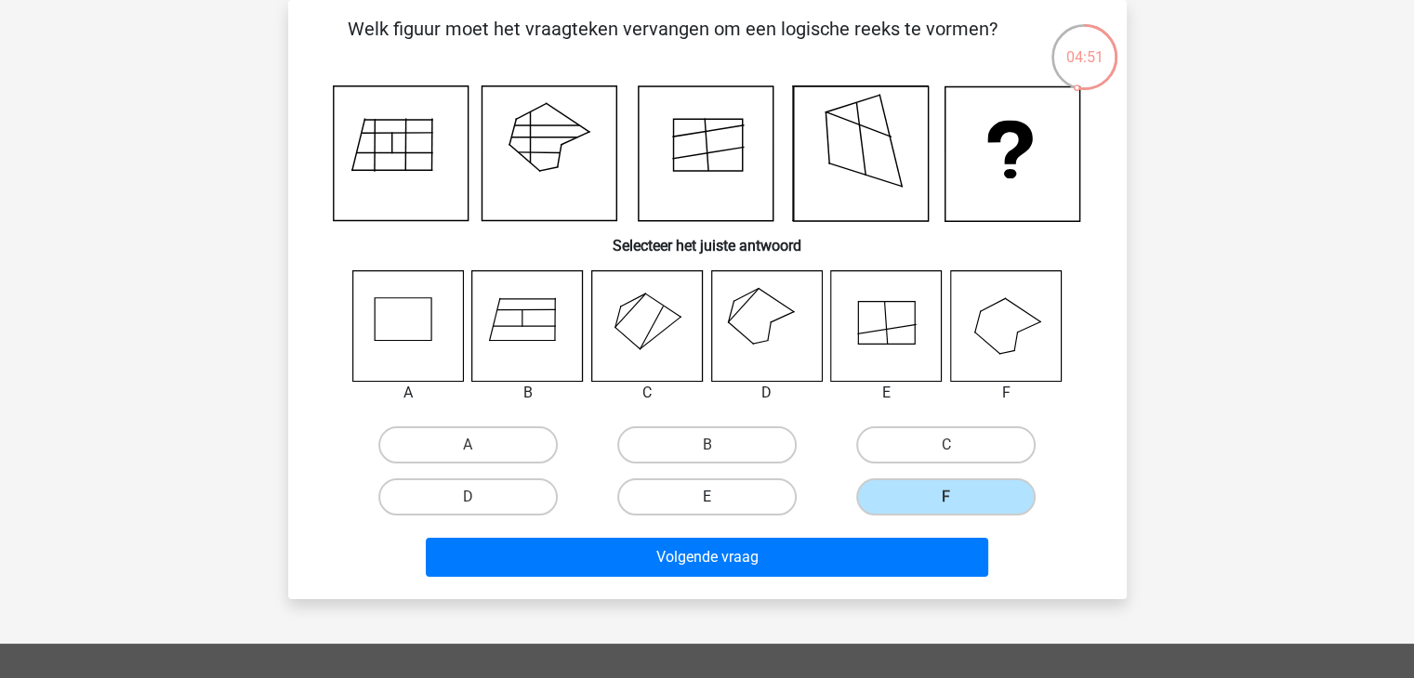
radio input "true"
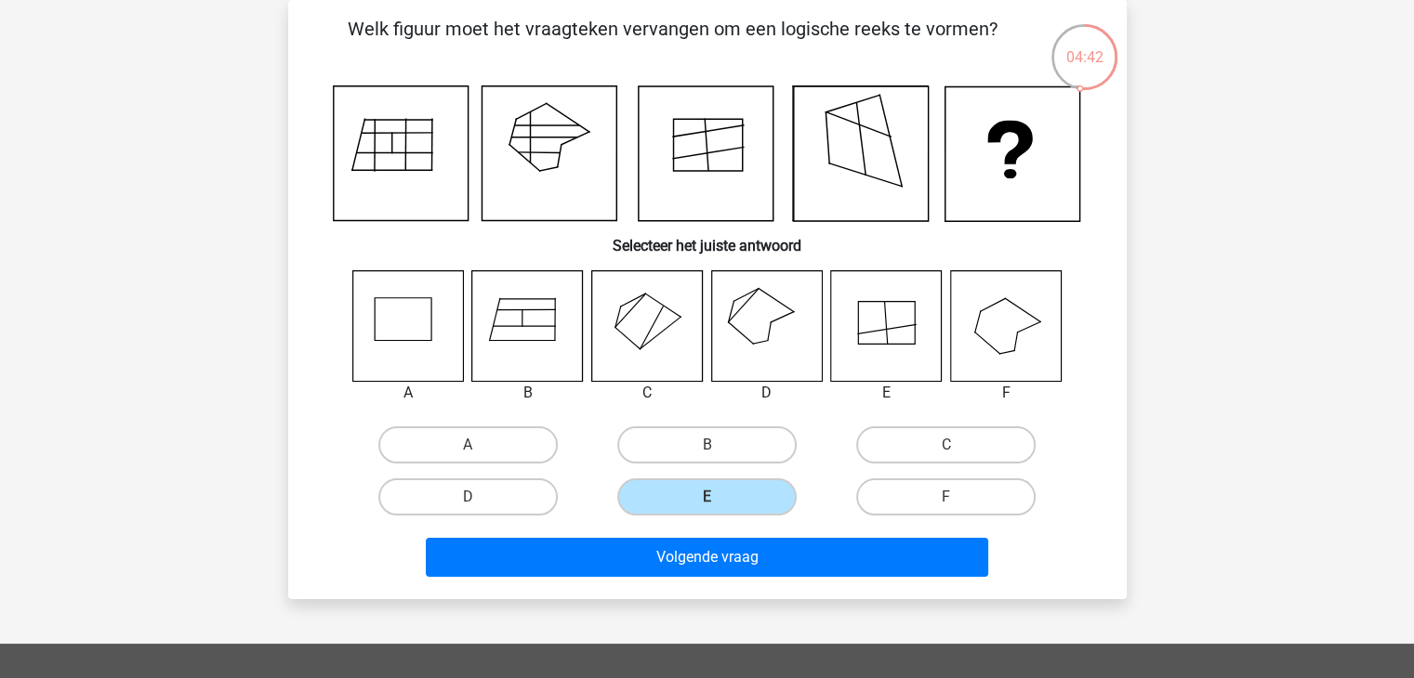
click at [729, 586] on div "Welk figuur moet het vraagteken vervangen om een logische reeks te vormen? Sele…" at bounding box center [707, 299] width 838 height 599
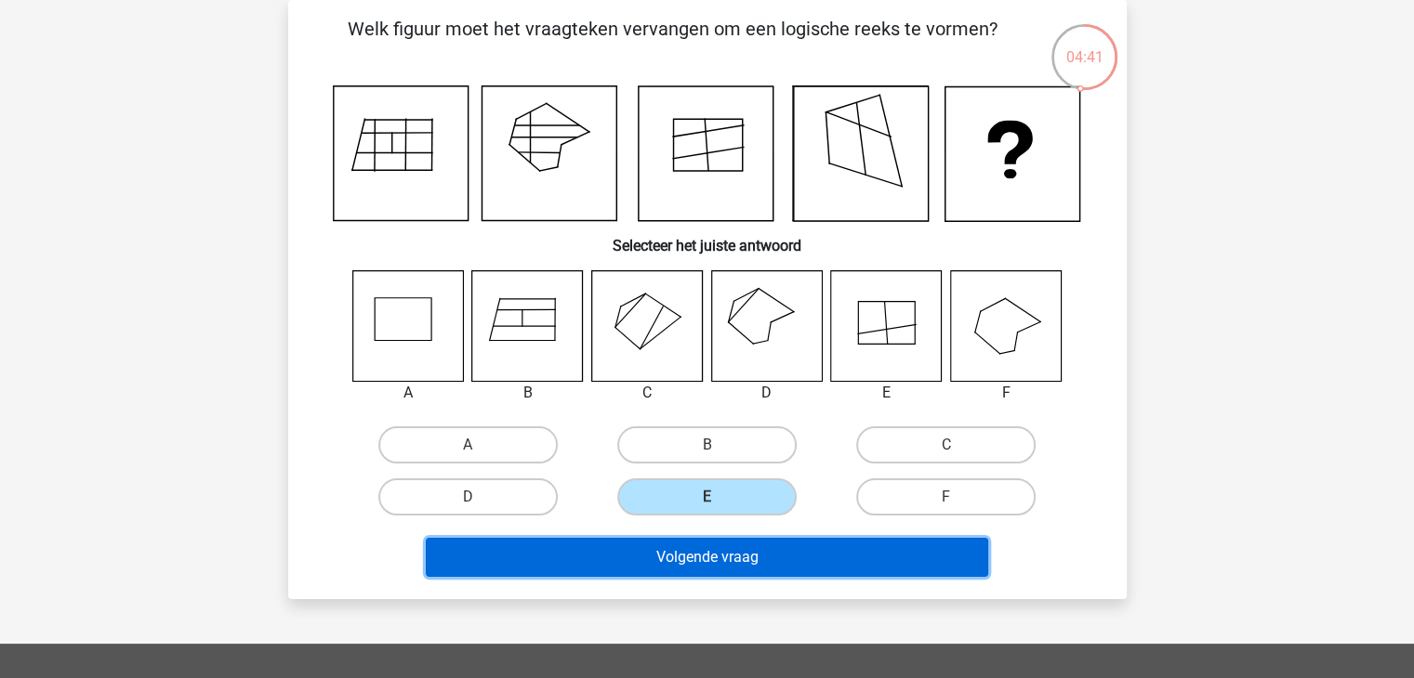
click at [714, 548] on button "Volgende vraag" at bounding box center [707, 557] width 562 height 39
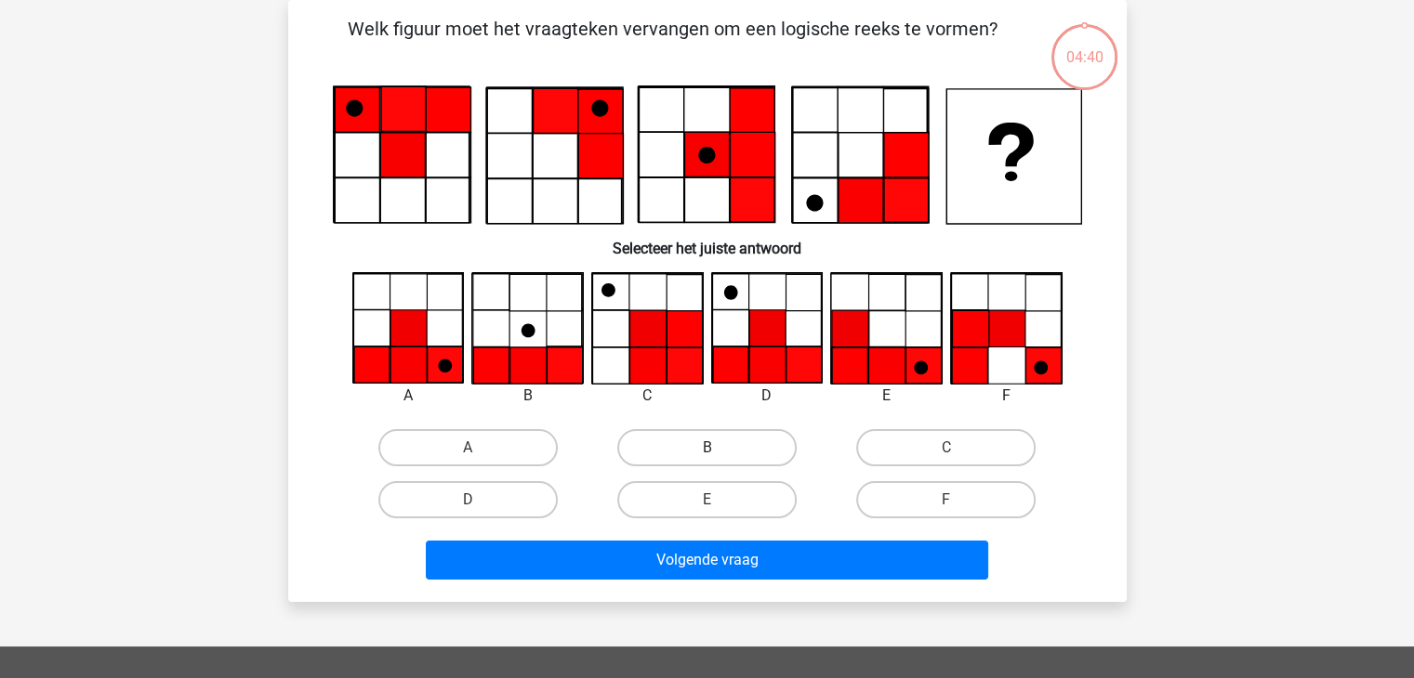
click at [696, 458] on label "B" at bounding box center [706, 447] width 179 height 37
click at [706, 458] on input "B" at bounding box center [712, 454] width 12 height 12
radio input "true"
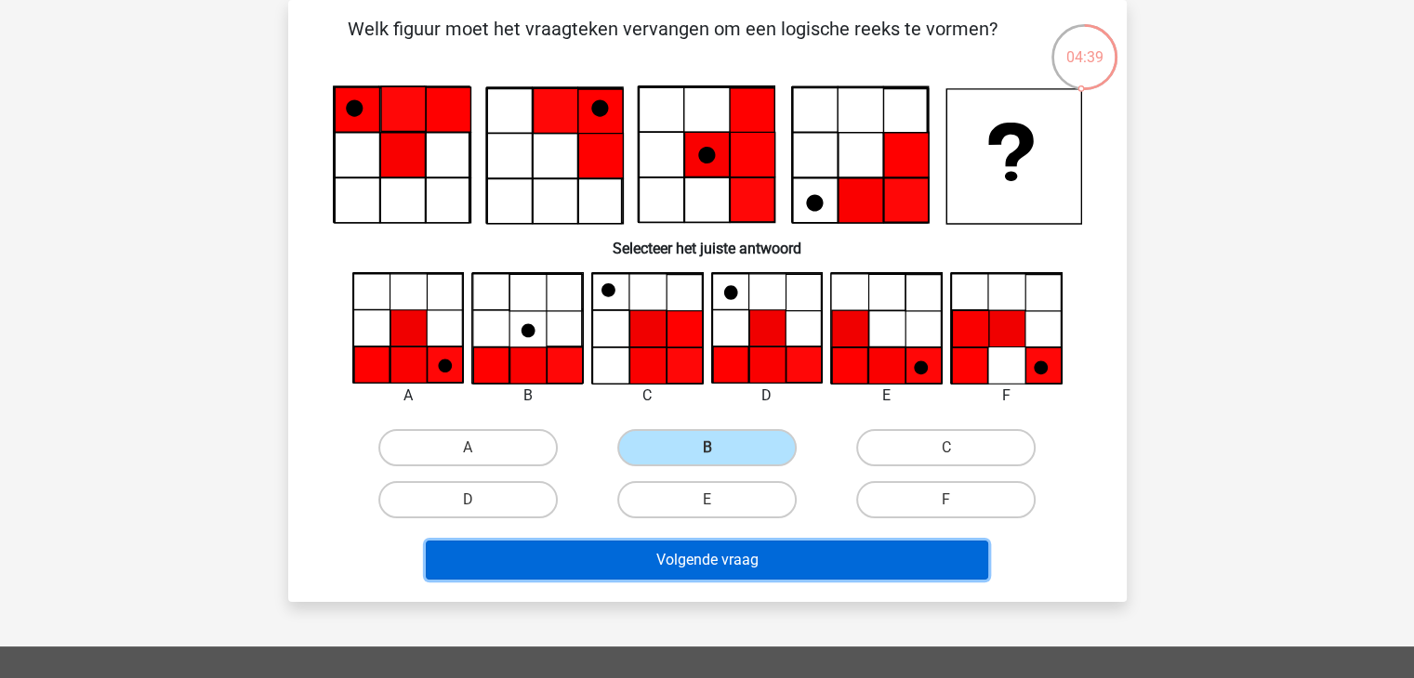
click at [680, 550] on button "Volgende vraag" at bounding box center [707, 560] width 562 height 39
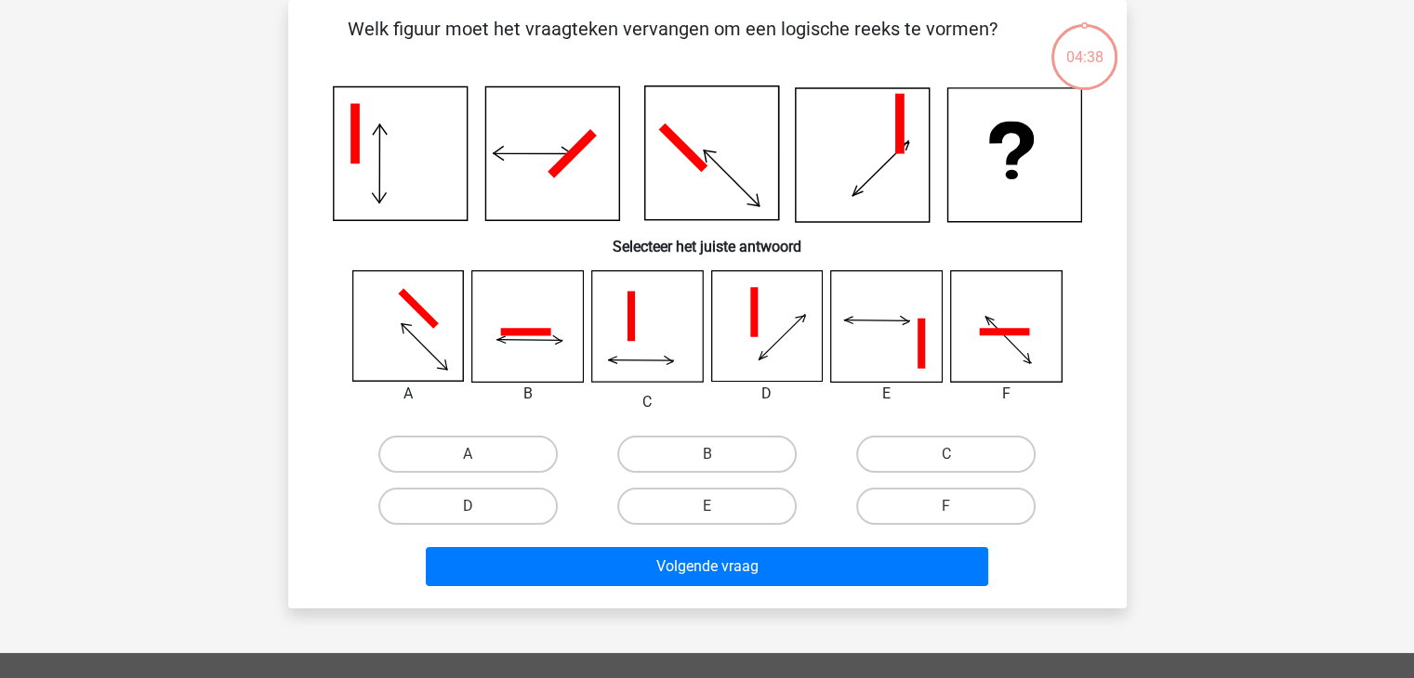
click at [706, 462] on input "B" at bounding box center [712, 460] width 12 height 12
radio input "true"
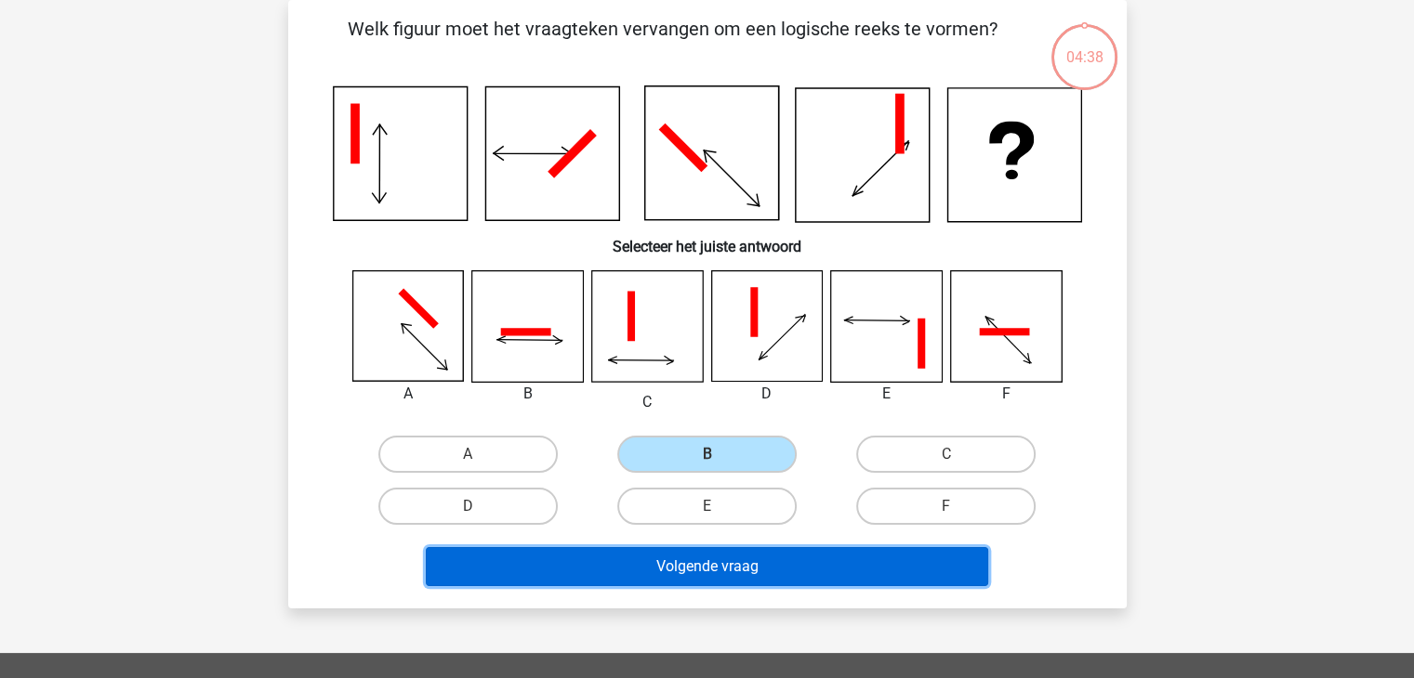
click at [697, 551] on button "Volgende vraag" at bounding box center [707, 566] width 562 height 39
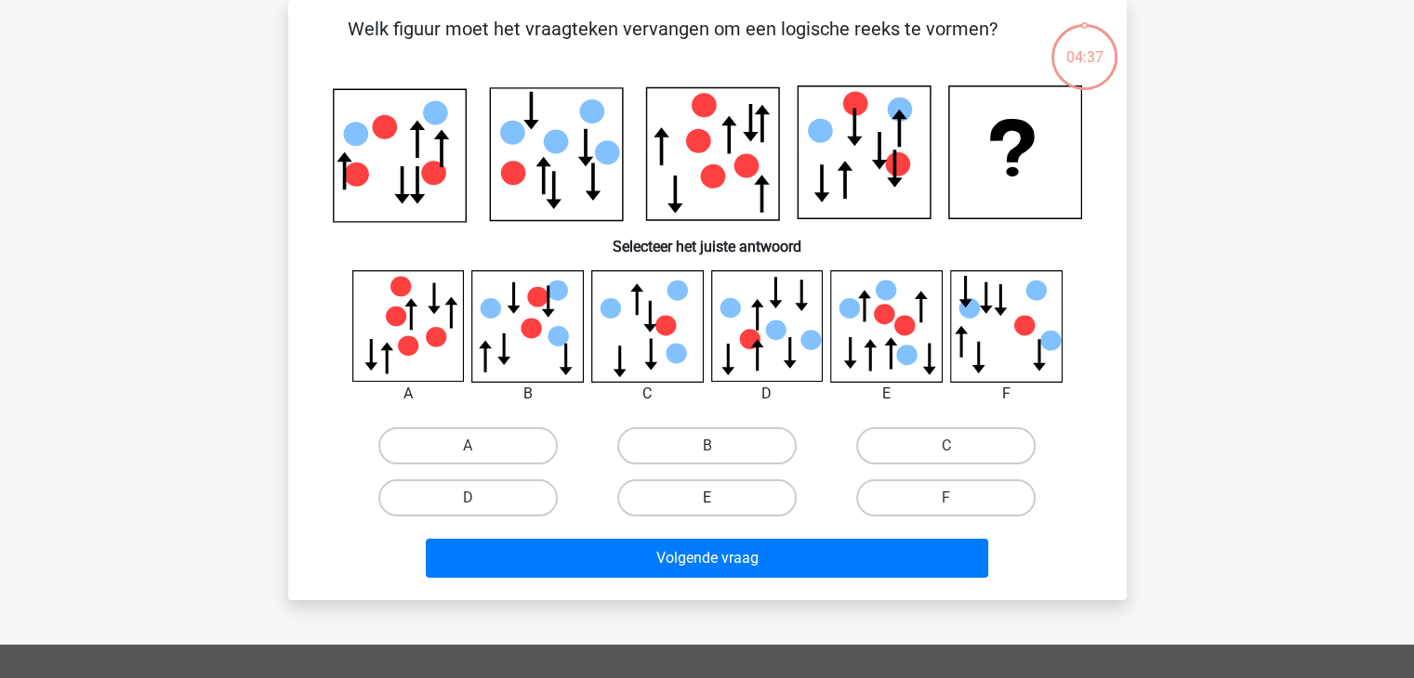
click at [720, 488] on label "E" at bounding box center [706, 498] width 179 height 37
click at [718, 498] on input "E" at bounding box center [712, 504] width 12 height 12
radio input "true"
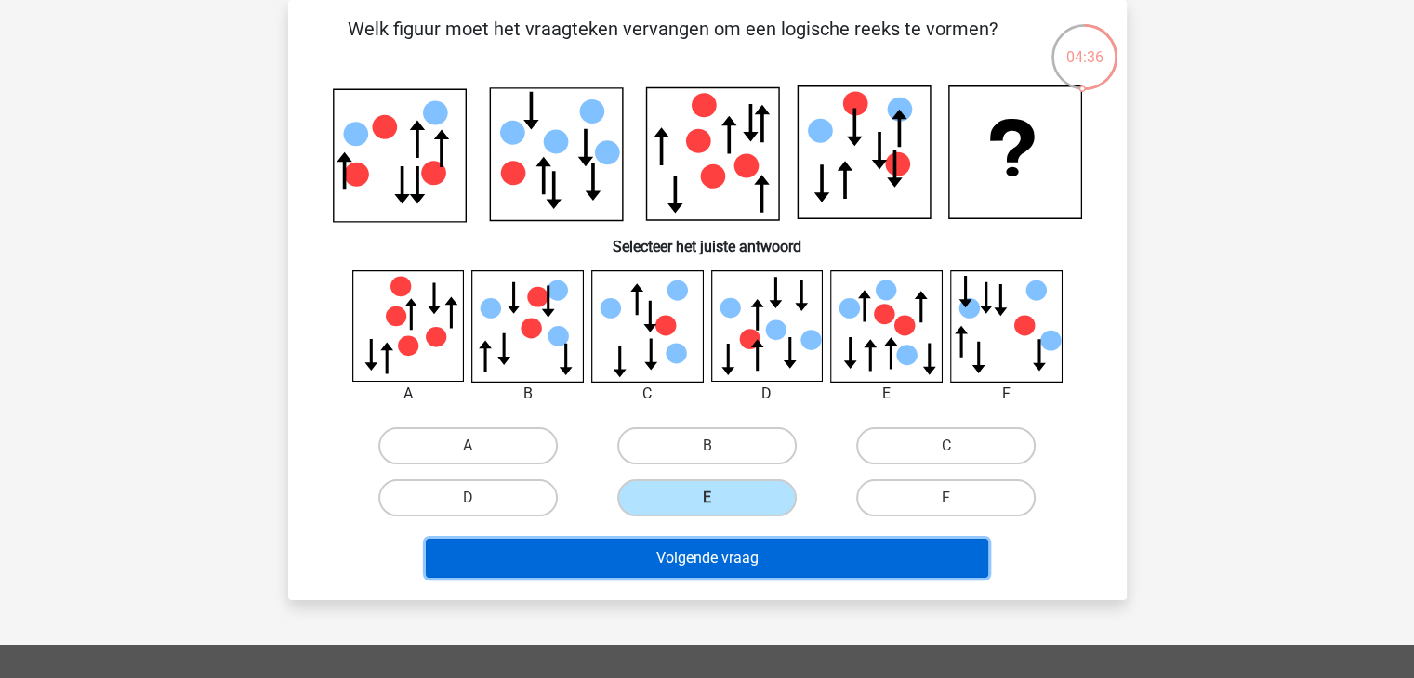
click at [710, 544] on button "Volgende vraag" at bounding box center [707, 558] width 562 height 39
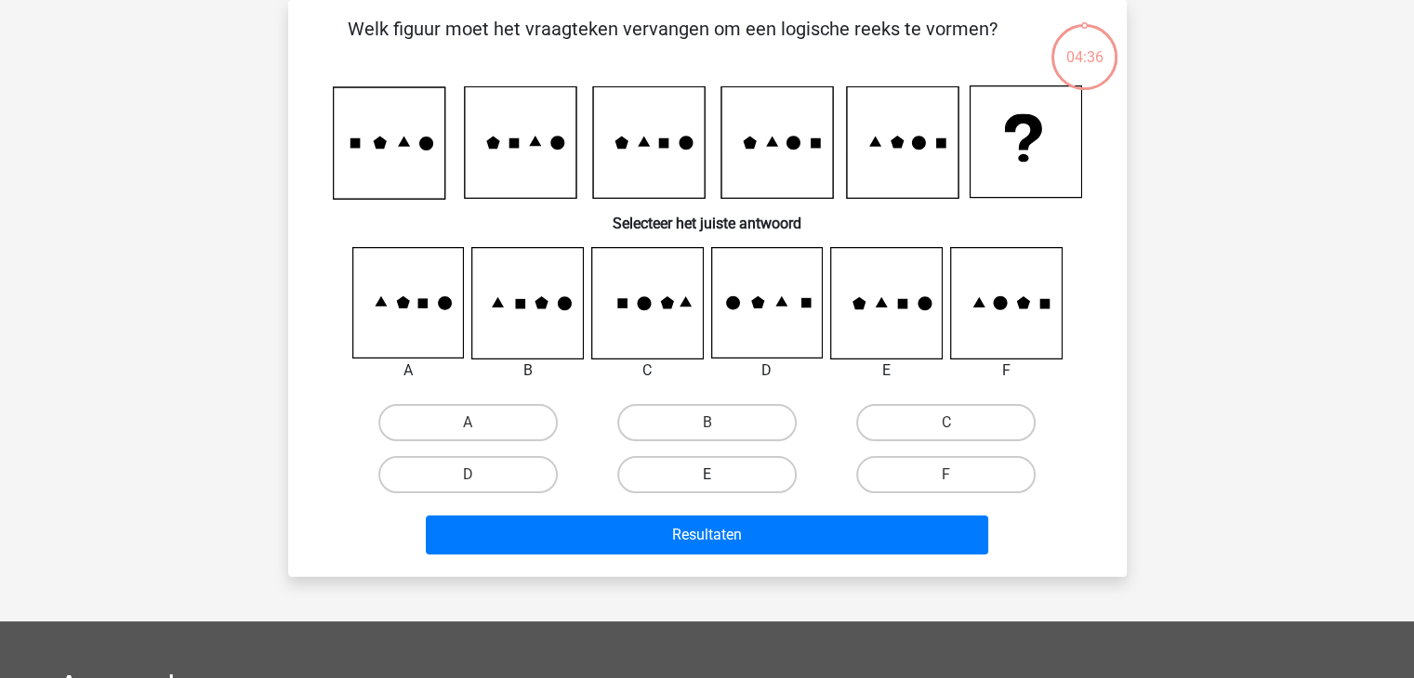
click at [727, 484] on label "E" at bounding box center [706, 474] width 179 height 37
click at [718, 484] on input "E" at bounding box center [712, 481] width 12 height 12
radio input "true"
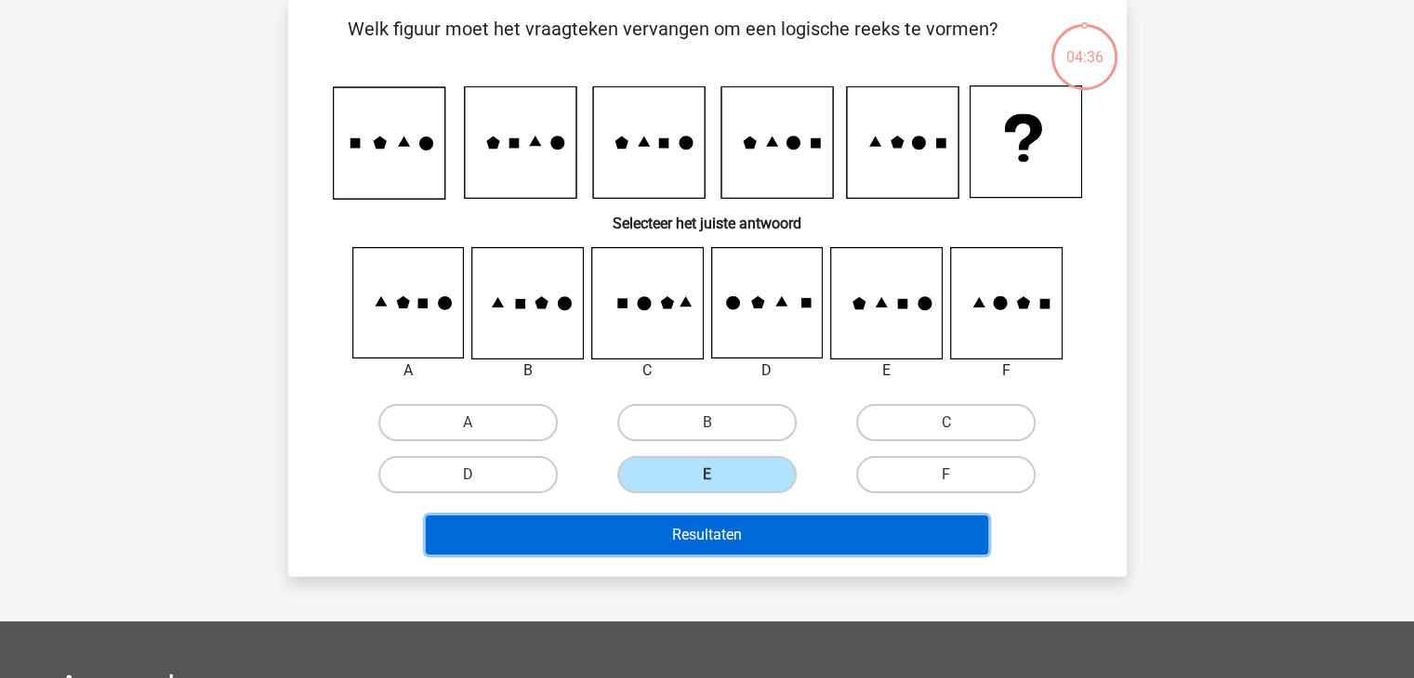
click at [718, 528] on button "Resultaten" at bounding box center [707, 535] width 562 height 39
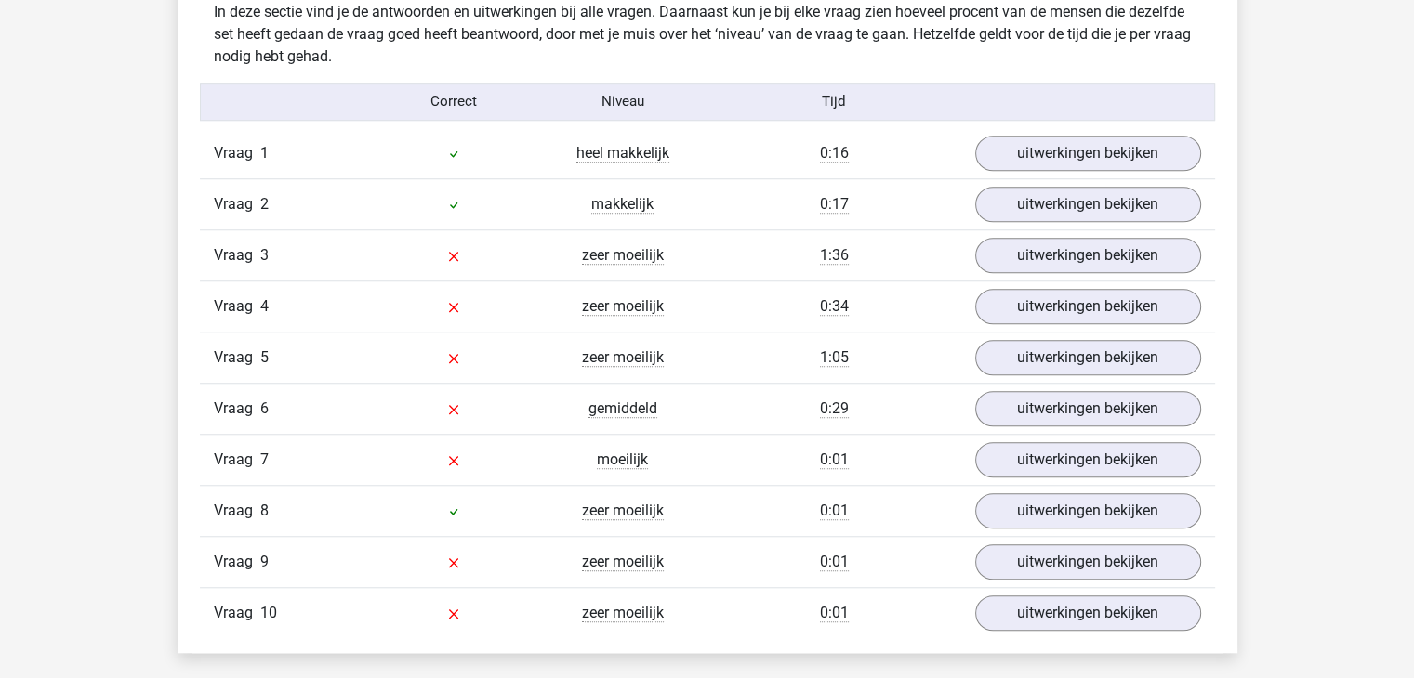
scroll to position [1487, 0]
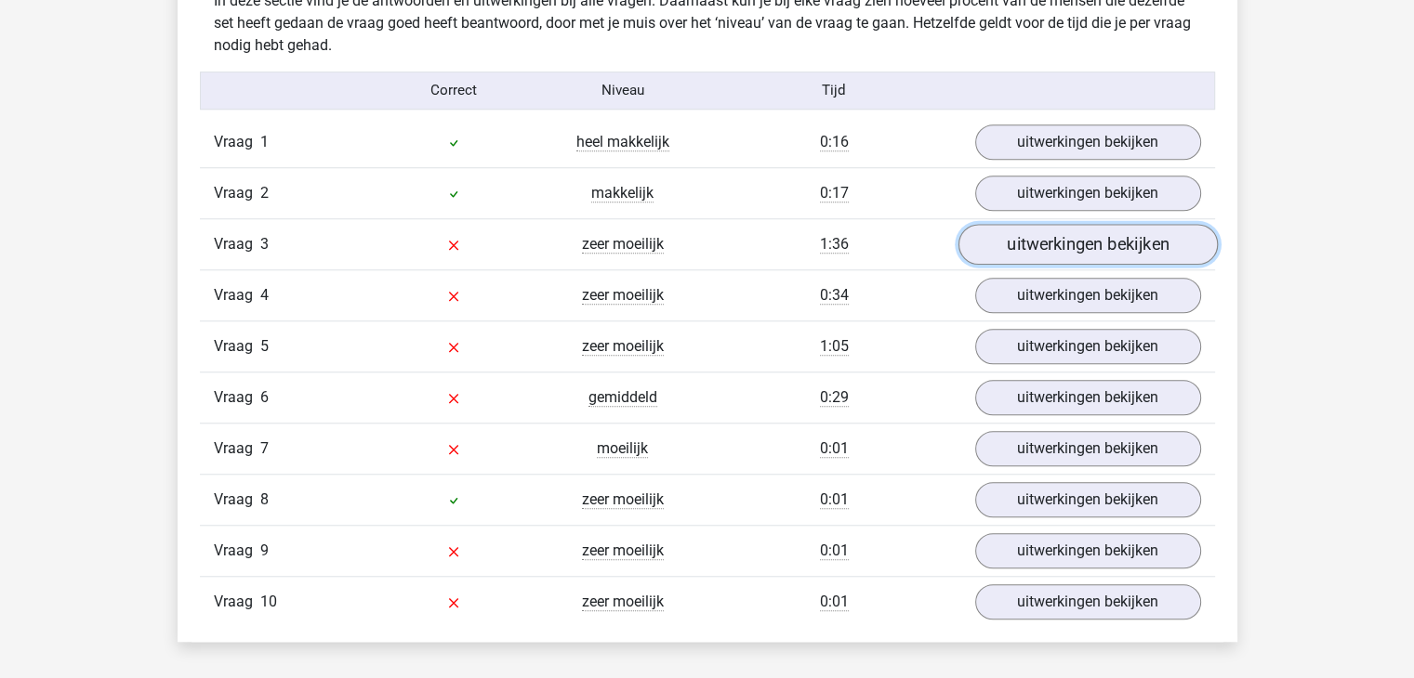
click at [1016, 239] on link "uitwerkingen bekijken" at bounding box center [1086, 244] width 259 height 41
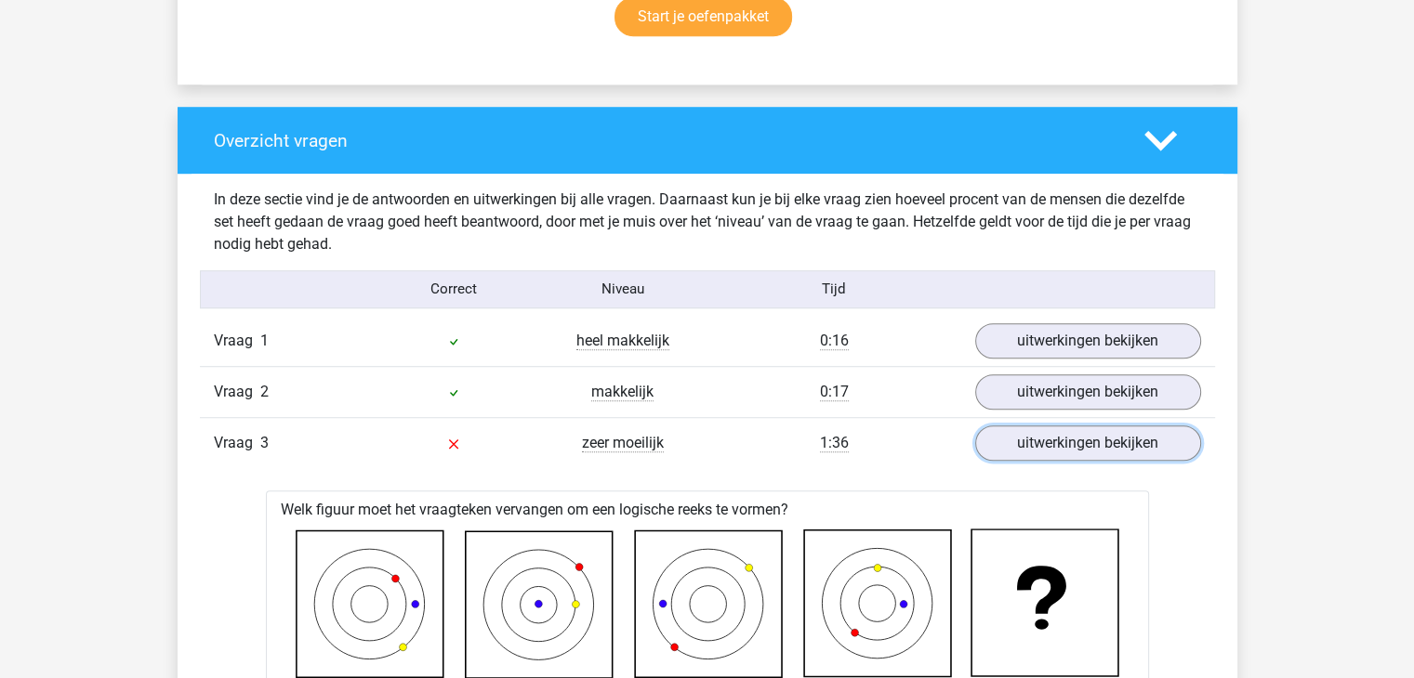
scroll to position [1286, 0]
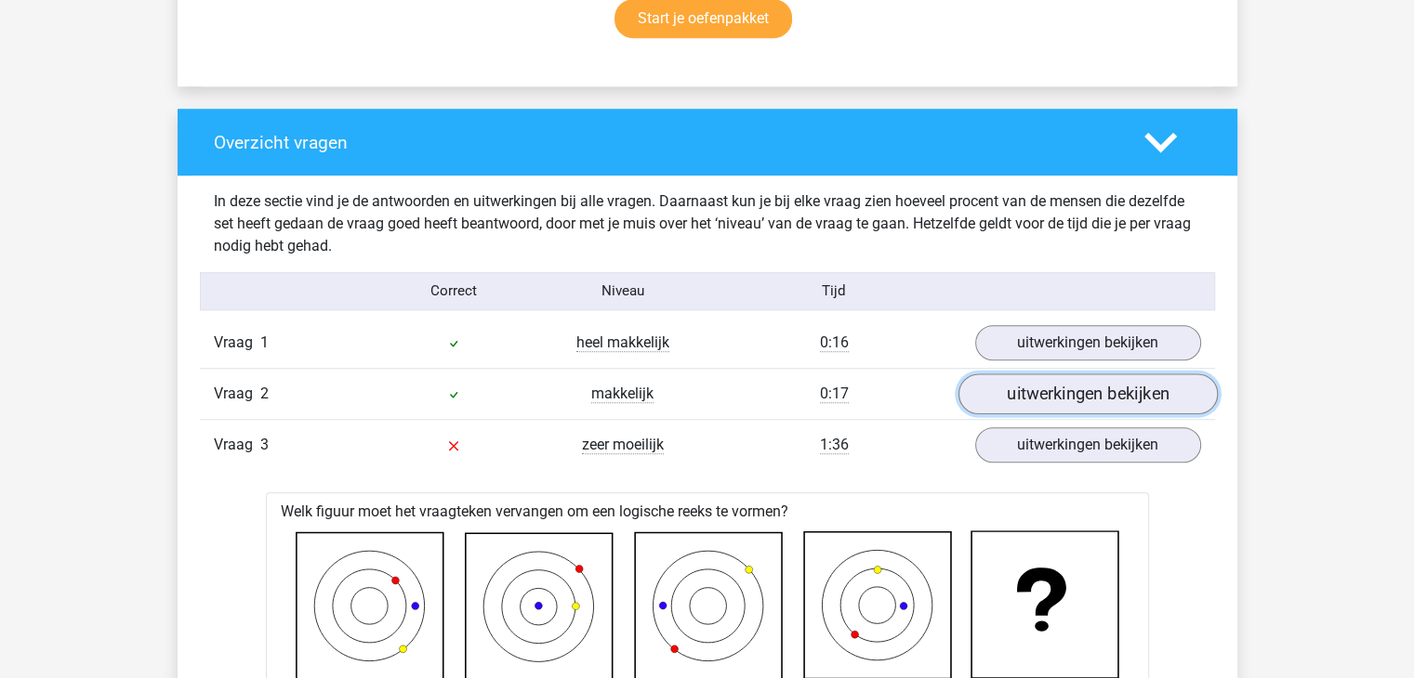
click at [1022, 401] on link "uitwerkingen bekijken" at bounding box center [1086, 394] width 259 height 41
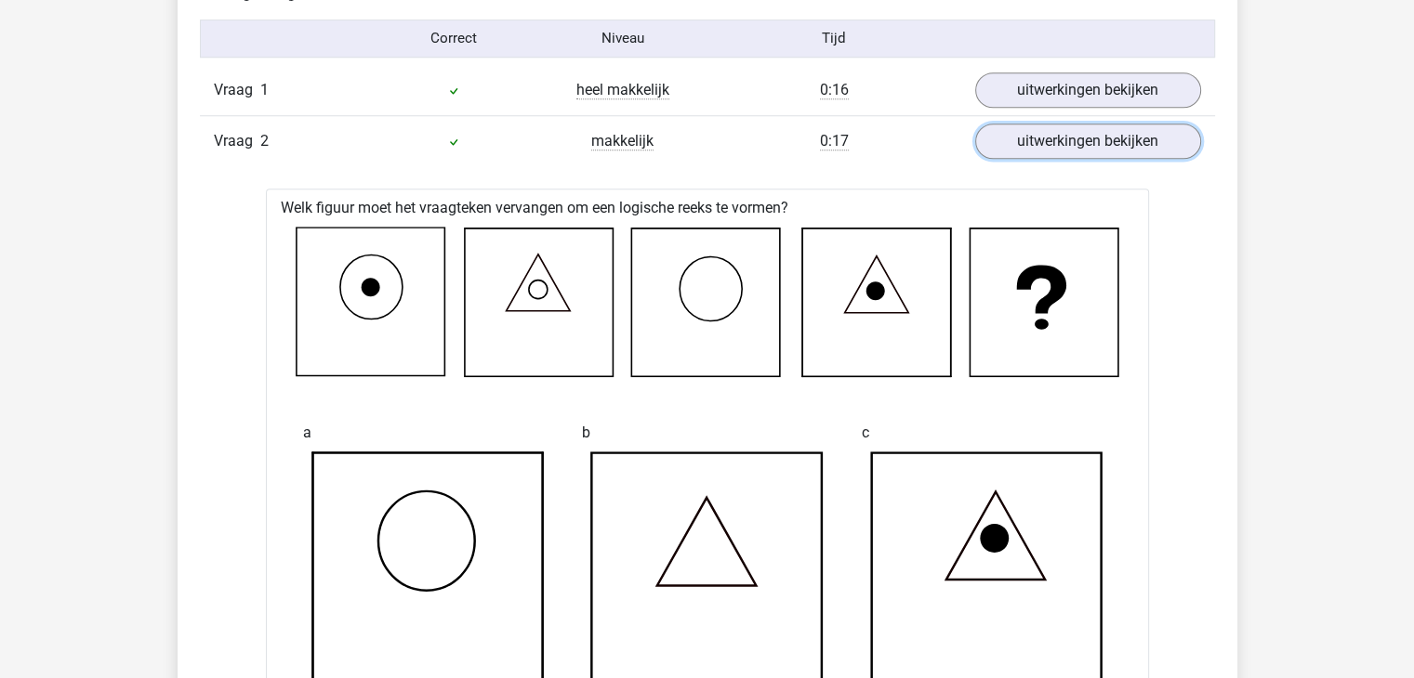
scroll to position [1465, 0]
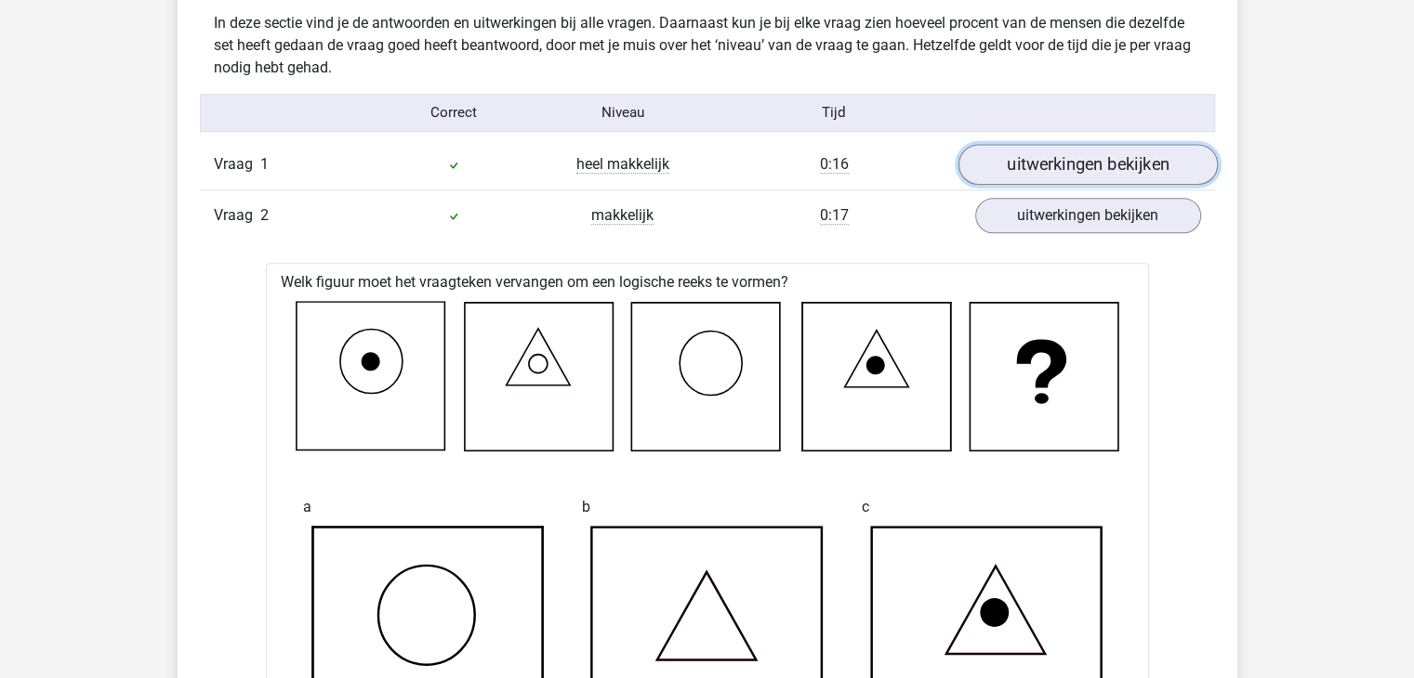
click at [1026, 154] on link "uitwerkingen bekijken" at bounding box center [1086, 164] width 259 height 41
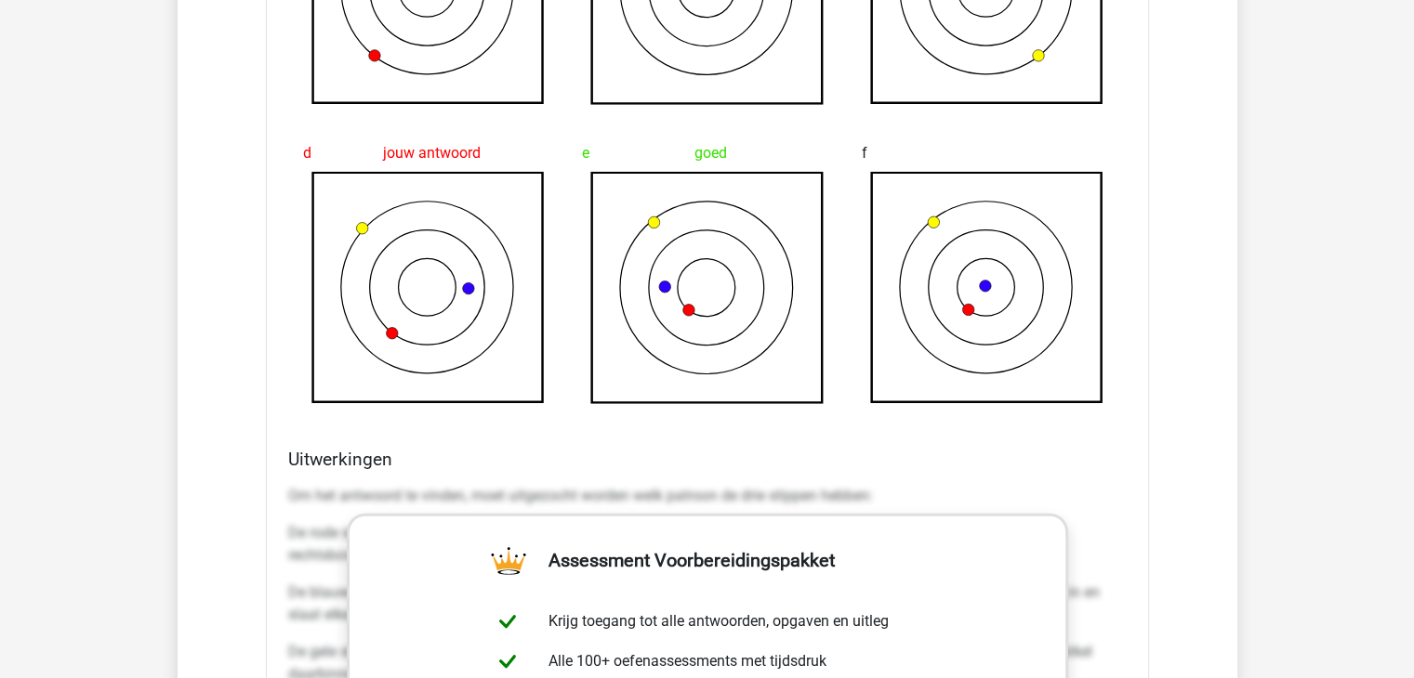
scroll to position [4595, 0]
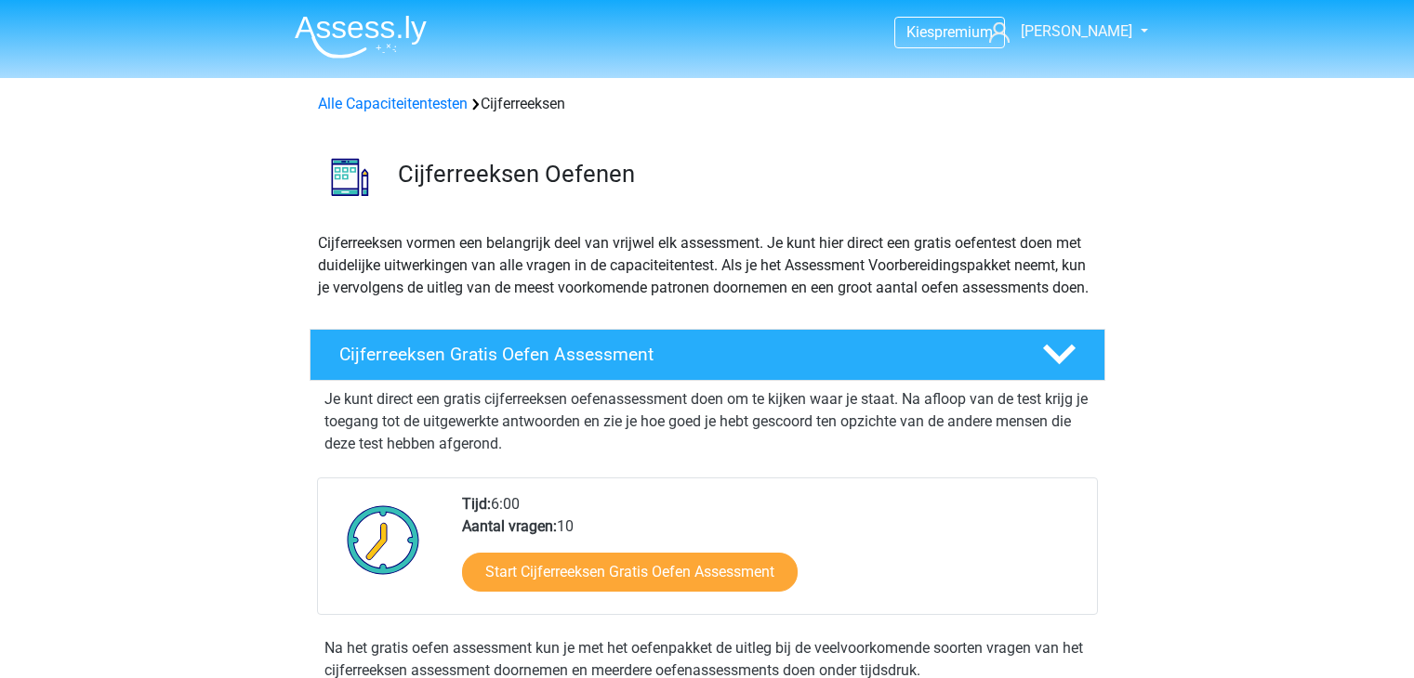
scroll to position [199, 0]
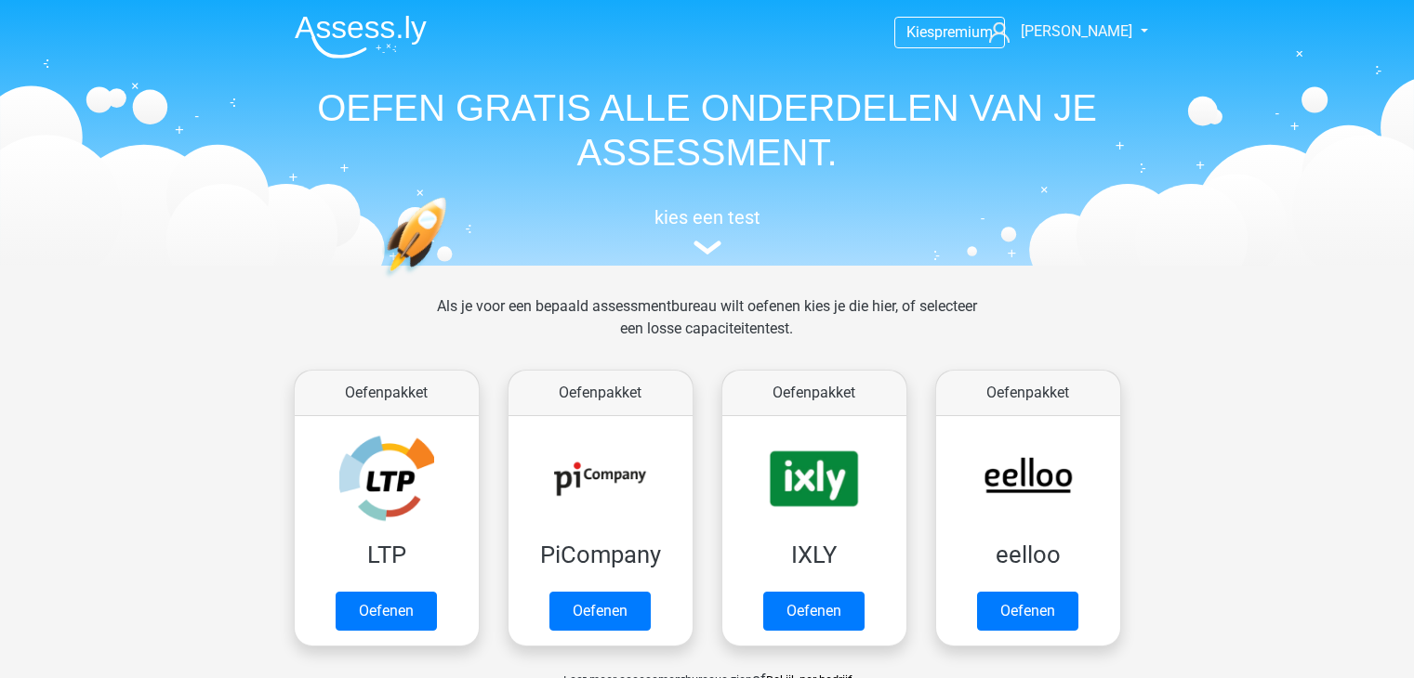
scroll to position [642, 0]
